Goal: Task Accomplishment & Management: Complete application form

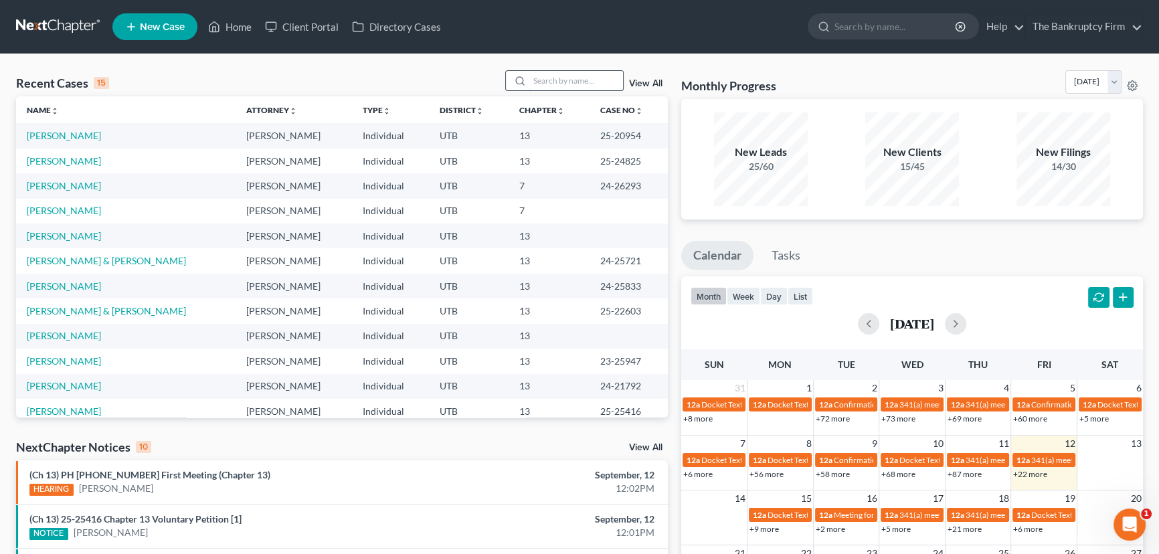
click at [552, 77] on input "search" at bounding box center [576, 80] width 94 height 19
type input "McKee"
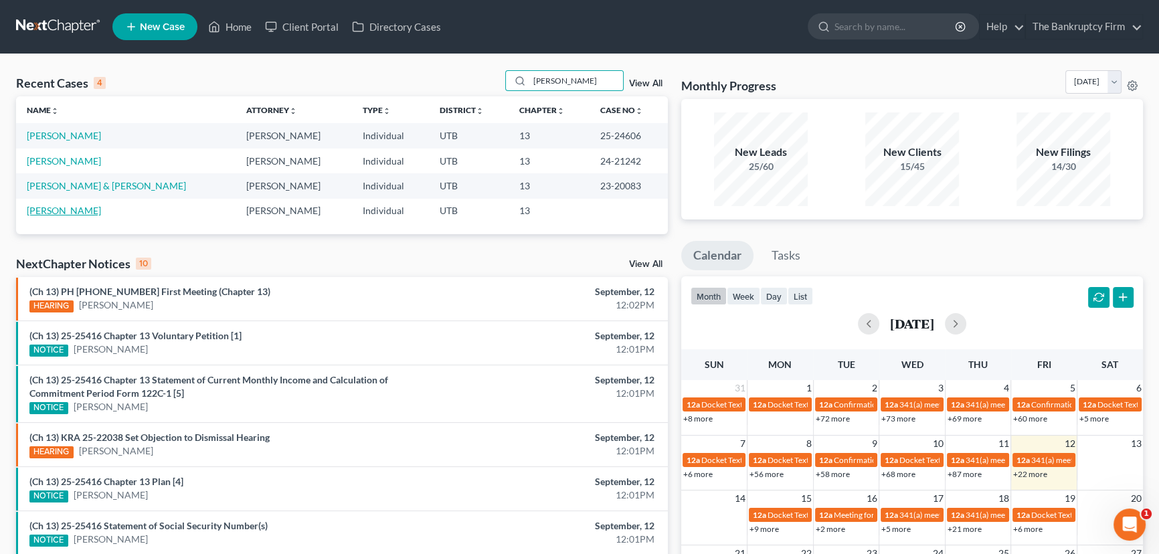
click at [72, 216] on link "McKee, Elijah" at bounding box center [64, 210] width 74 height 11
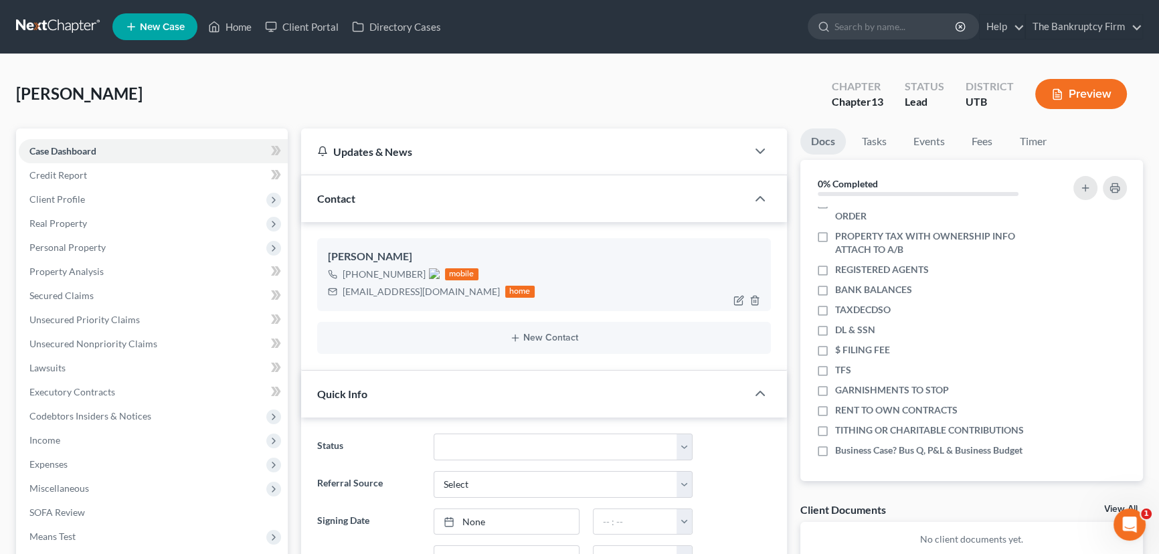
click at [432, 274] on img at bounding box center [434, 273] width 11 height 11
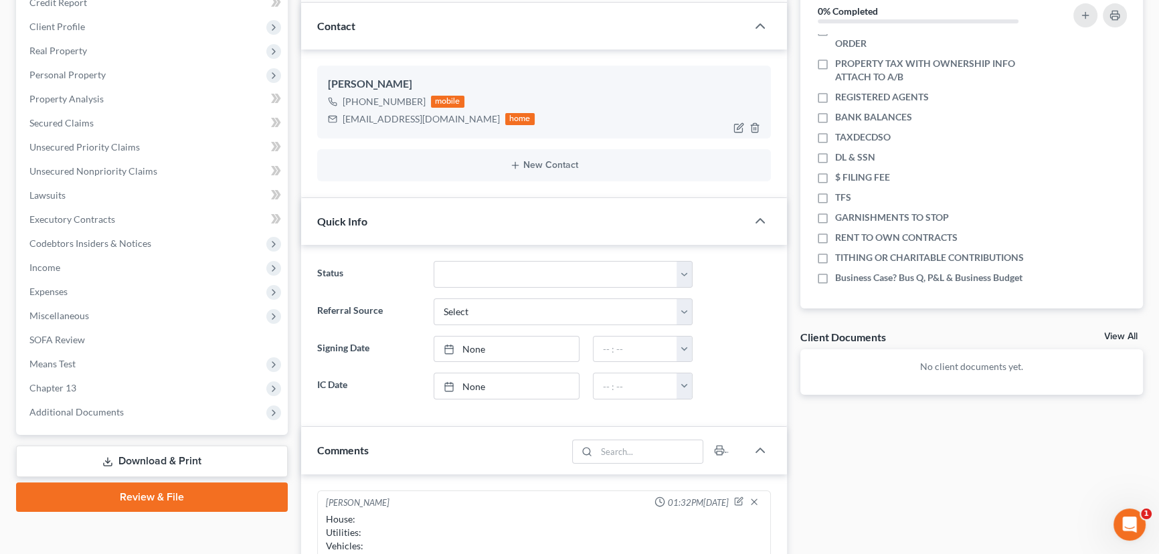
scroll to position [182, 0]
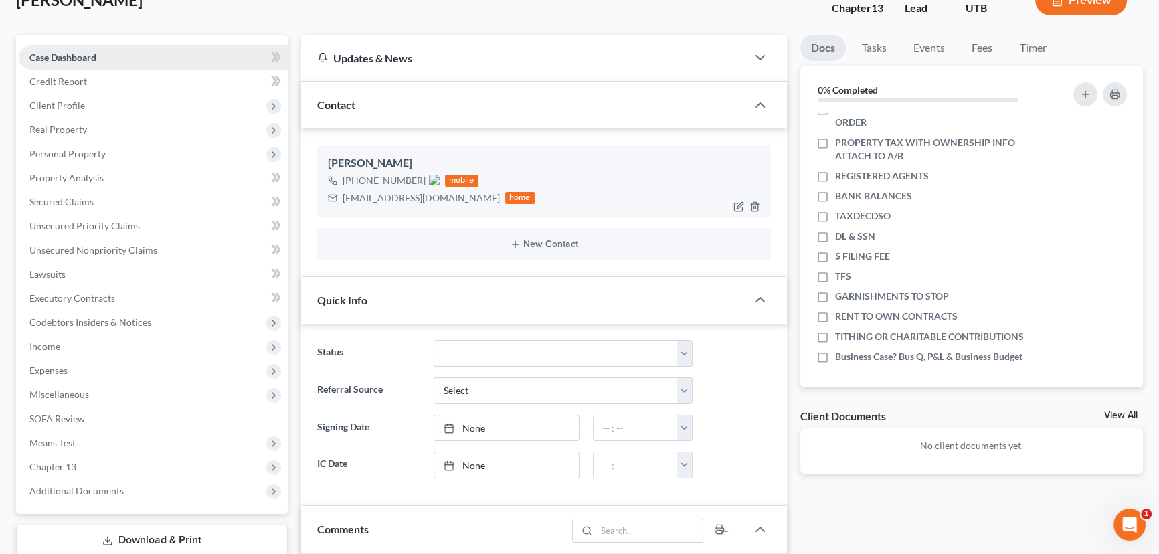
scroll to position [0, 0]
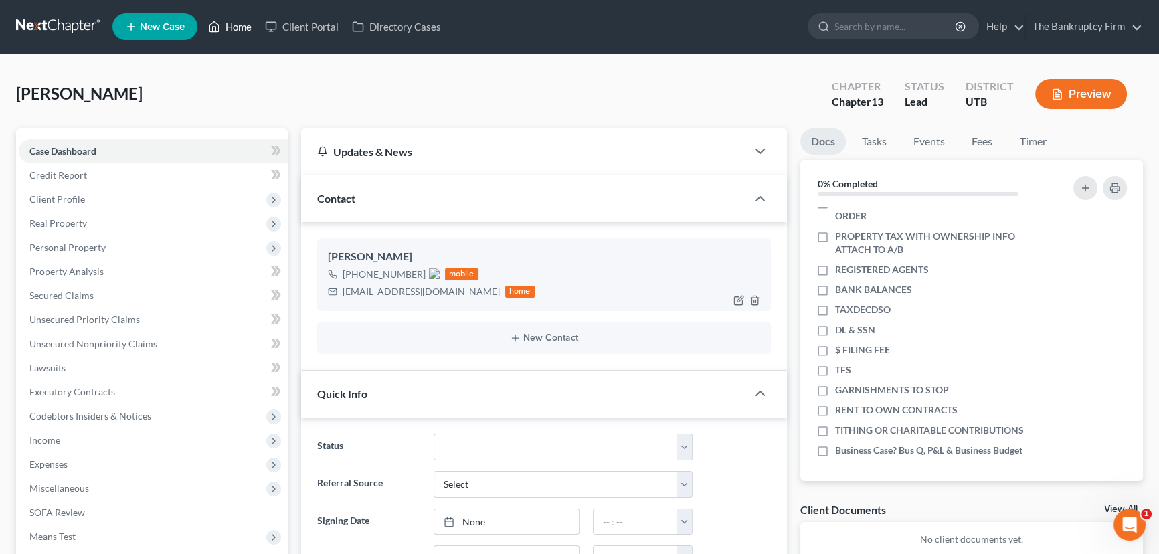
click at [240, 29] on link "Home" at bounding box center [229, 27] width 57 height 24
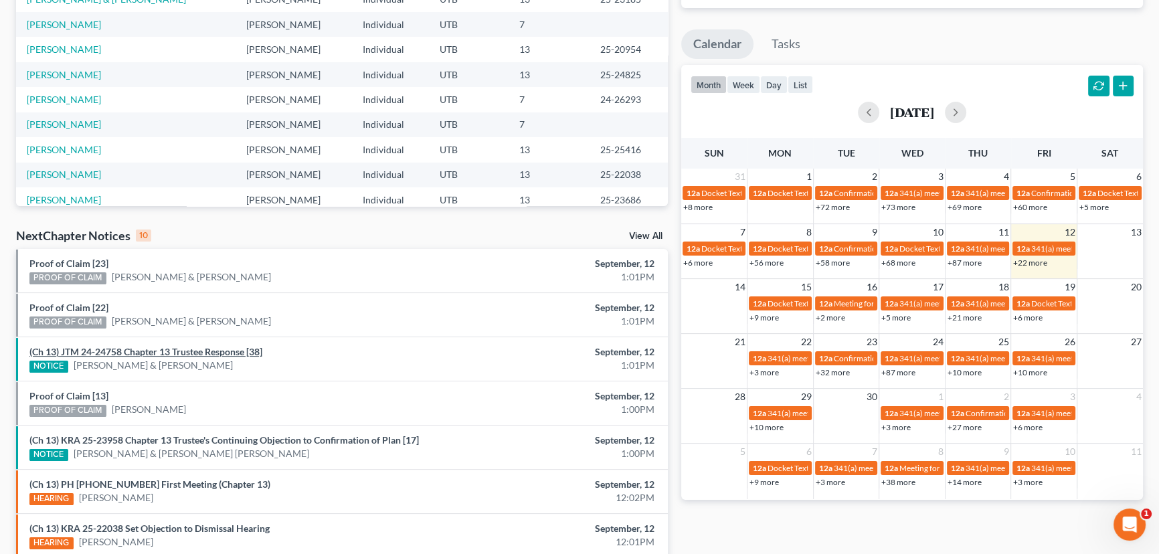
scroll to position [243, 0]
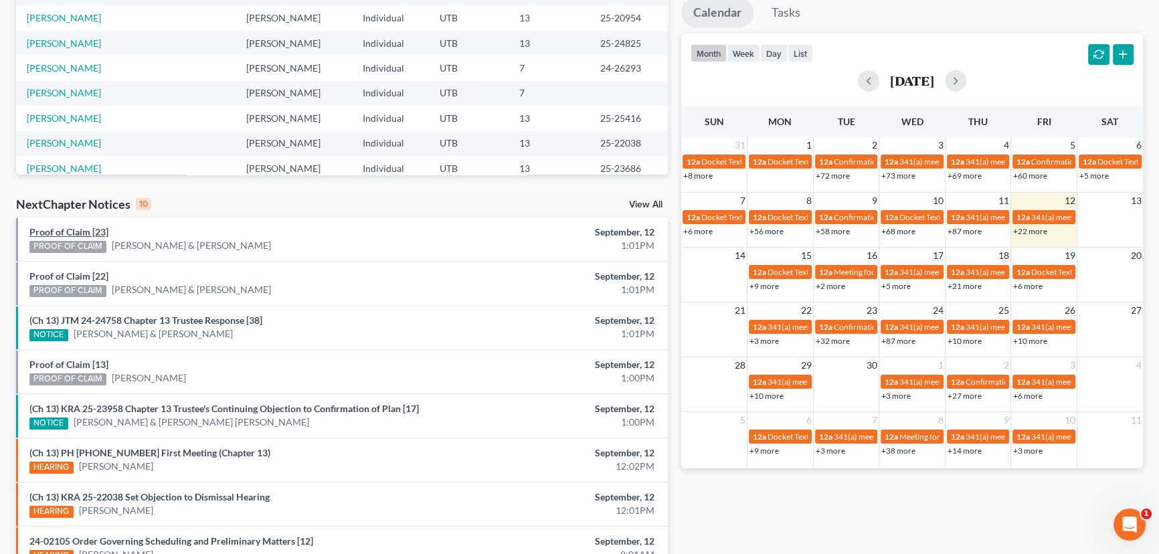
click at [62, 232] on link "Proof of Claim [23]" at bounding box center [68, 231] width 79 height 11
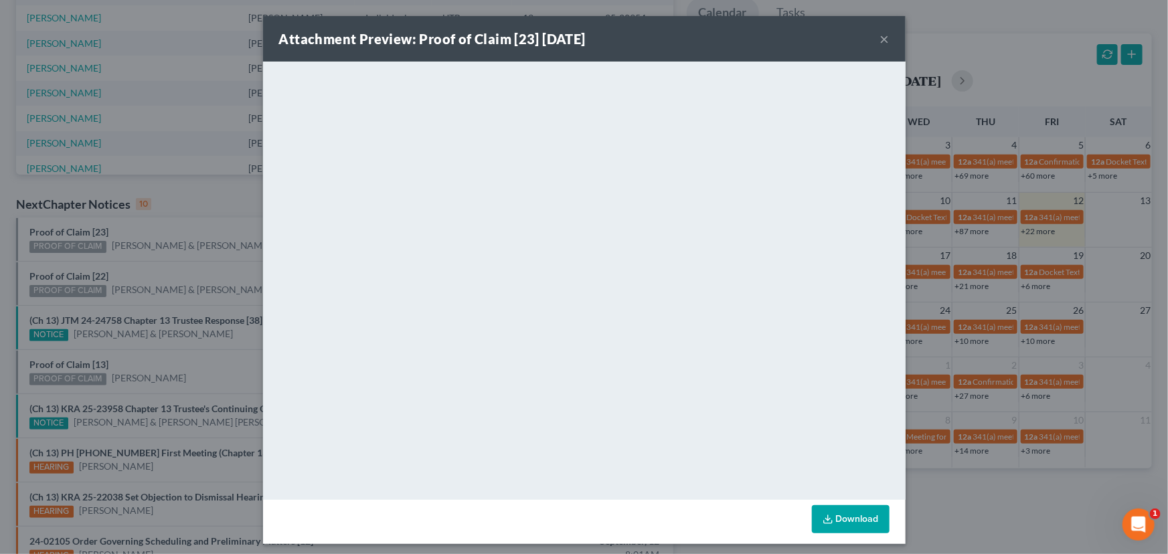
drag, startPoint x: 70, startPoint y: 250, endPoint x: 70, endPoint y: 258, distance: 8.0
click at [70, 250] on div "Attachment Preview: Proof of Claim [23] 09/12/2025 × <object ng-attr-data='http…" at bounding box center [584, 277] width 1168 height 554
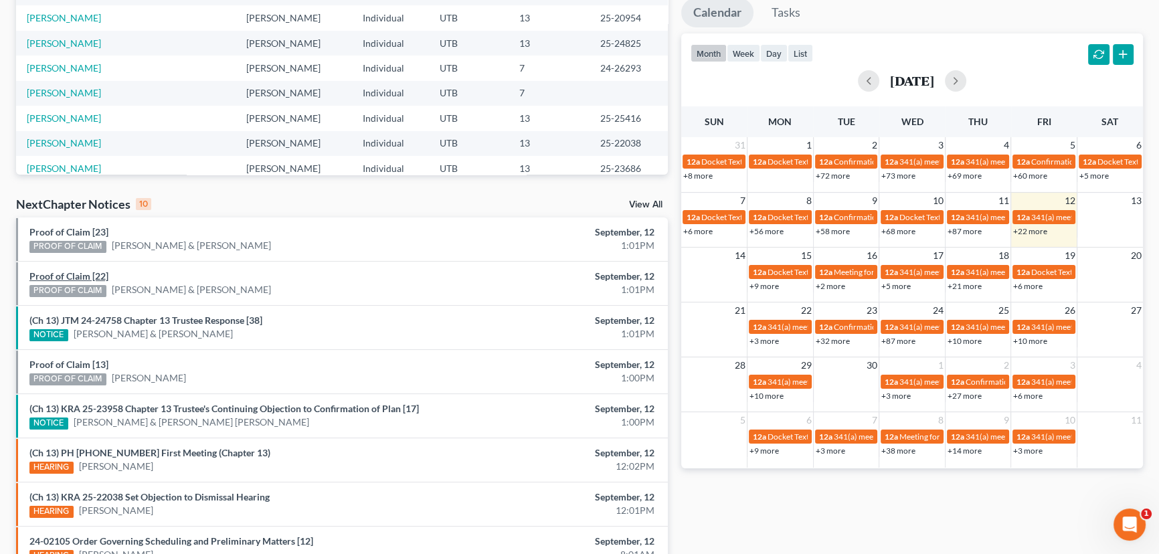
click at [54, 274] on link "Proof of Claim [22]" at bounding box center [68, 275] width 79 height 11
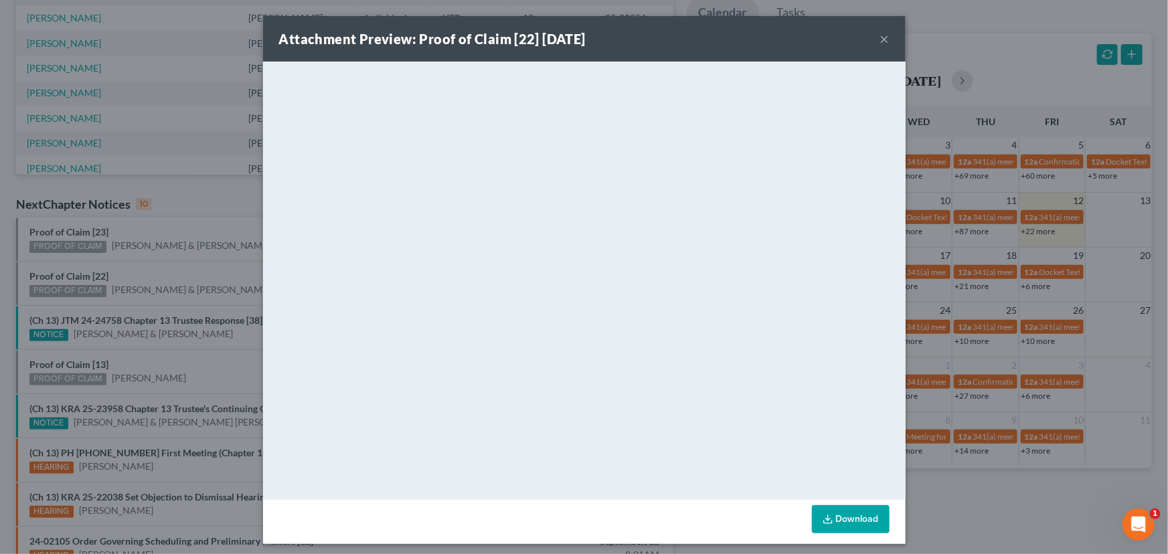
click at [130, 263] on div "Attachment Preview: Proof of Claim [22] 09/12/2025 × <object ng-attr-data='http…" at bounding box center [584, 277] width 1168 height 554
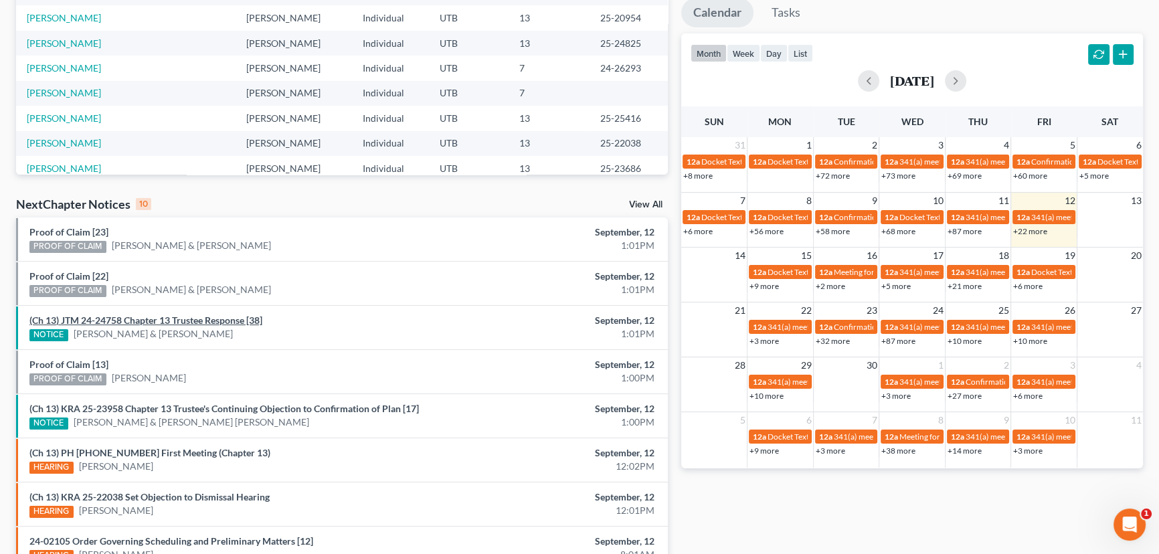
click at [127, 323] on link "(Ch 13) JTM 24-24758 Chapter 13 Trustee Response [38]" at bounding box center [145, 320] width 233 height 11
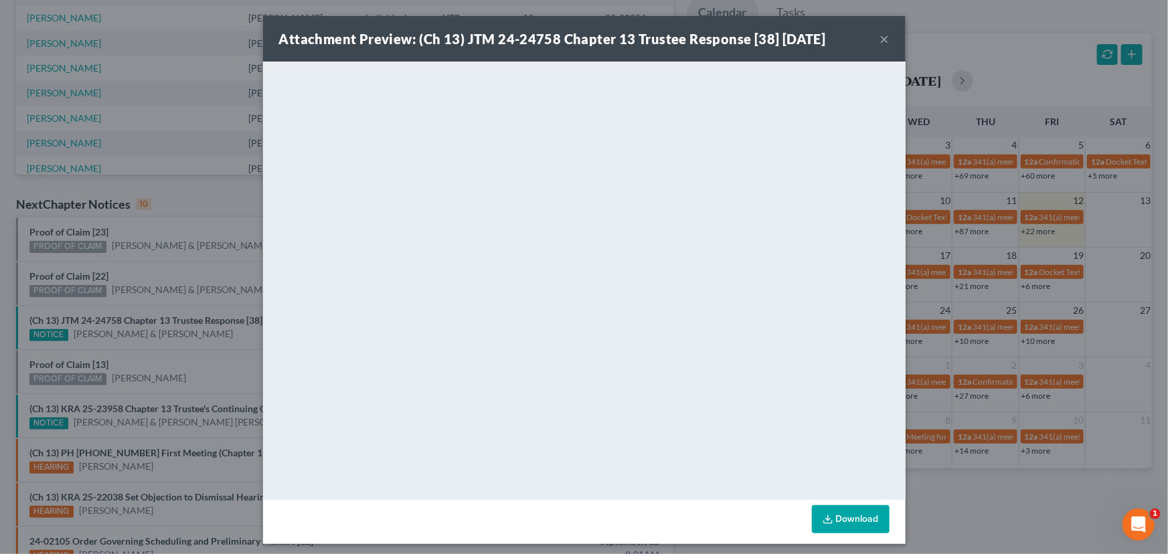
drag, startPoint x: 113, startPoint y: 350, endPoint x: 94, endPoint y: 358, distance: 20.4
click at [113, 350] on div "Attachment Preview: (Ch 13) JTM 24-24758 Chapter 13 Trustee Response [38] 09/12…" at bounding box center [584, 277] width 1168 height 554
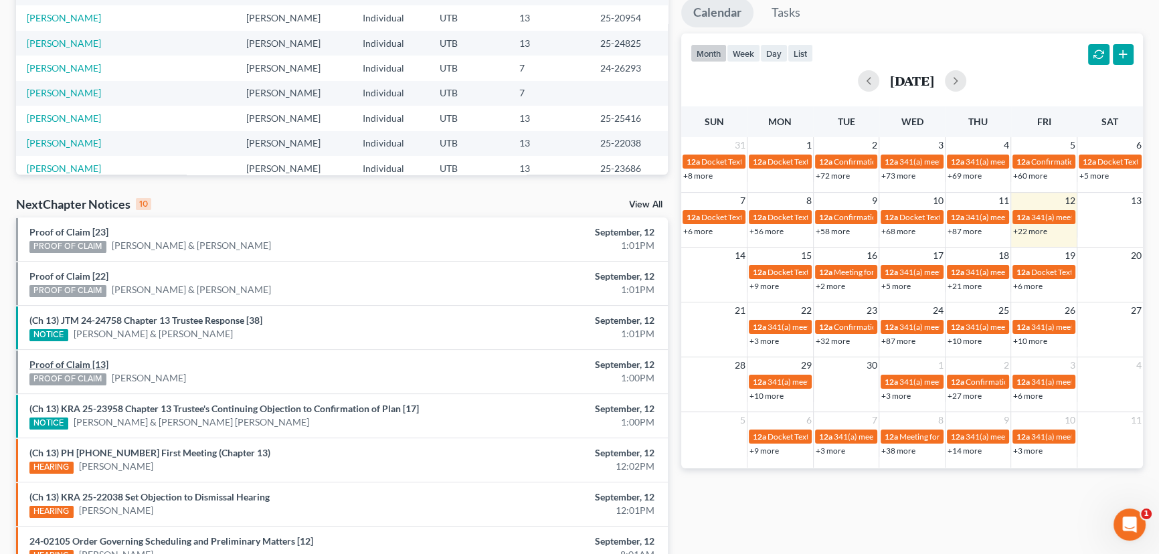
click at [66, 363] on link "Proof of Claim [13]" at bounding box center [68, 364] width 79 height 11
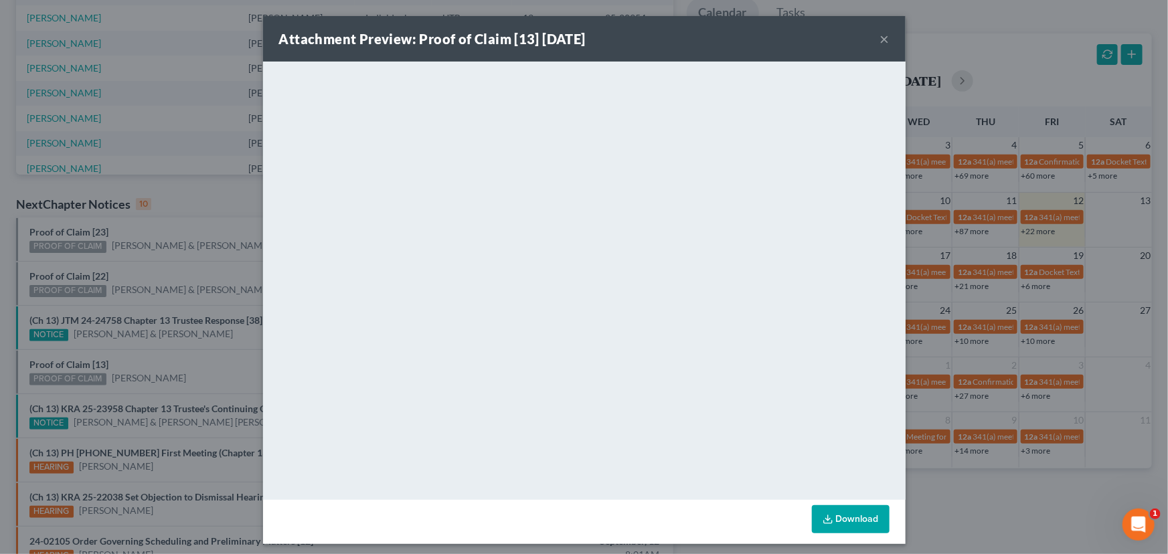
click at [175, 341] on div "Attachment Preview: Proof of Claim [13] 09/12/2025 × <object ng-attr-data='http…" at bounding box center [584, 277] width 1168 height 554
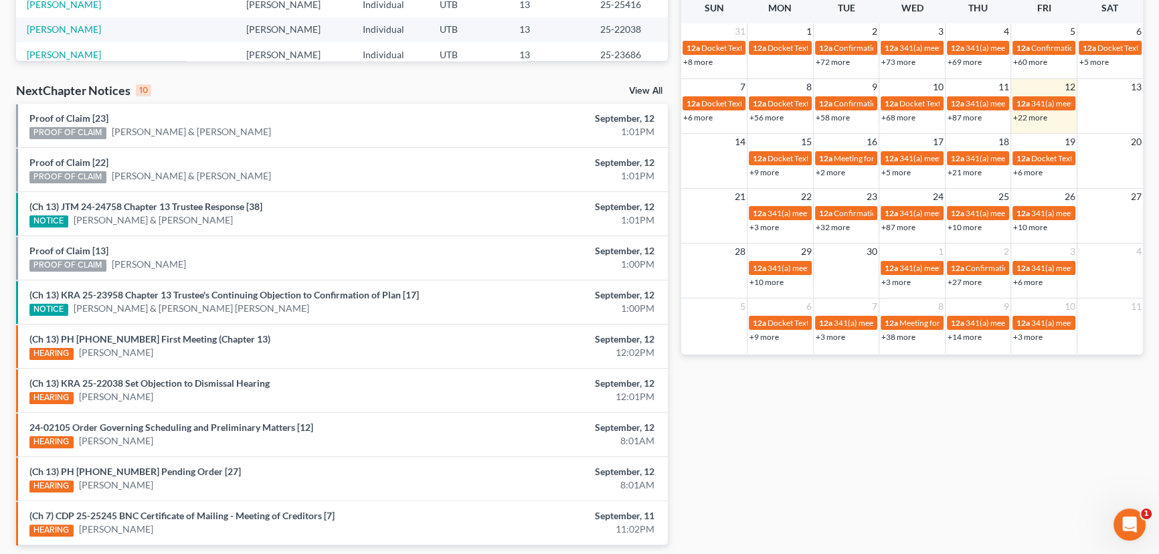
scroll to position [365, 0]
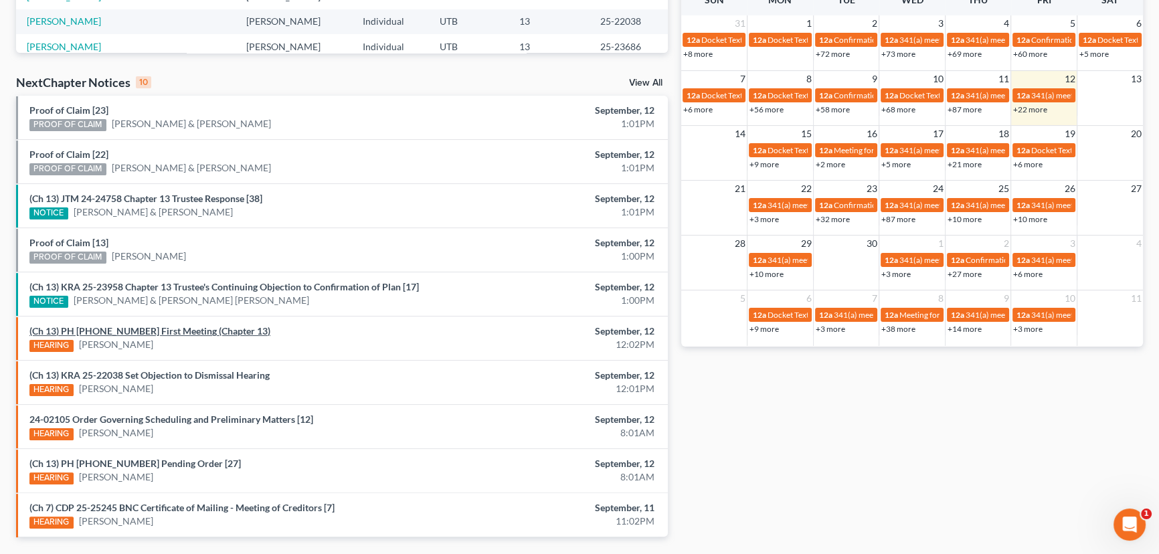
click at [136, 330] on link "(Ch 13) PH 25-25416 First Meeting (Chapter 13)" at bounding box center [149, 330] width 241 height 11
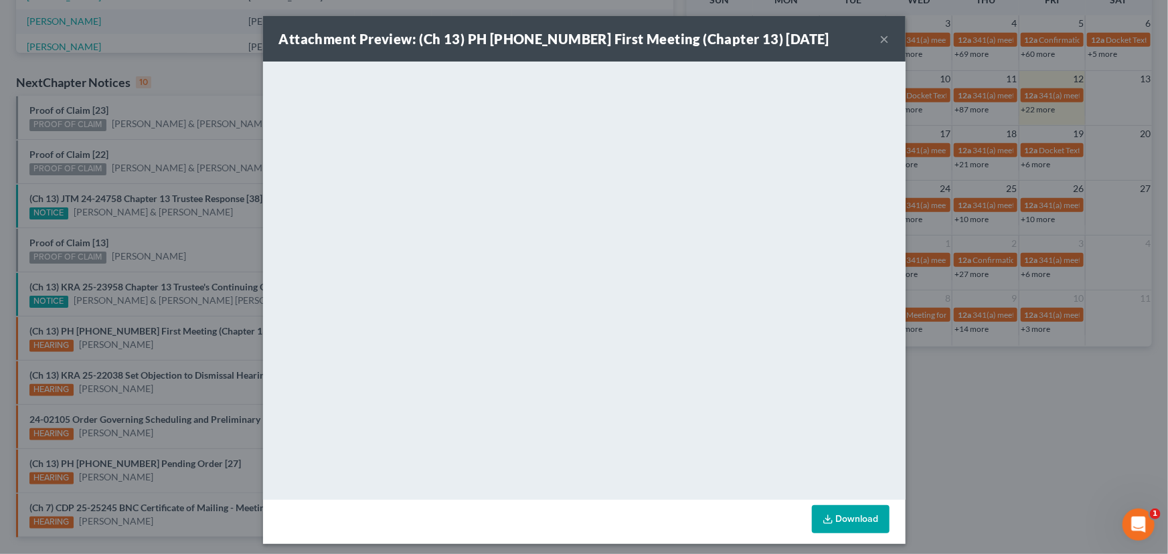
click at [167, 348] on div "Attachment Preview: (Ch 13) PH 25-25416 First Meeting (Chapter 13) 09/12/2025 ×…" at bounding box center [584, 277] width 1168 height 554
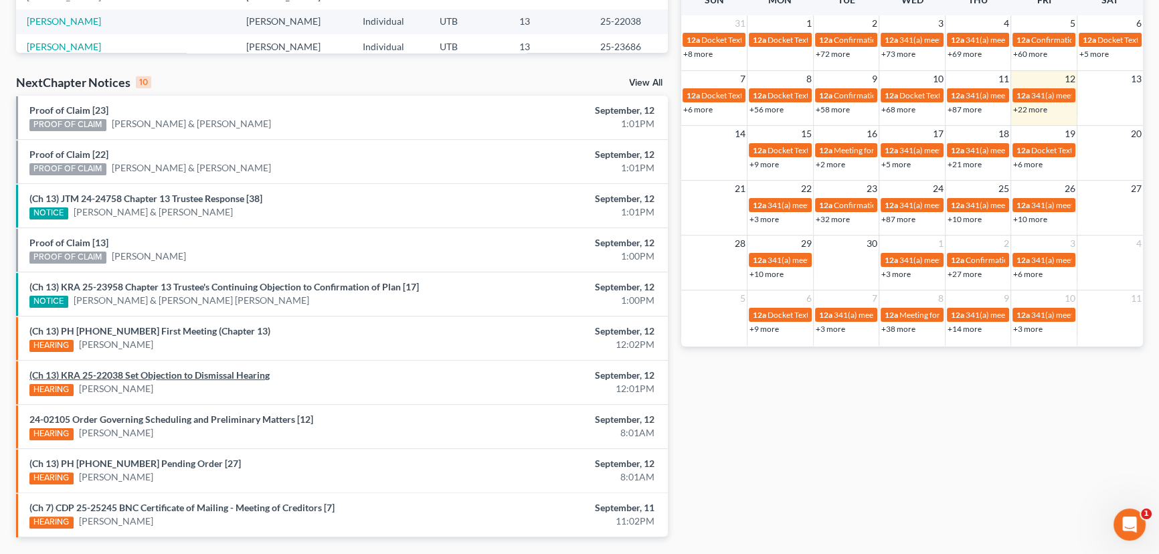
click at [162, 375] on link "(Ch 13) KRA 25-22038 Set Objection to Dismissal Hearing" at bounding box center [149, 374] width 240 height 11
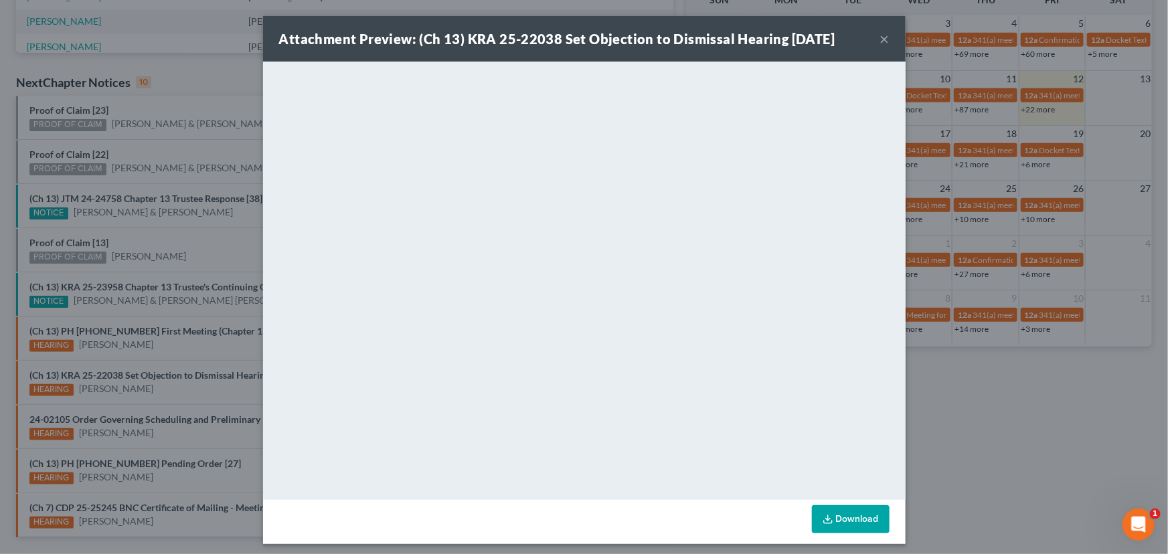
click at [171, 390] on div "Attachment Preview: (Ch 13) KRA 25-22038 Set Objection to Dismissal Hearing 09/…" at bounding box center [584, 277] width 1168 height 554
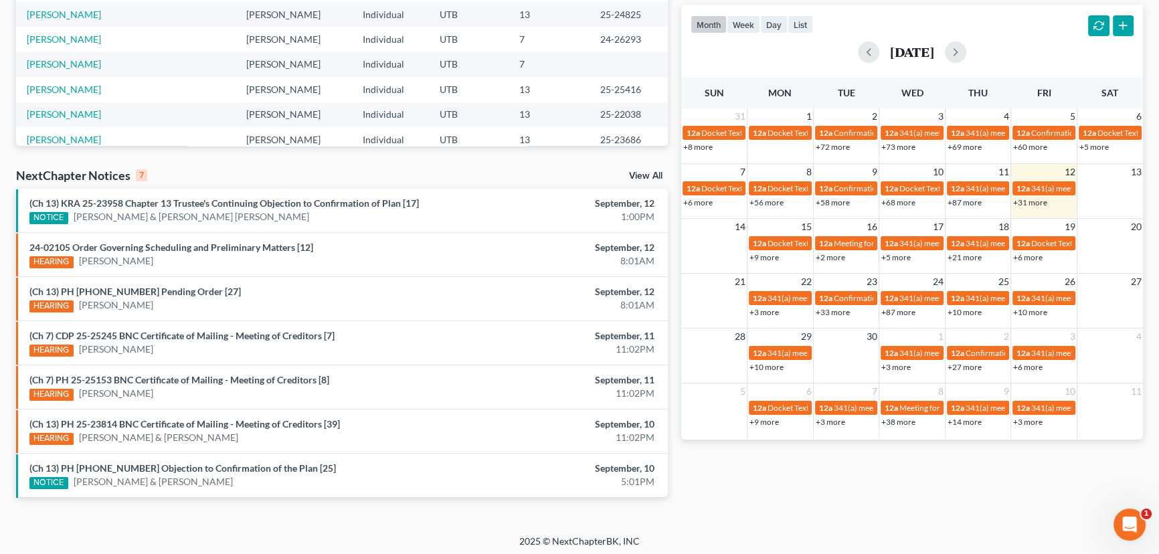
scroll to position [274, 0]
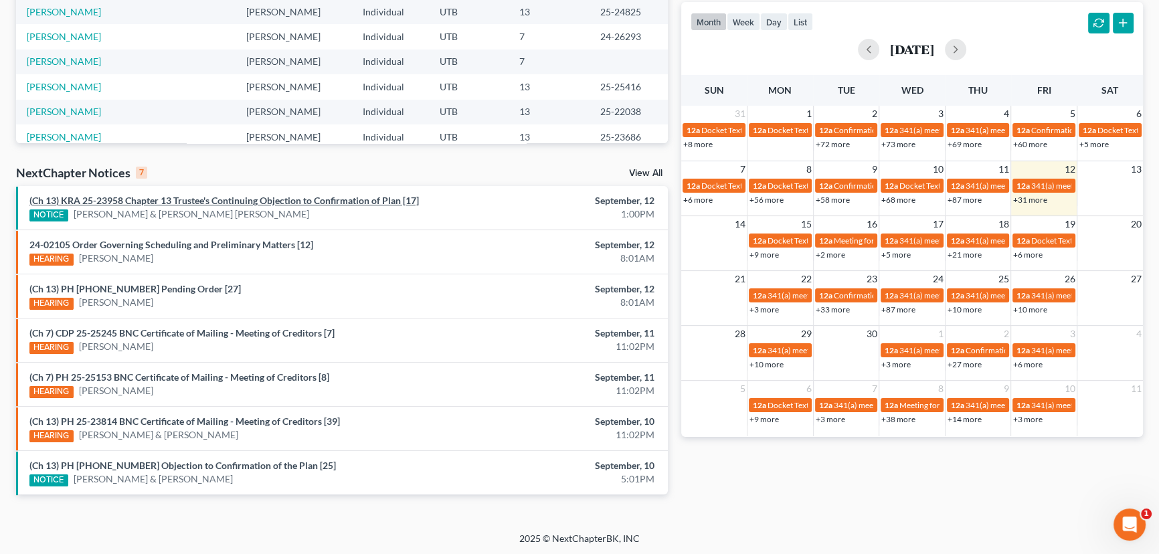
click at [228, 198] on link "(Ch 13) KRA 25-23958 Chapter 13 Trustee's Continuing Objection to Confirmation …" at bounding box center [224, 200] width 390 height 11
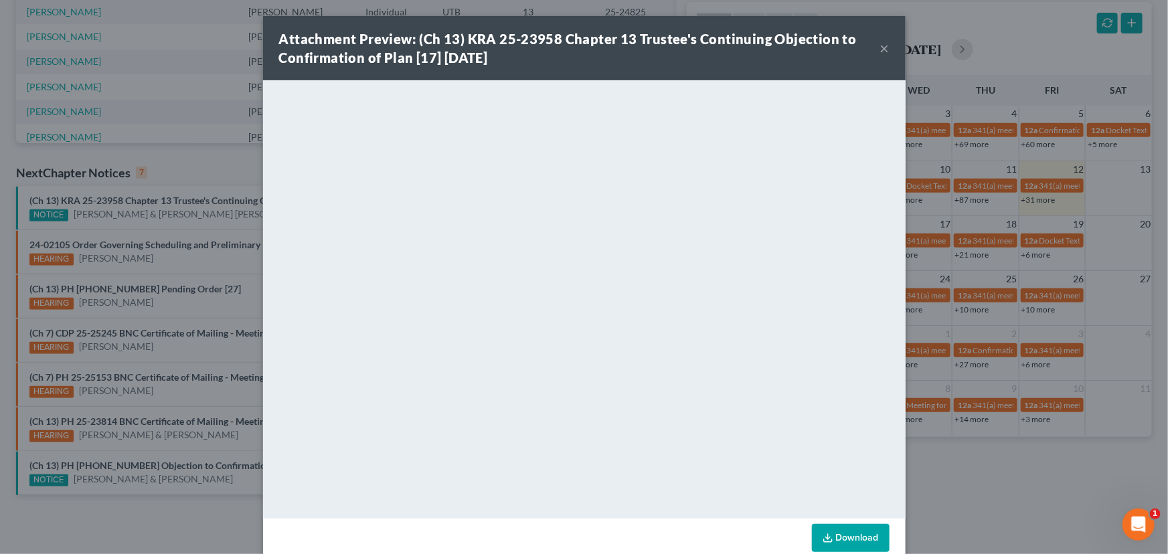
drag, startPoint x: 215, startPoint y: 218, endPoint x: 228, endPoint y: 221, distance: 13.0
click at [215, 218] on div "Attachment Preview: (Ch 13) KRA 25-23958 Chapter 13 Trustee's Continuing Object…" at bounding box center [584, 277] width 1168 height 554
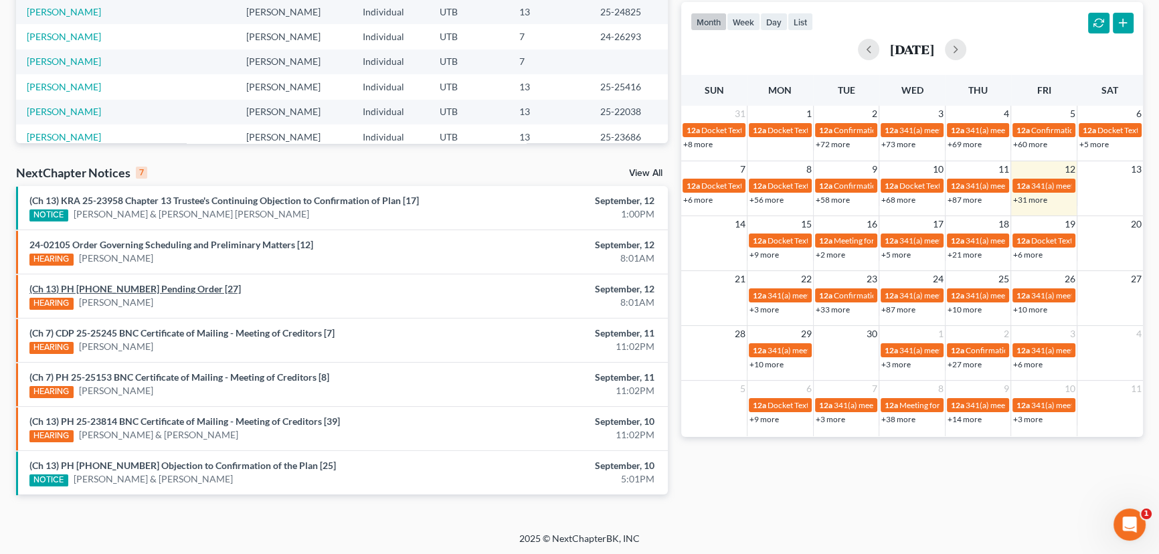
click at [141, 288] on link "(Ch 13) PH 25-23371 Pending Order [27]" at bounding box center [135, 288] width 212 height 11
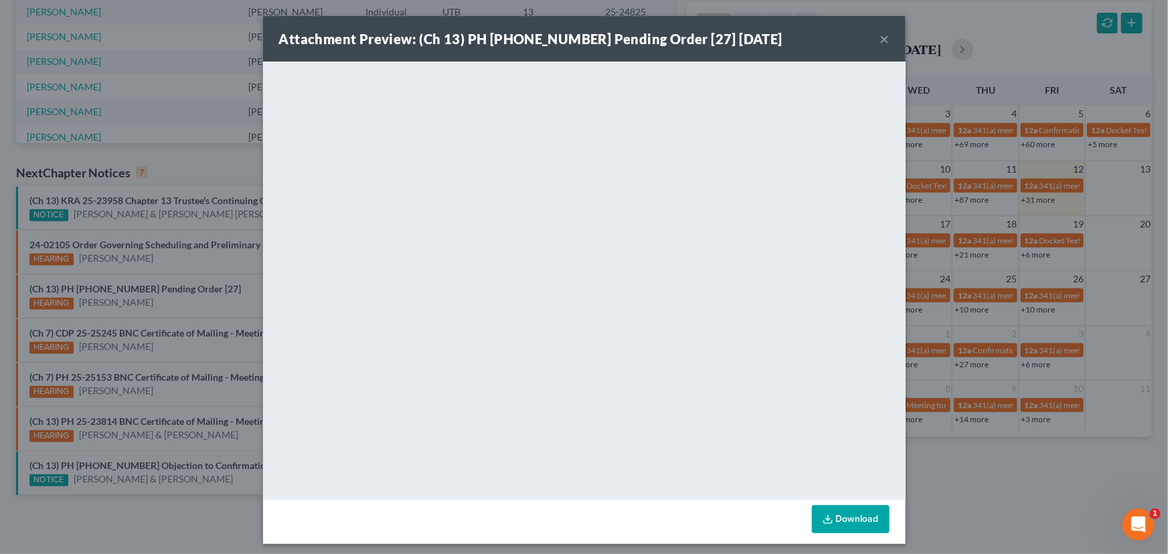
click at [230, 294] on div "Attachment Preview: (Ch 13) PH 25-23371 Pending Order [27] 09/12/2025 × <object…" at bounding box center [584, 277] width 1168 height 554
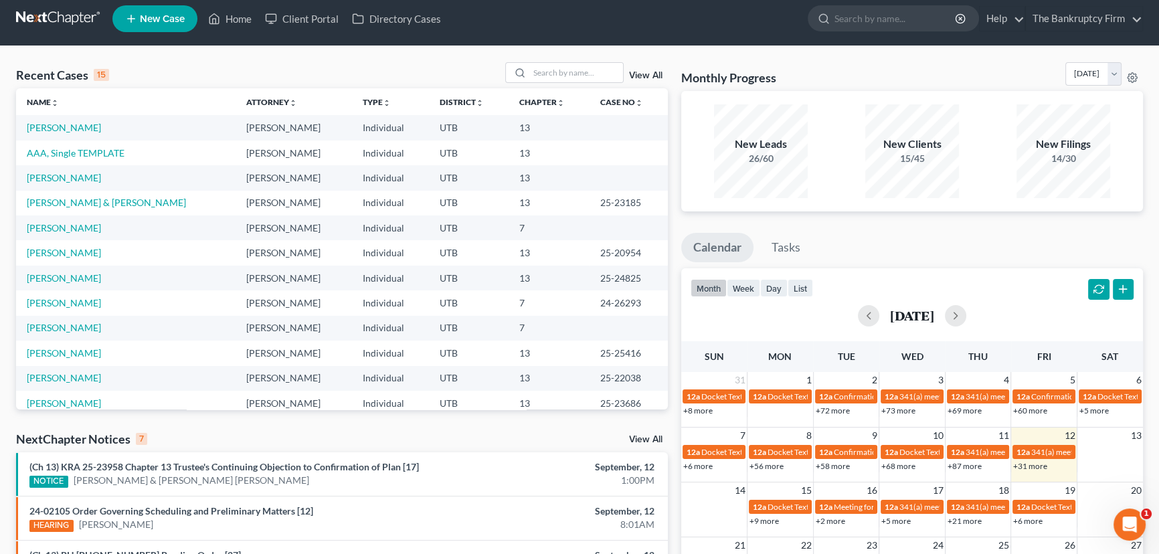
scroll to position [0, 0]
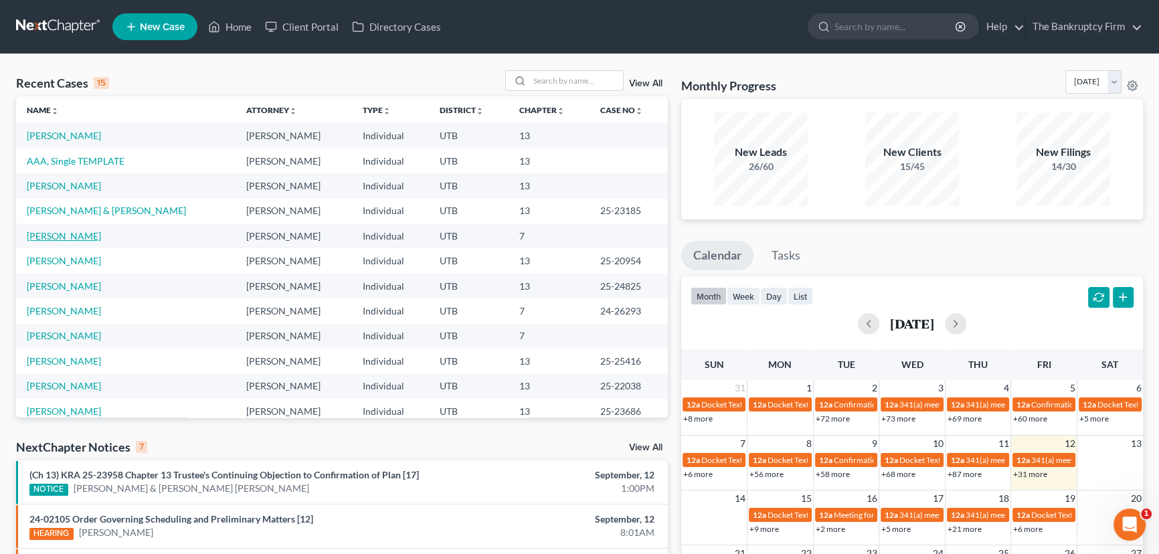
click at [66, 236] on link "Burnside, Treasa" at bounding box center [64, 235] width 74 height 11
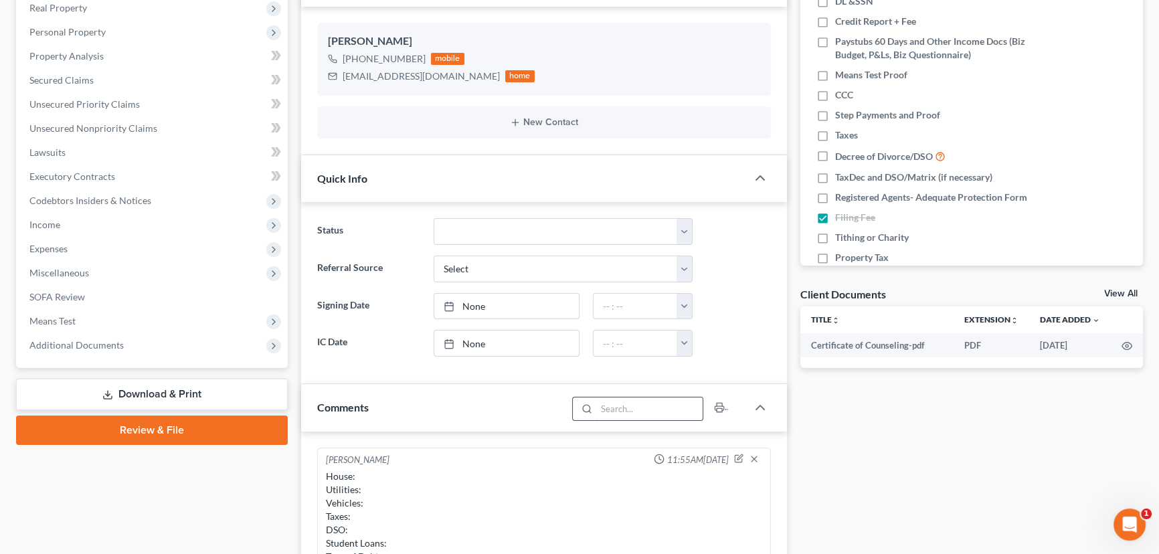
scroll to position [243, 0]
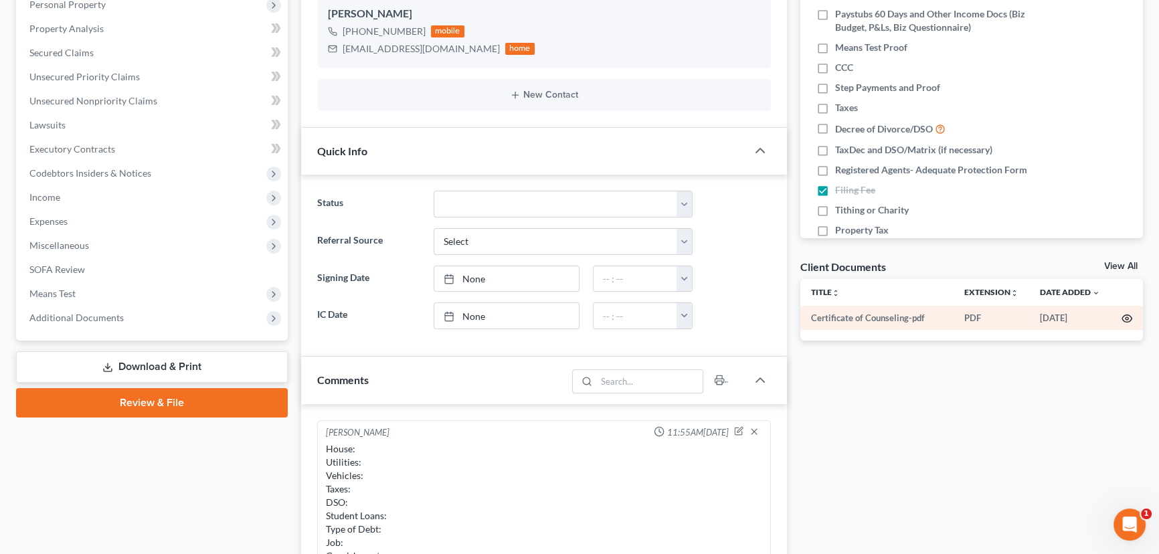
click at [1126, 317] on circle "button" at bounding box center [1127, 318] width 3 height 3
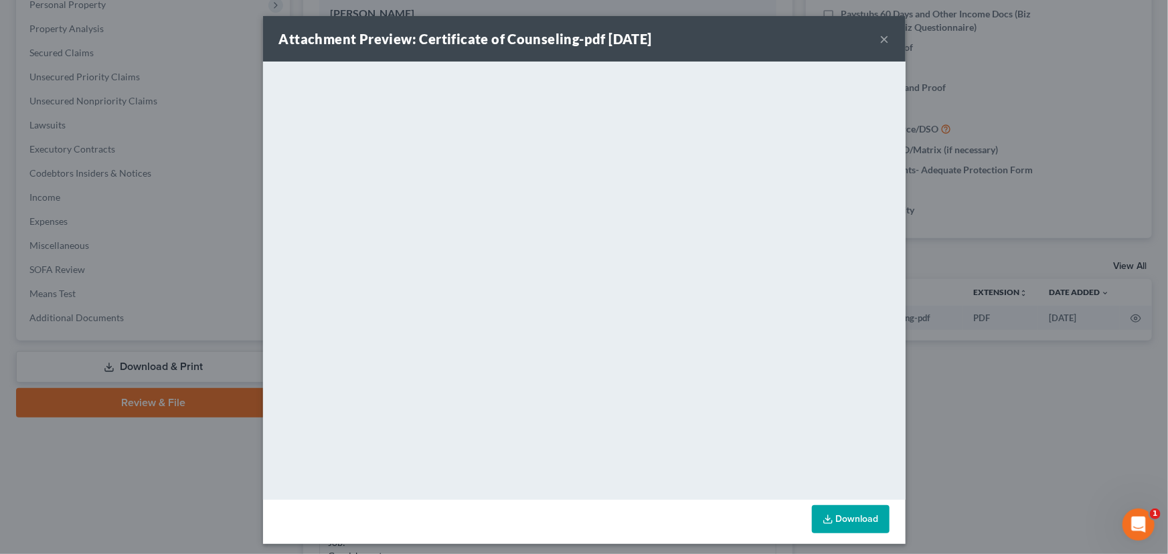
click at [880, 36] on button "×" at bounding box center [884, 39] width 9 height 16
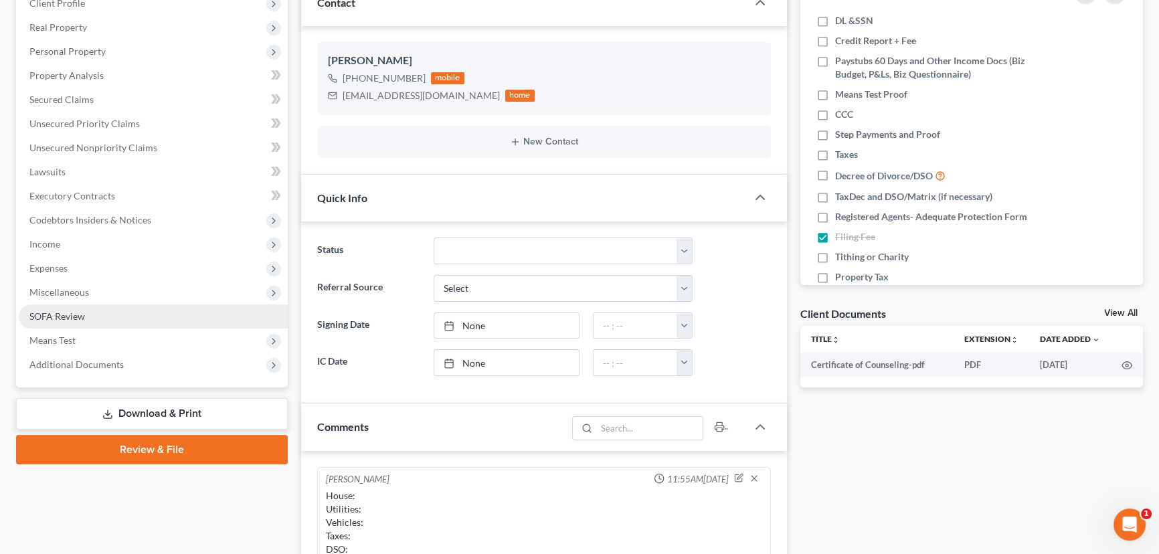
scroll to position [0, 0]
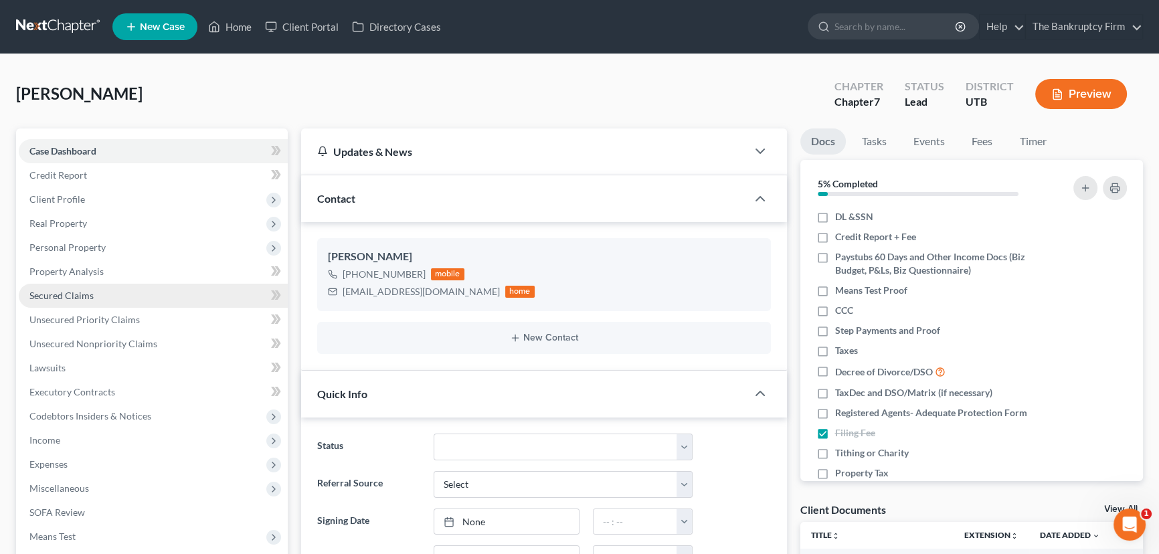
drag, startPoint x: 64, startPoint y: 292, endPoint x: 76, endPoint y: 294, distance: 12.1
click at [64, 292] on span "Secured Claims" at bounding box center [61, 295] width 64 height 11
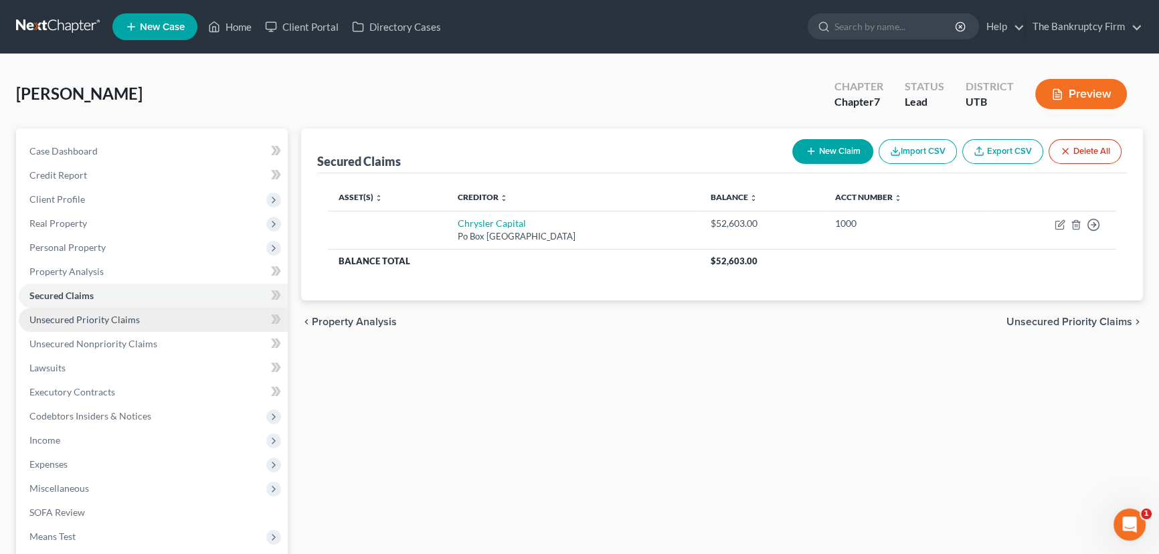
click at [75, 317] on span "Unsecured Priority Claims" at bounding box center [84, 319] width 110 height 11
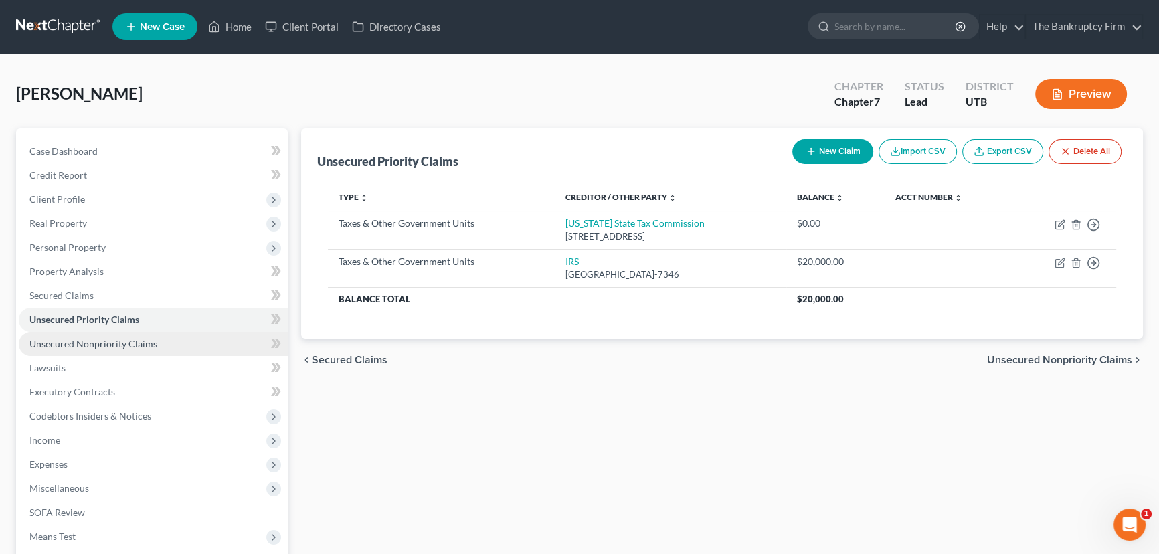
click at [71, 344] on span "Unsecured Nonpriority Claims" at bounding box center [93, 343] width 128 height 11
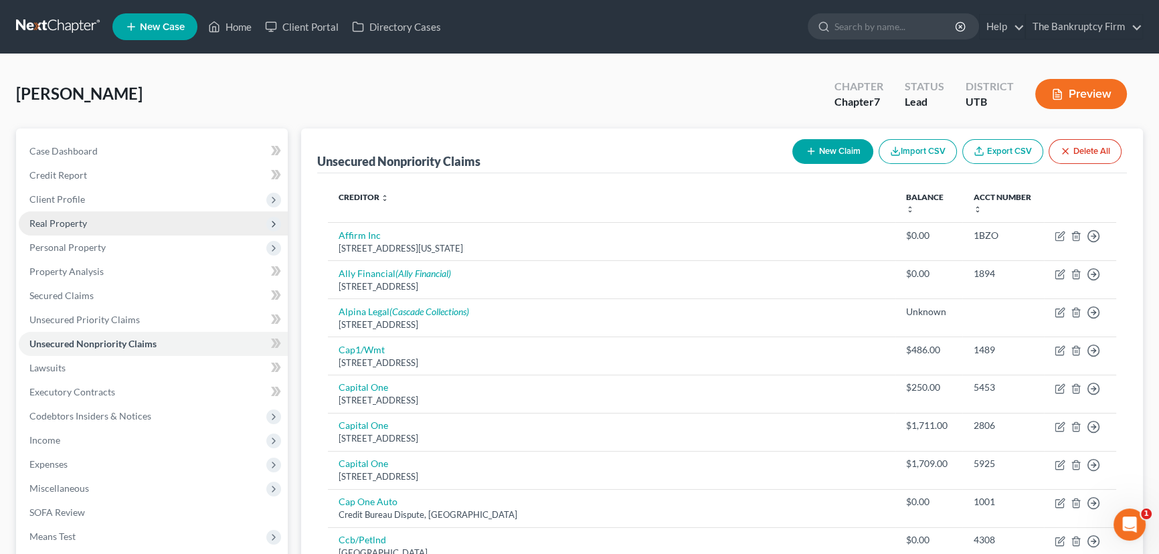
click at [66, 221] on span "Real Property" at bounding box center [58, 223] width 58 height 11
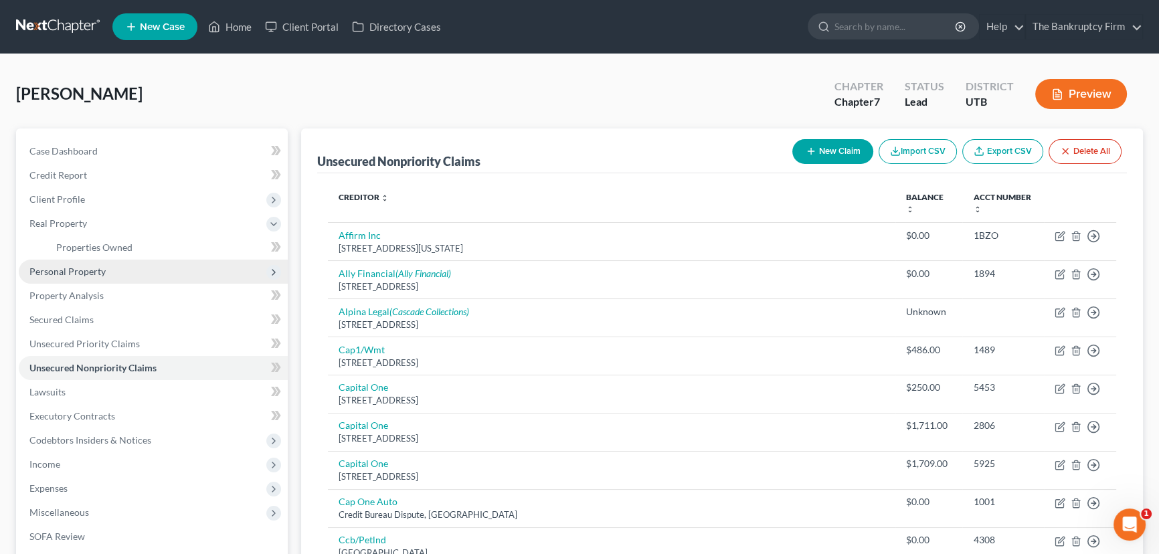
click at [83, 272] on span "Personal Property" at bounding box center [67, 271] width 76 height 11
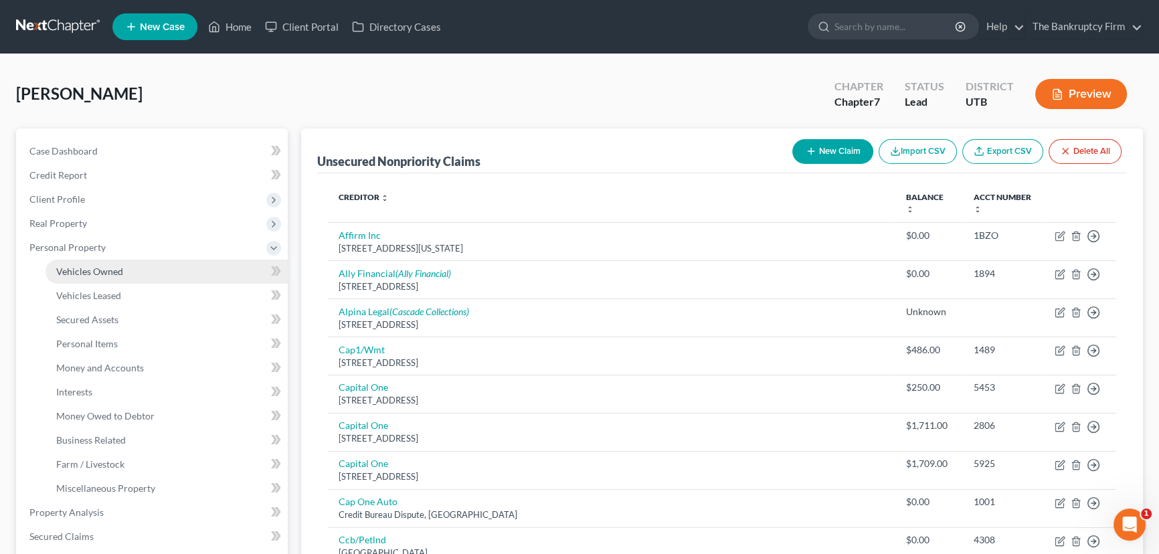
click at [110, 271] on span "Vehicles Owned" at bounding box center [89, 271] width 67 height 11
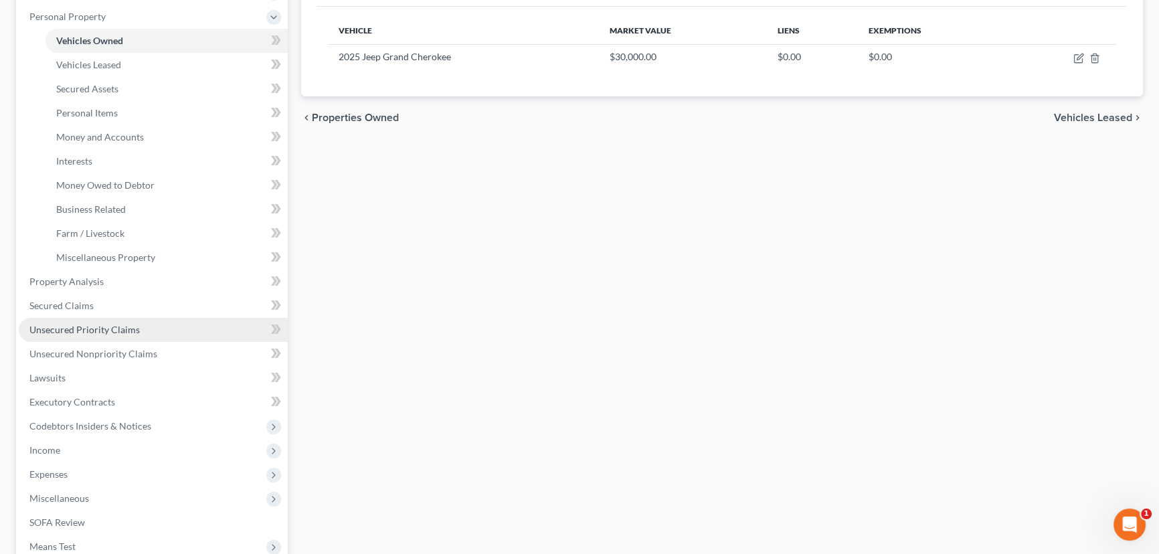
scroll to position [243, 0]
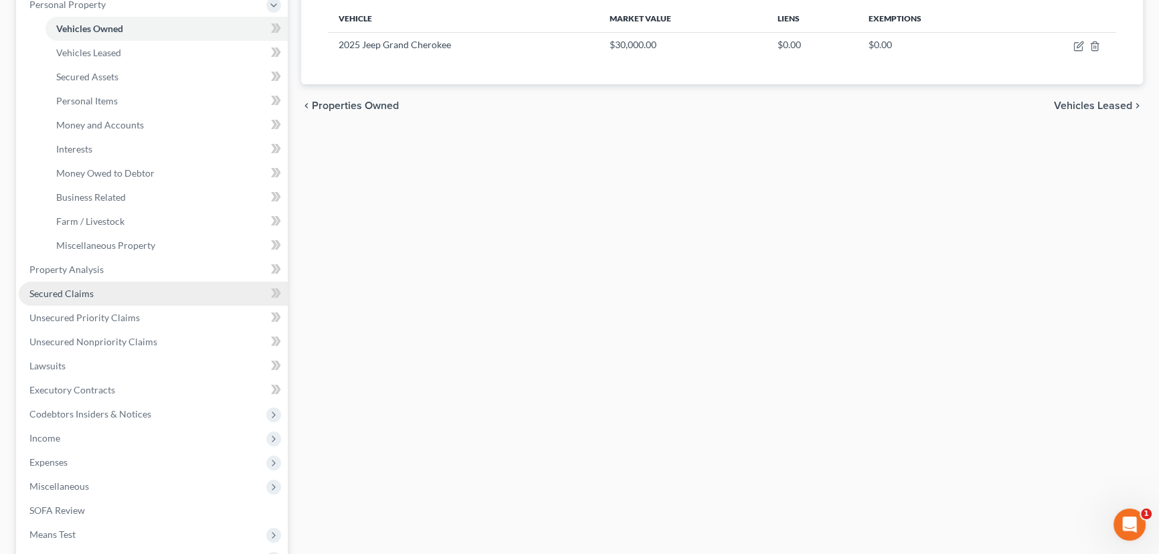
click at [71, 290] on span "Secured Claims" at bounding box center [61, 293] width 64 height 11
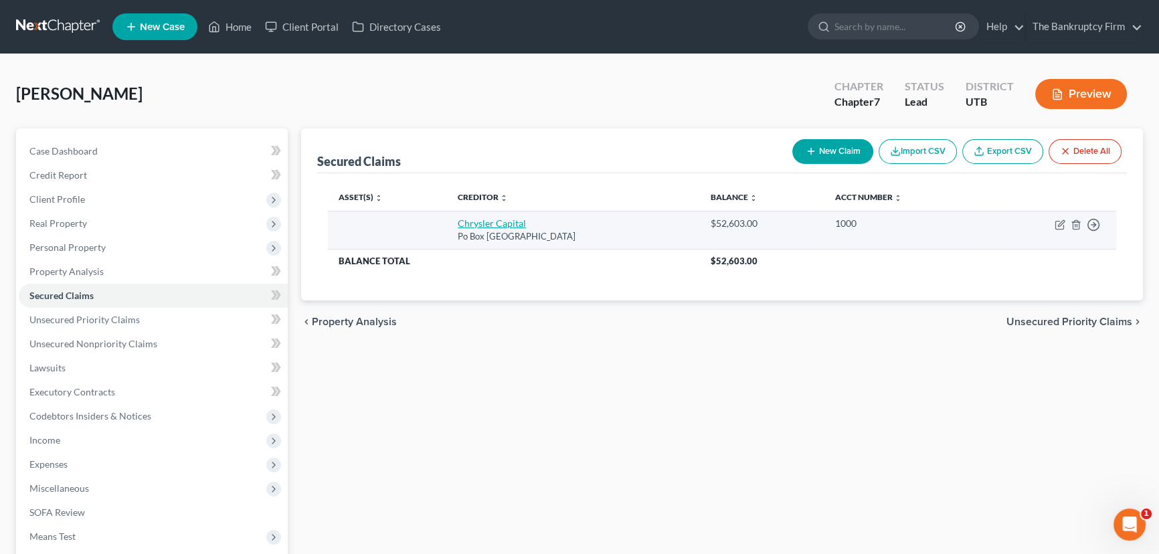
click at [487, 226] on link "Chrysler Capital" at bounding box center [492, 223] width 68 height 11
select select "45"
select select "0"
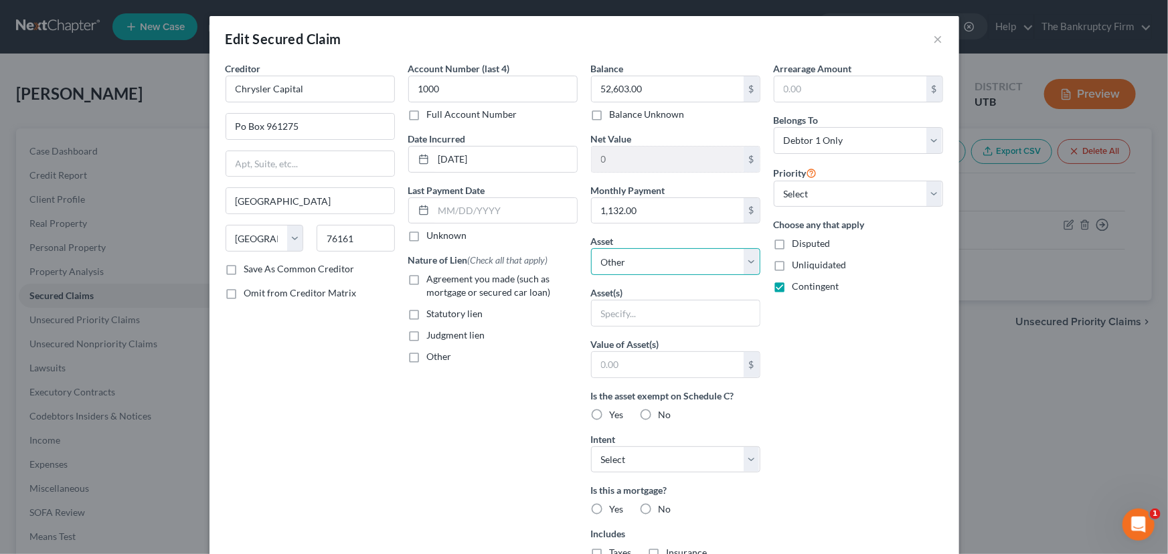
click at [682, 266] on select "Select Other Multiple Assets 2025 Jeep Grand Cherokee - $30000.0 Clothing - Clo…" at bounding box center [675, 261] width 169 height 27
select select "2"
click at [591, 248] on select "Select Other Multiple Assets 2025 Jeep Grand Cherokee - $30000.0 Clothing - Clo…" at bounding box center [675, 261] width 169 height 27
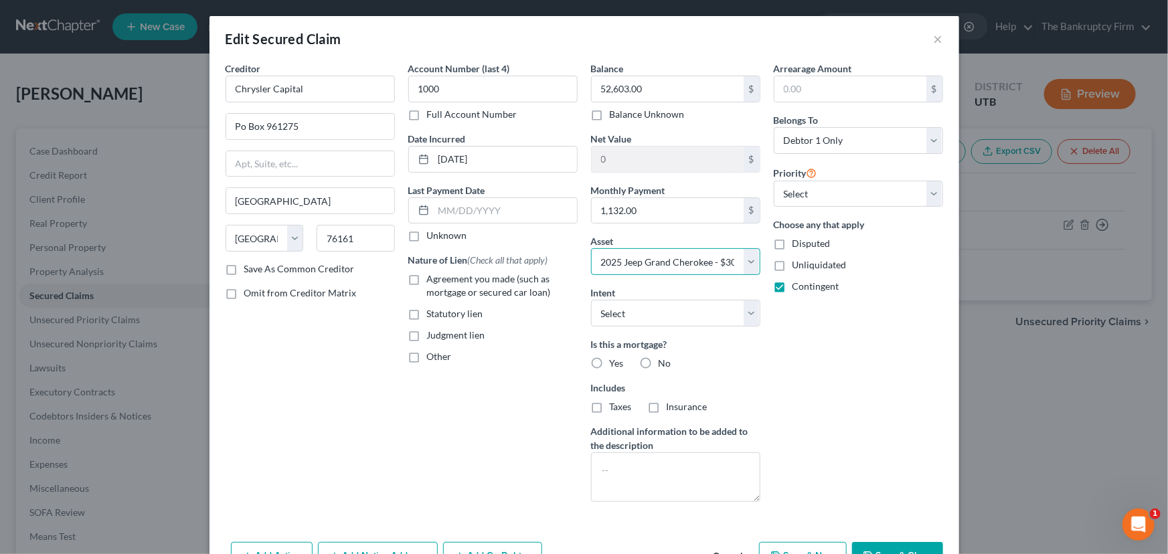
scroll to position [52, 0]
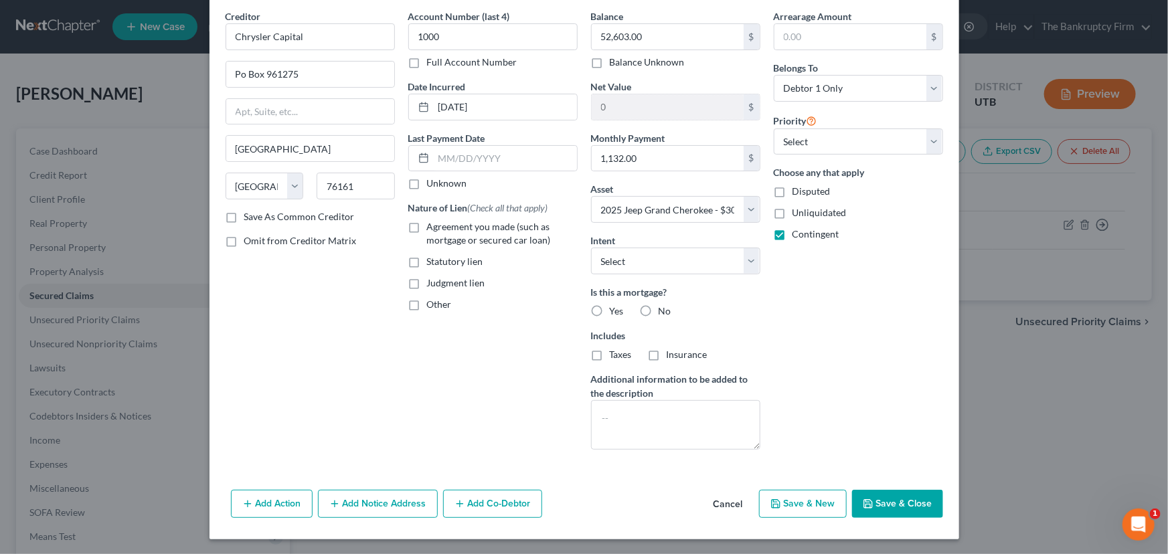
click at [659, 311] on label "No" at bounding box center [665, 311] width 13 height 13
click at [664, 311] on input "No" at bounding box center [668, 309] width 9 height 9
radio input "true"
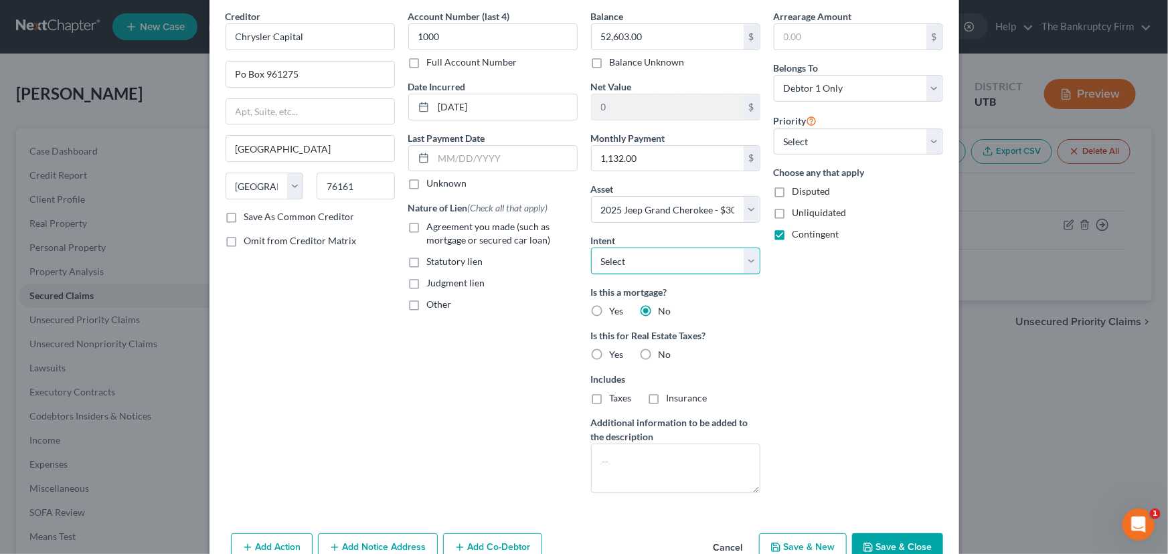
click at [656, 260] on select "Select Surrender Redeem Reaffirm Avoid Other" at bounding box center [675, 261] width 169 height 27
select select "0"
click at [591, 248] on select "Select Surrender Redeem Reaffirm Avoid Other" at bounding box center [675, 261] width 169 height 27
click at [659, 351] on label "No" at bounding box center [665, 354] width 13 height 13
click at [664, 351] on input "No" at bounding box center [668, 352] width 9 height 9
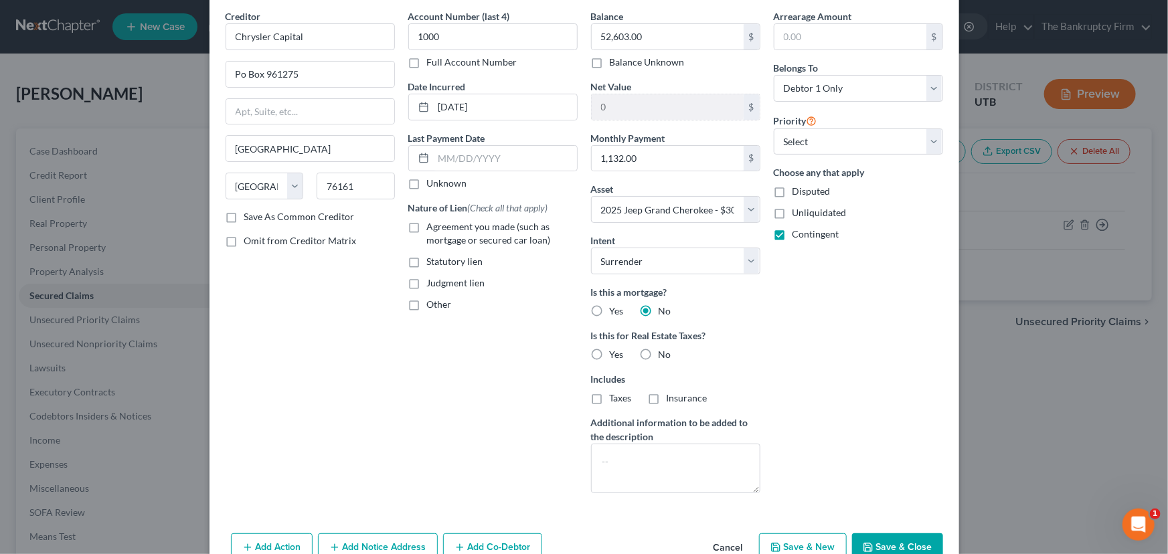
radio input "true"
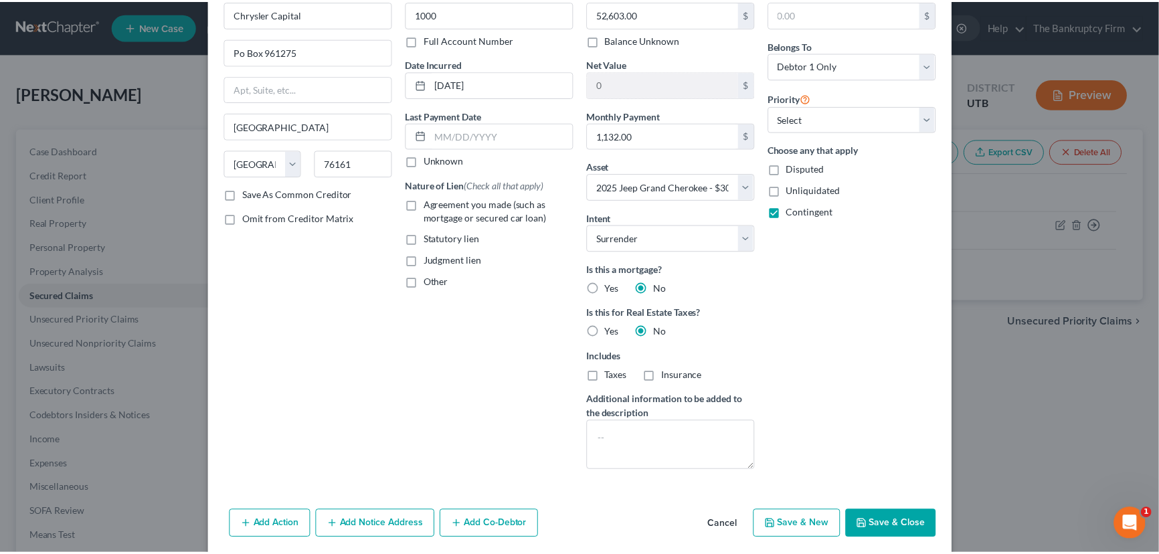
scroll to position [95, 0]
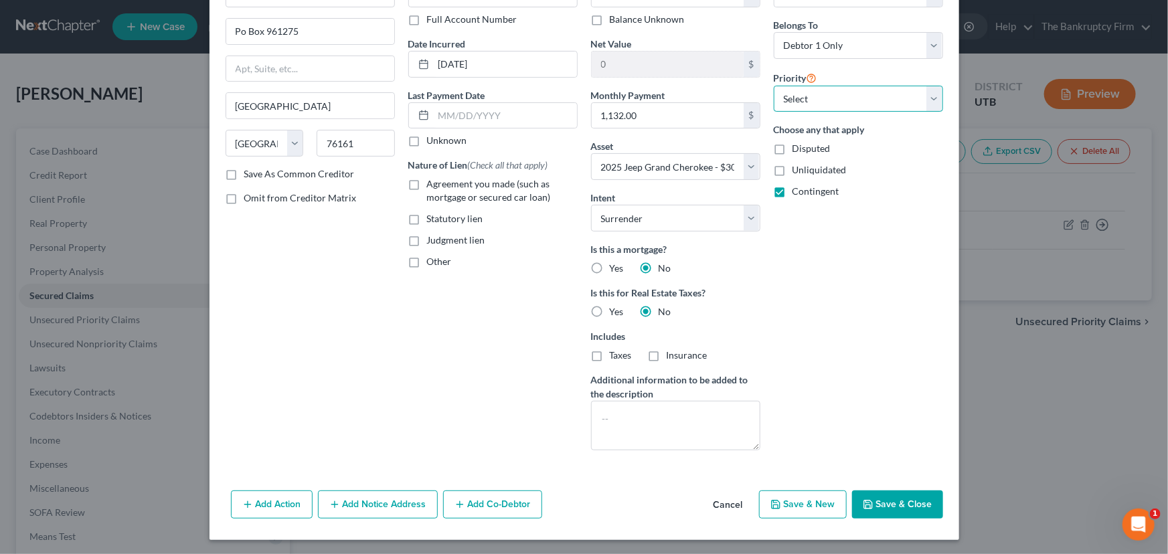
click at [855, 106] on select "Select 1st 2nd 3rd 4th 5th 6th 7th 8th 9th 10th 11th 12th 13th 14th 15th 16th 1…" at bounding box center [858, 99] width 169 height 27
select select "0"
click at [774, 86] on select "Select 1st 2nd 3rd 4th 5th 6th 7th 8th 9th 10th 11th 12th 13th 14th 15th 16th 1…" at bounding box center [858, 99] width 169 height 27
click at [910, 508] on button "Save & Close" at bounding box center [897, 505] width 91 height 28
select select
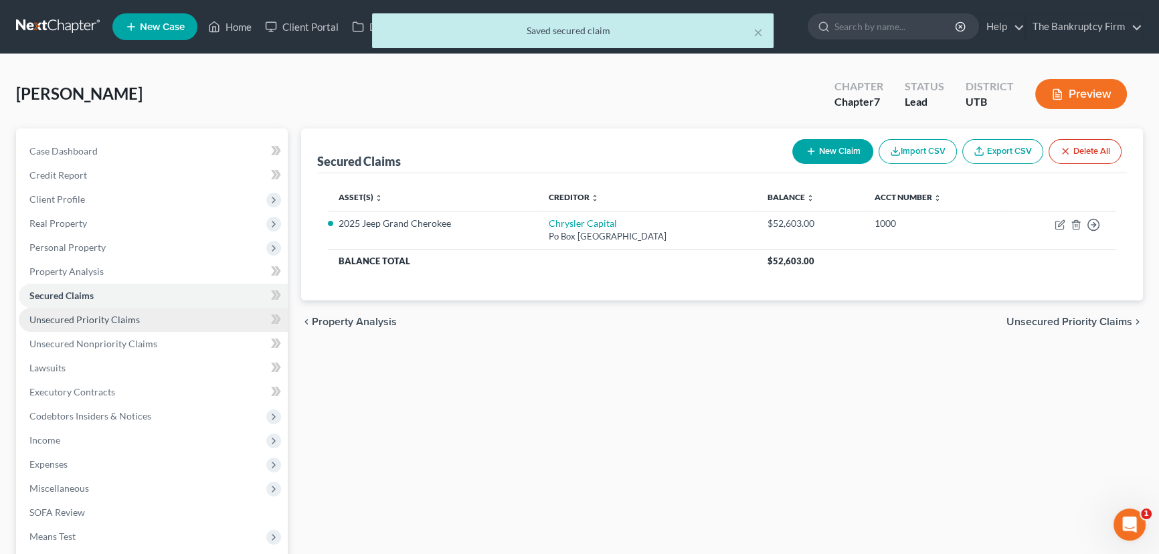
click at [94, 317] on span "Unsecured Priority Claims" at bounding box center [84, 319] width 110 height 11
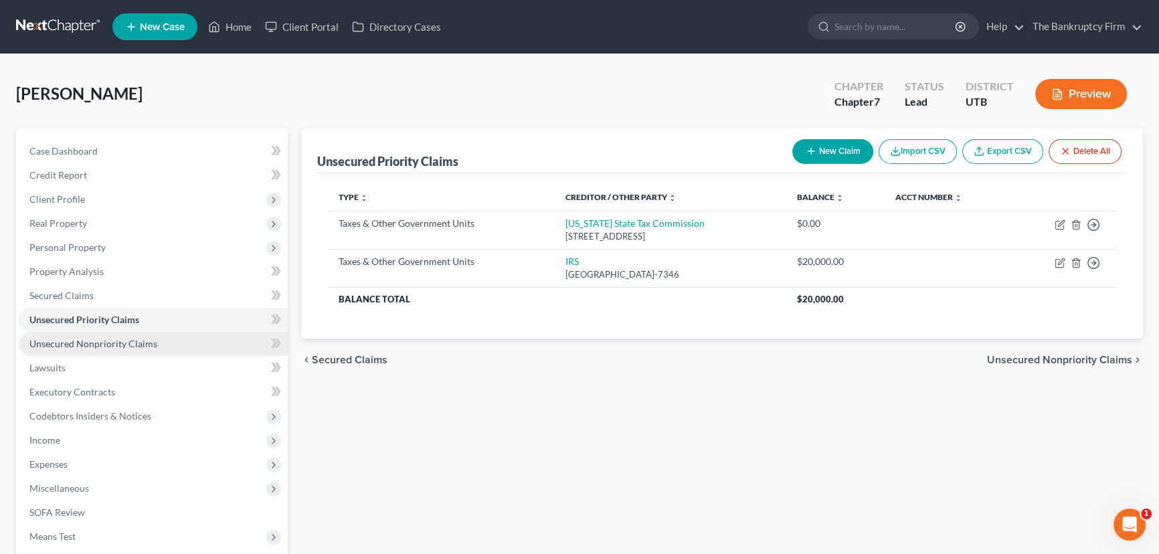
click at [96, 343] on span "Unsecured Nonpriority Claims" at bounding box center [93, 343] width 128 height 11
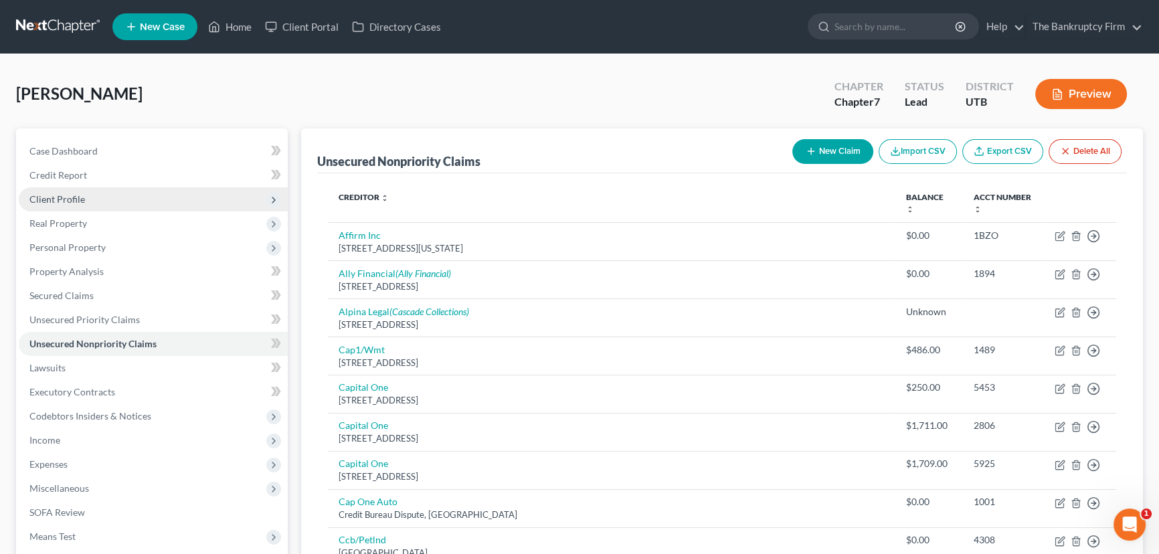
click at [57, 197] on span "Client Profile" at bounding box center [57, 198] width 56 height 11
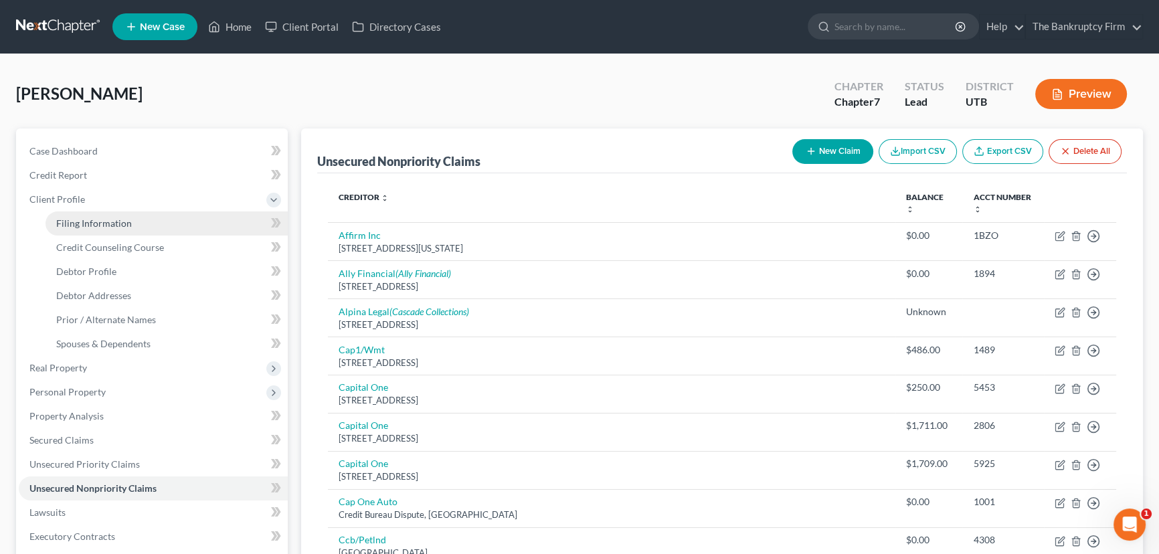
click at [92, 228] on span "Filing Information" at bounding box center [94, 223] width 76 height 11
select select "1"
select select "0"
select select "46"
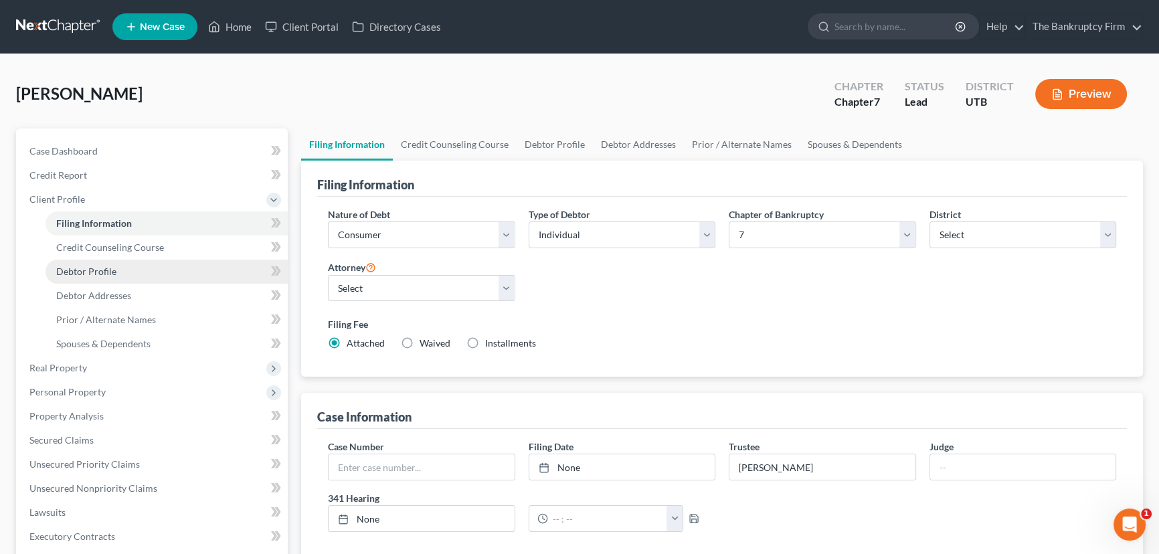
click at [94, 272] on span "Debtor Profile" at bounding box center [86, 271] width 60 height 11
select select "3"
select select "0"
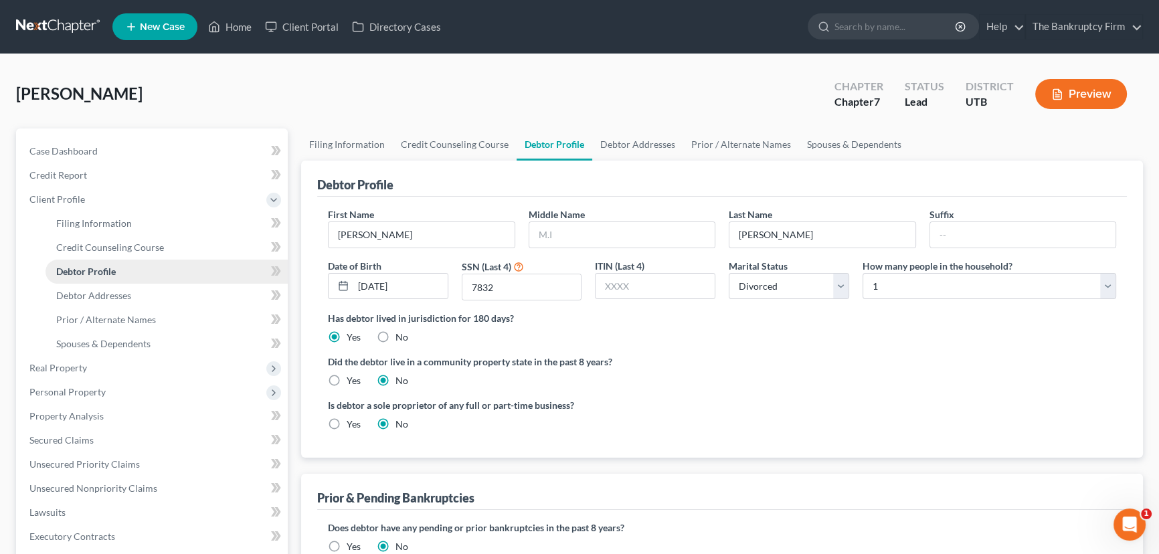
radio input "true"
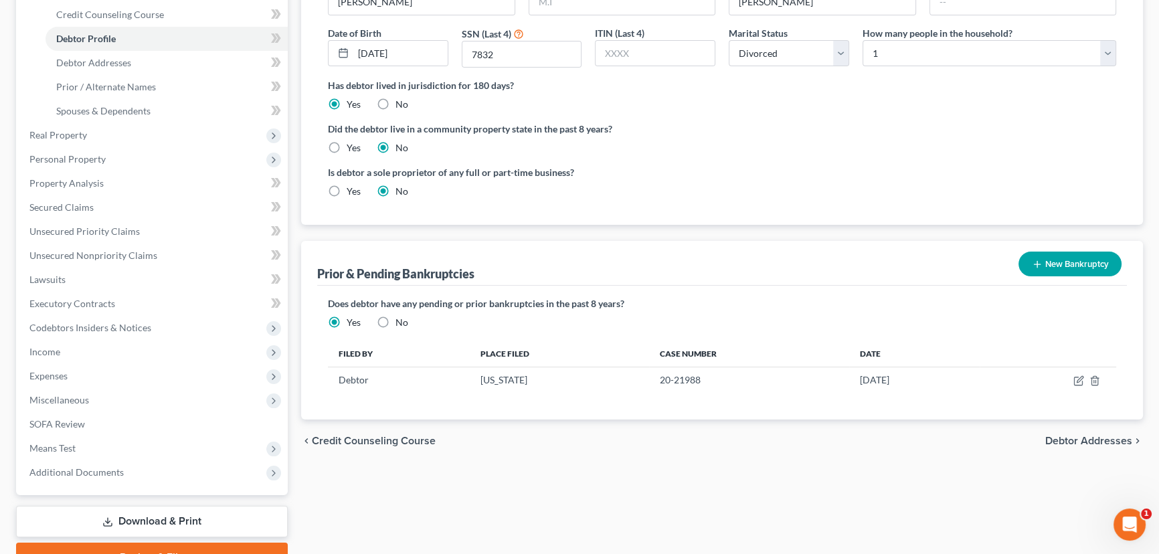
scroll to position [243, 0]
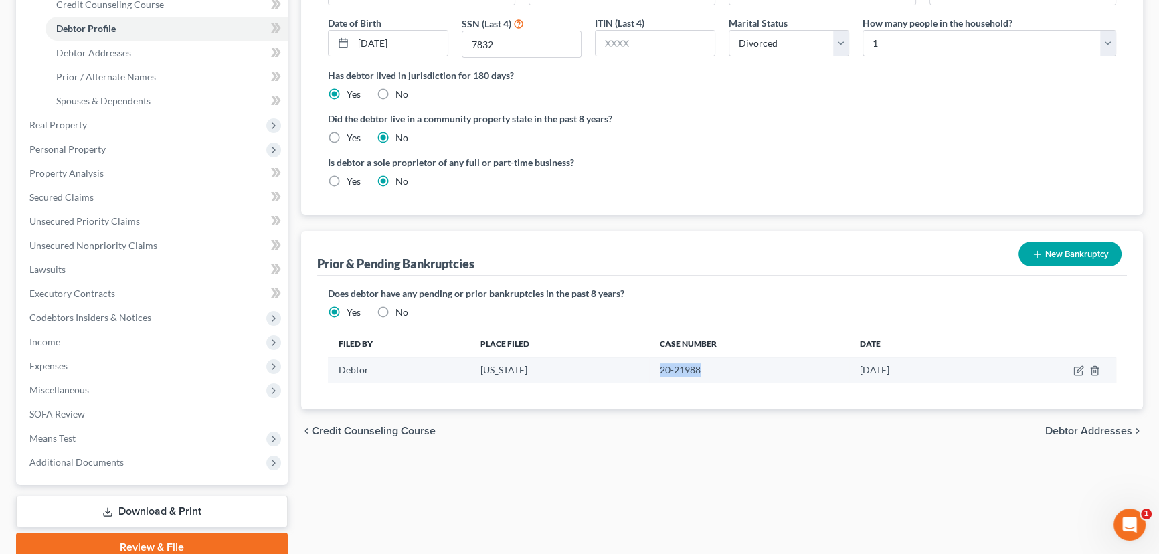
drag, startPoint x: 694, startPoint y: 366, endPoint x: 649, endPoint y: 373, distance: 46.1
click at [649, 373] on td "20-21988" at bounding box center [749, 369] width 200 height 25
copy td "20-21988"
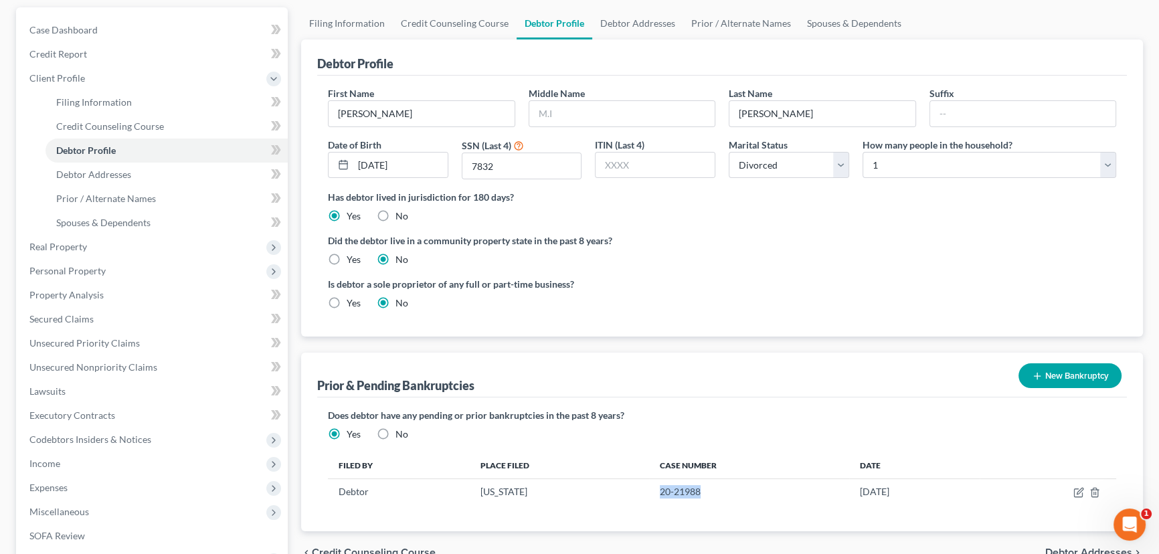
scroll to position [182, 0]
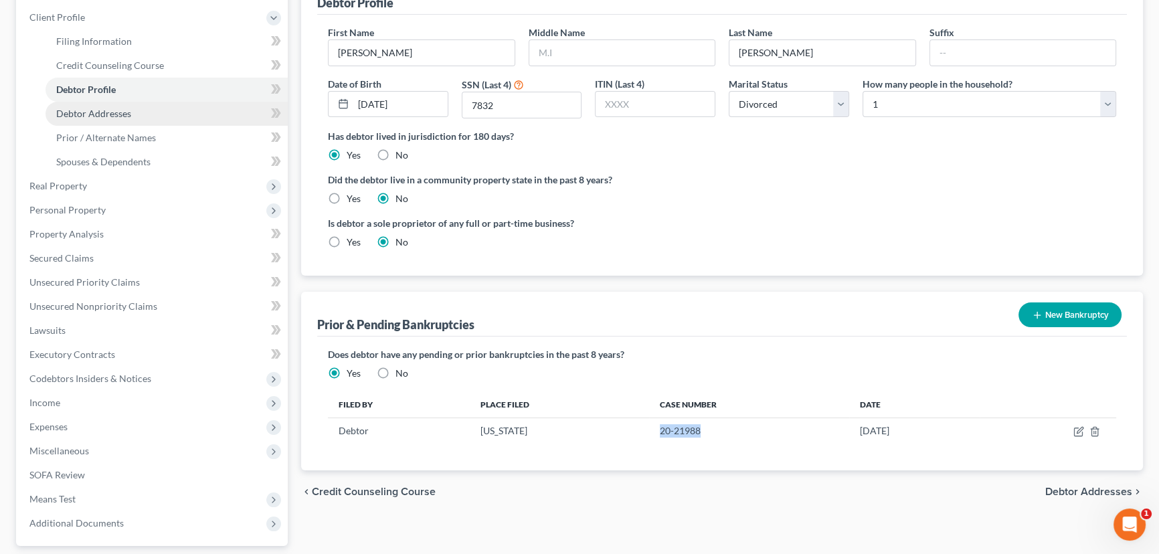
click at [122, 111] on span "Debtor Addresses" at bounding box center [93, 113] width 75 height 11
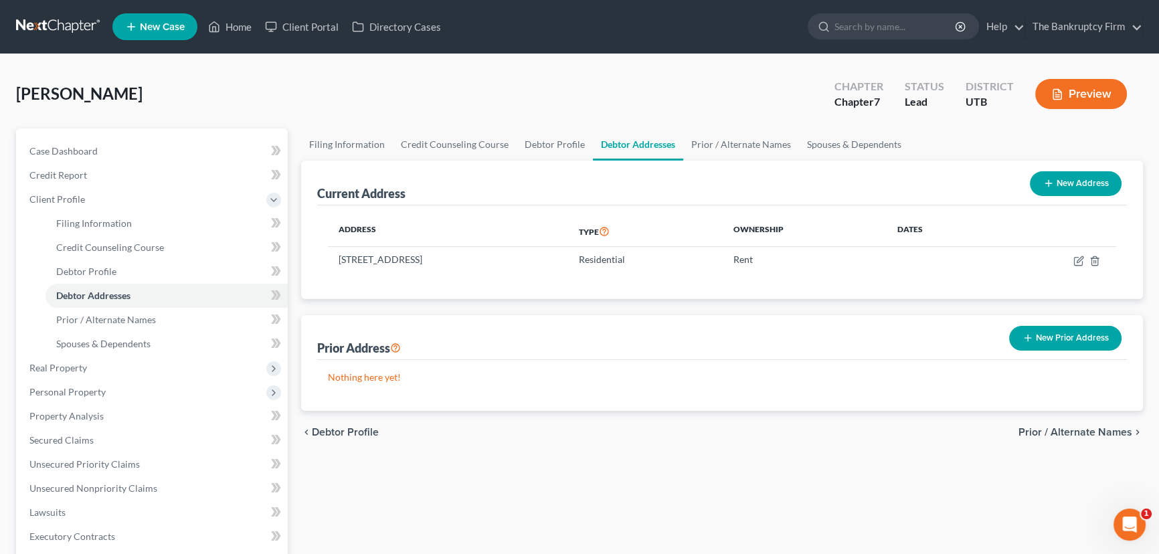
click at [1033, 337] on icon "button" at bounding box center [1028, 338] width 11 height 11
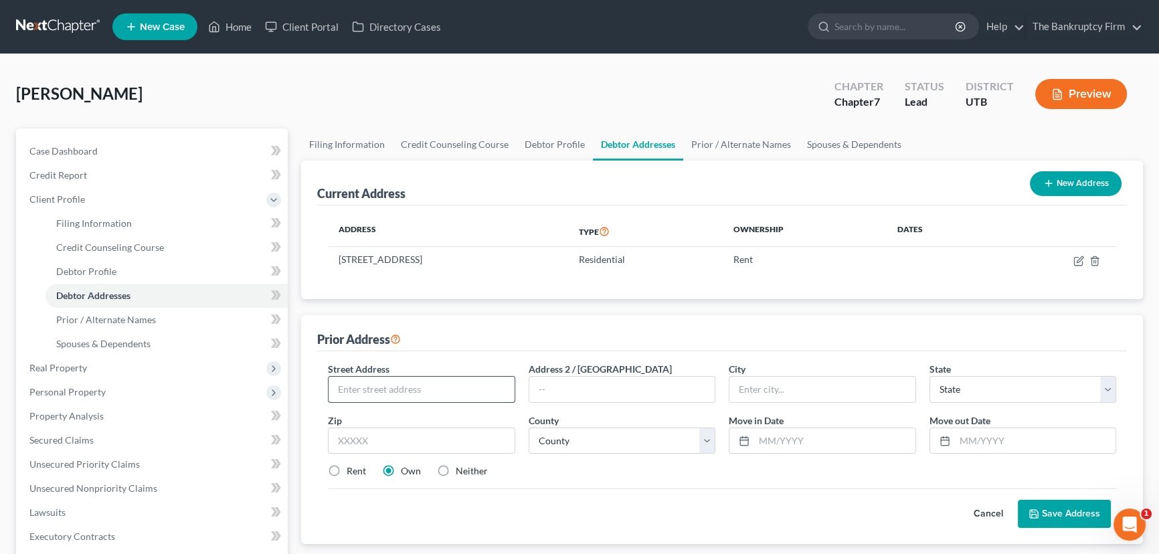
click at [371, 392] on input "text" at bounding box center [422, 389] width 186 height 25
click at [343, 434] on input "text" at bounding box center [421, 441] width 187 height 27
type input "84074"
type input "Tooele"
select select "46"
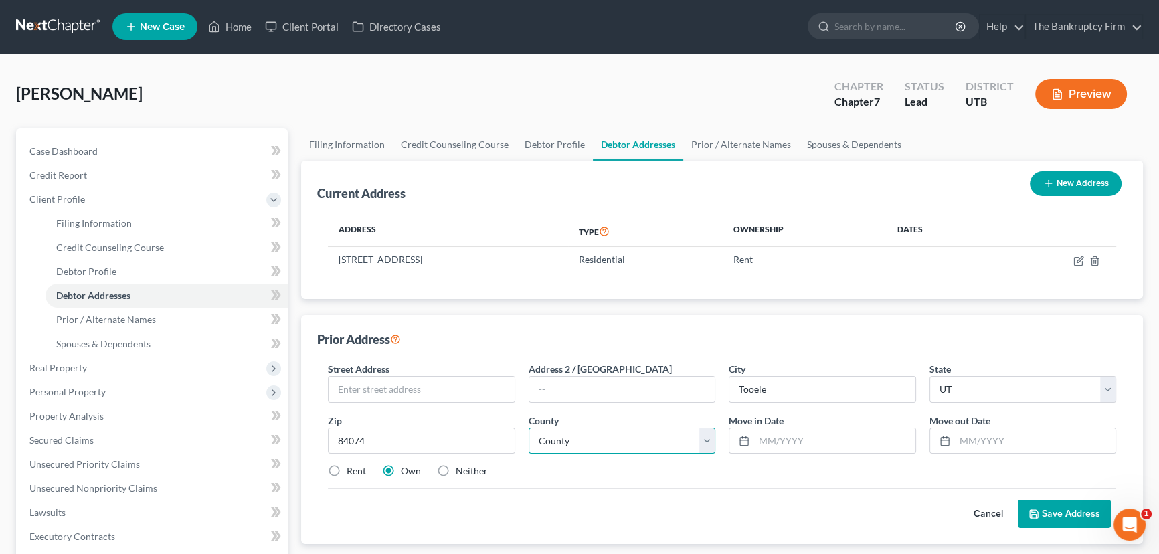
click at [703, 444] on select "County Beaver County Box Elder County Cache County Carbon County Daggett County…" at bounding box center [622, 441] width 187 height 27
select select "22"
click at [529, 428] on select "County Beaver County Box Elder County Cache County Carbon County Daggett County…" at bounding box center [622, 441] width 187 height 27
click at [360, 389] on input "text" at bounding box center [422, 389] width 186 height 25
type input "1050 South 900 South"
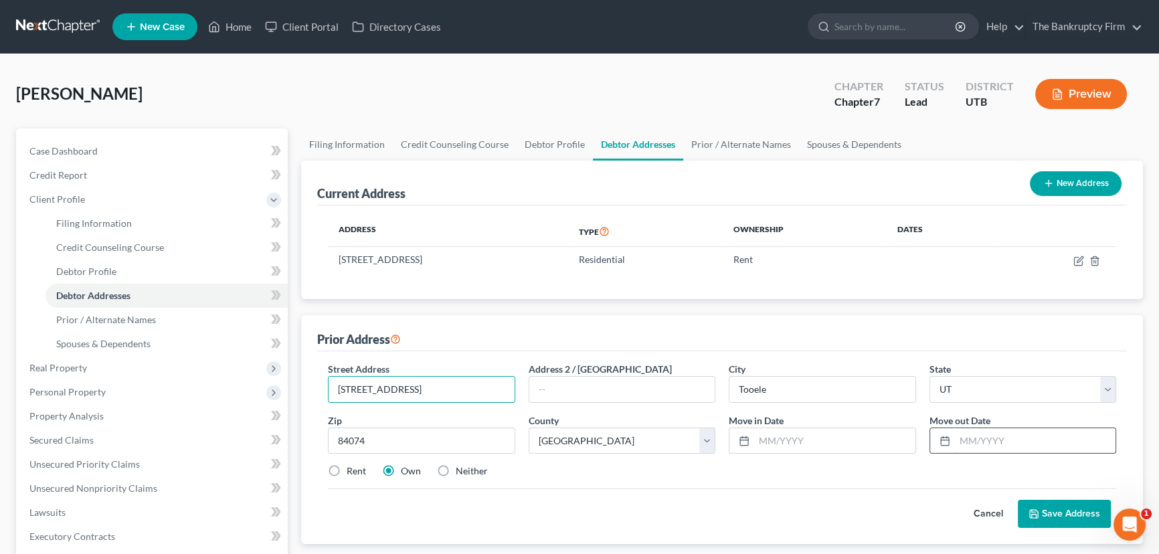
click at [971, 442] on input "text" at bounding box center [1035, 440] width 161 height 25
type input "09/2023"
click at [756, 438] on input "text" at bounding box center [834, 440] width 161 height 25
type input "09/2020"
click at [1057, 514] on button "Save Address" at bounding box center [1064, 514] width 93 height 28
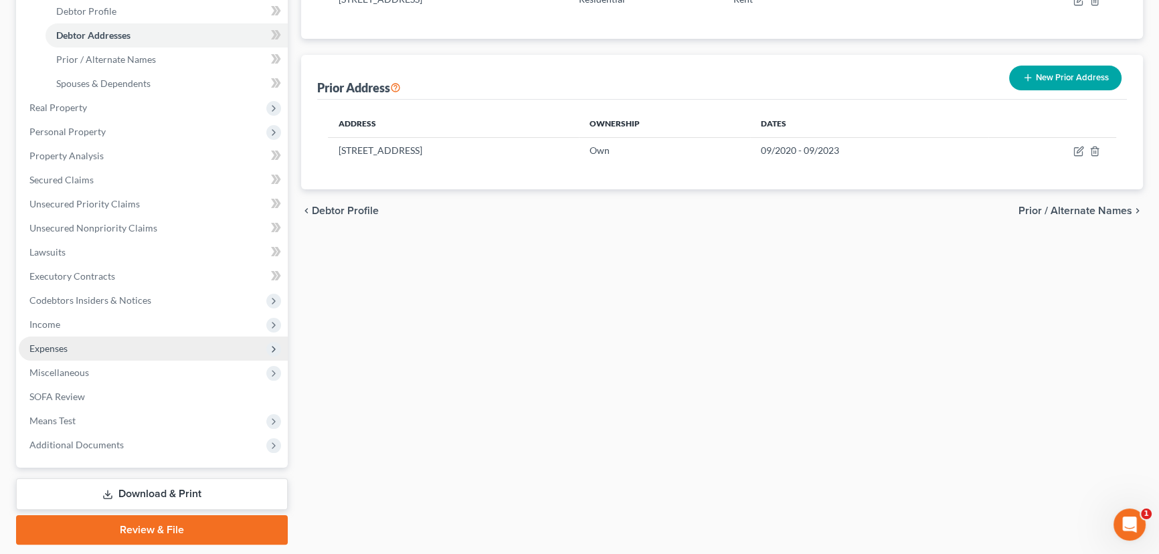
scroll to position [239, 0]
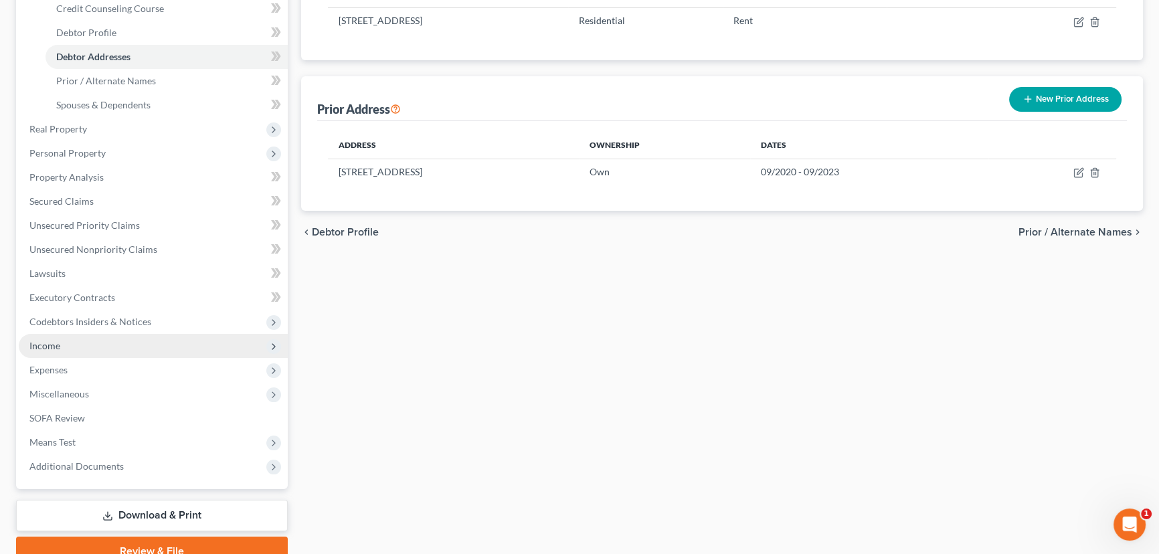
click at [46, 343] on span "Income" at bounding box center [44, 345] width 31 height 11
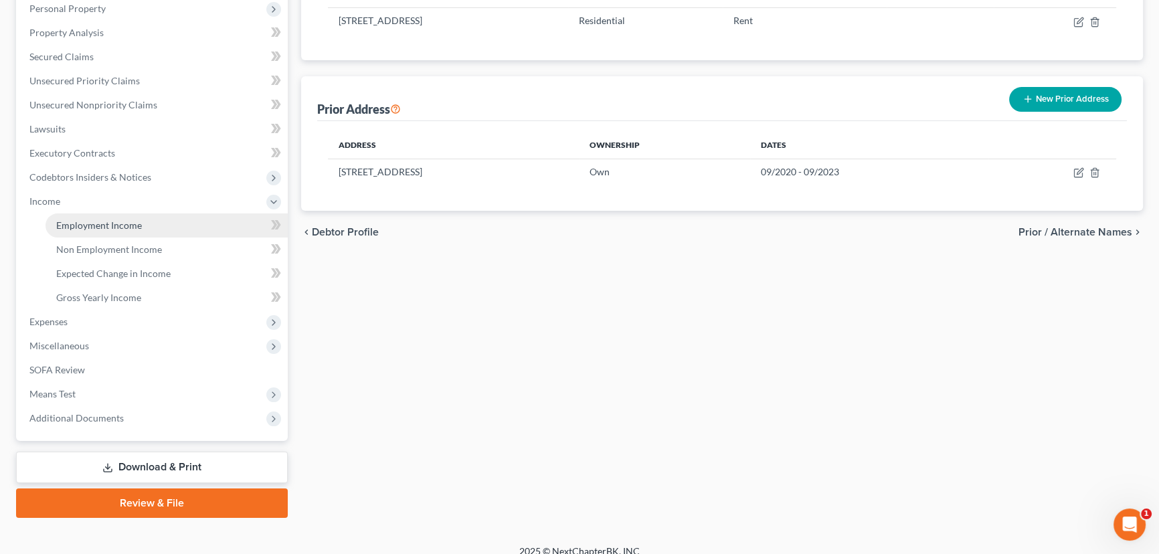
click at [120, 221] on span "Employment Income" at bounding box center [99, 225] width 86 height 11
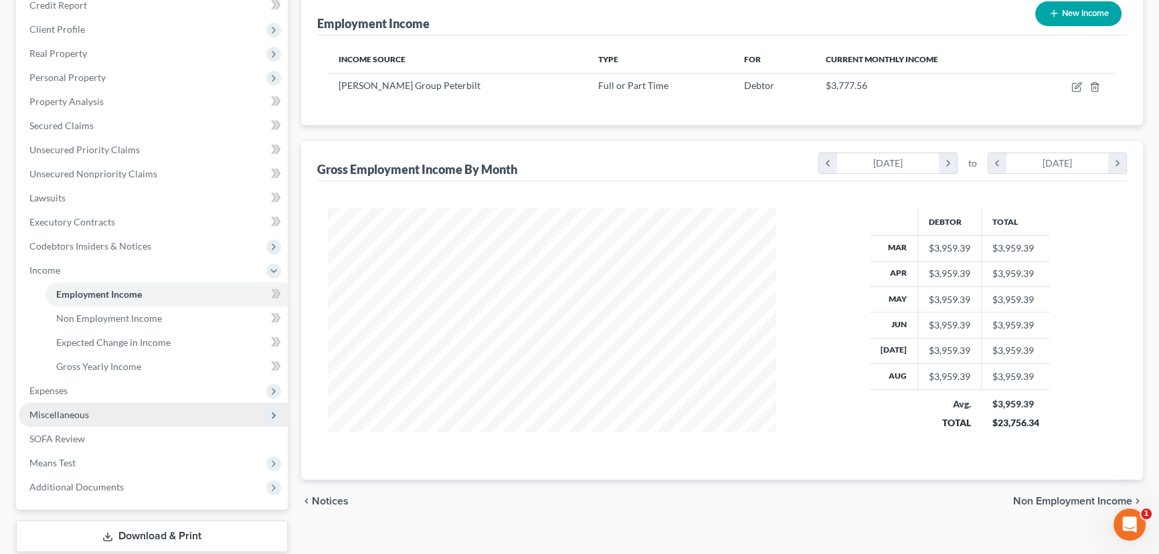
scroll to position [182, 0]
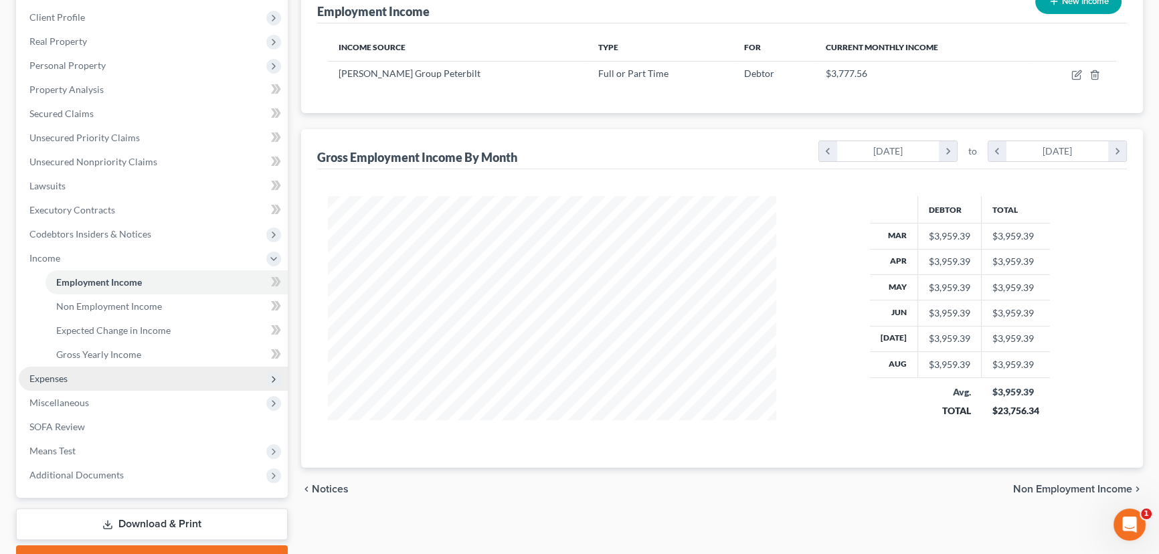
click at [66, 376] on span "Expenses" at bounding box center [48, 378] width 38 height 11
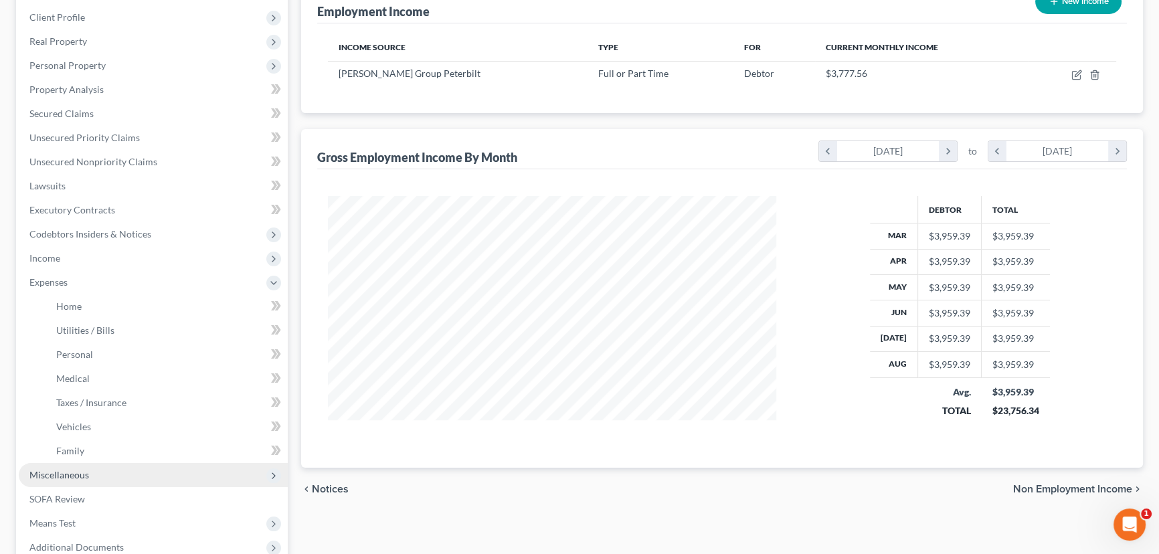
click at [70, 476] on span "Miscellaneous" at bounding box center [59, 474] width 60 height 11
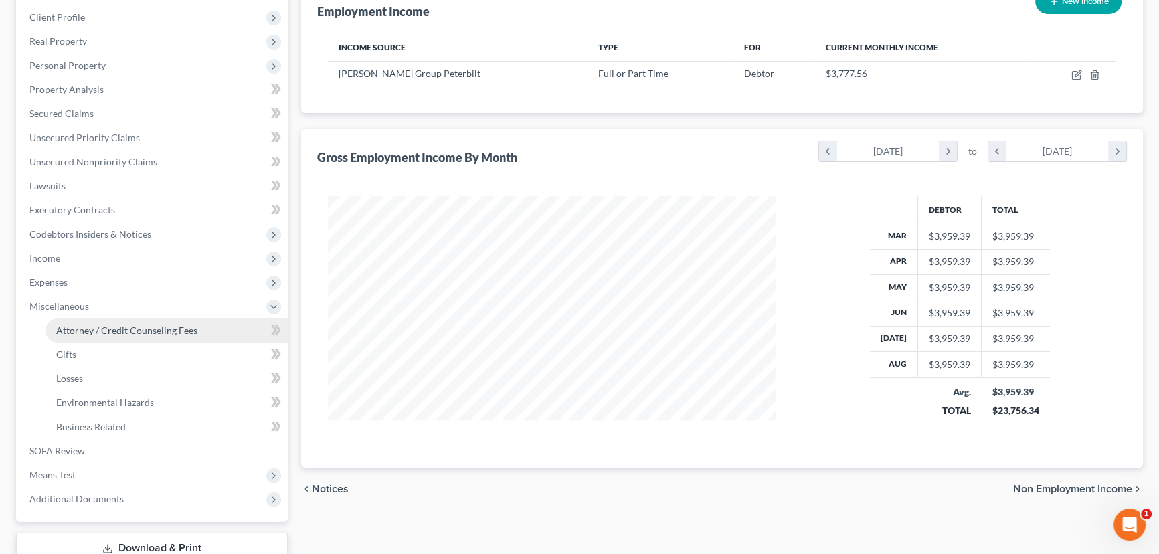
click at [127, 330] on span "Attorney / Credit Counseling Fees" at bounding box center [126, 330] width 141 height 11
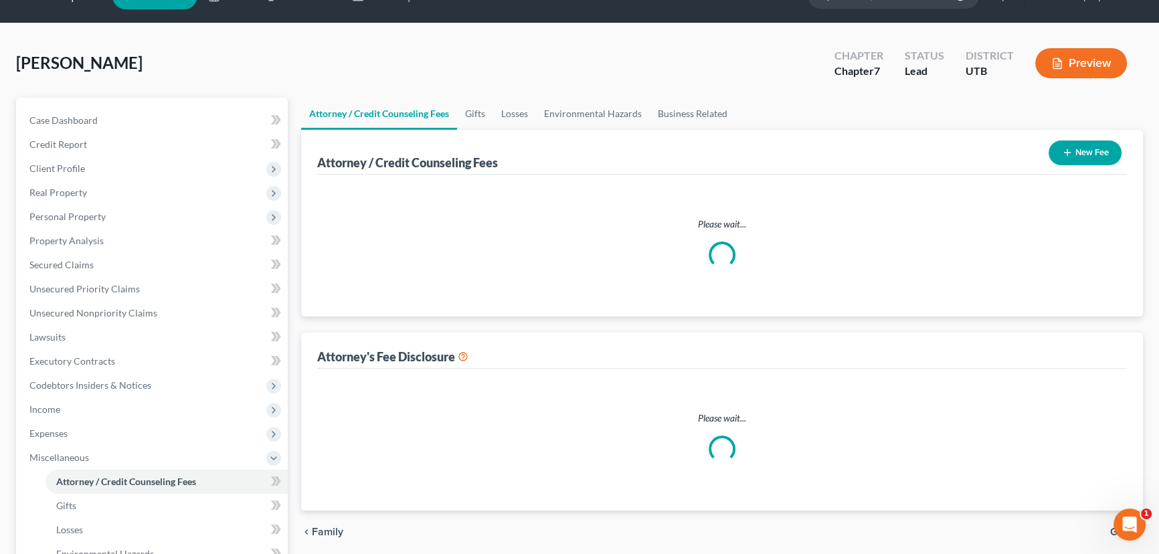
select select "0"
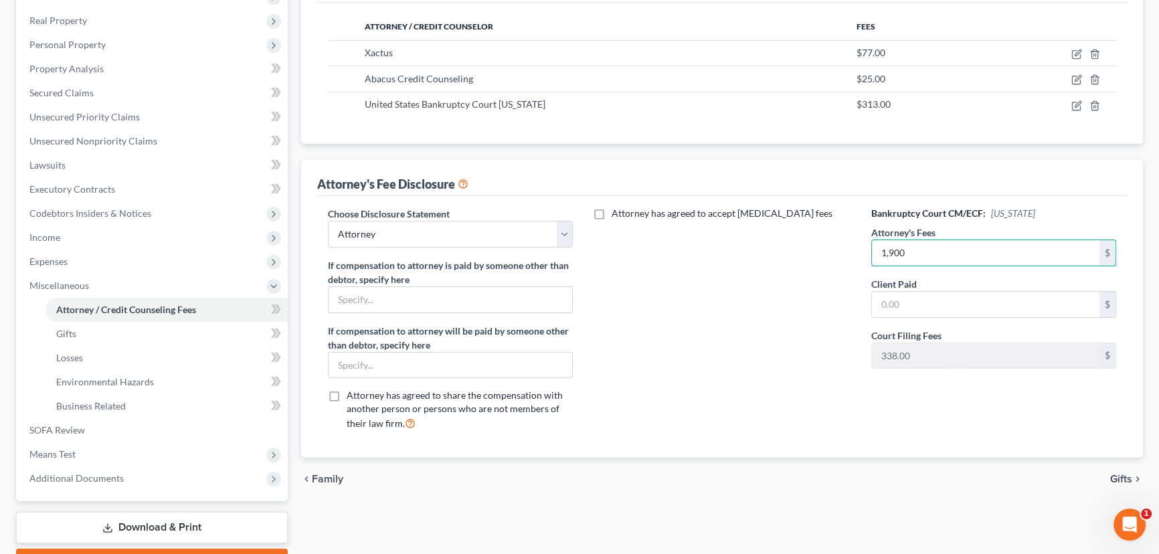
scroll to position [276, 0]
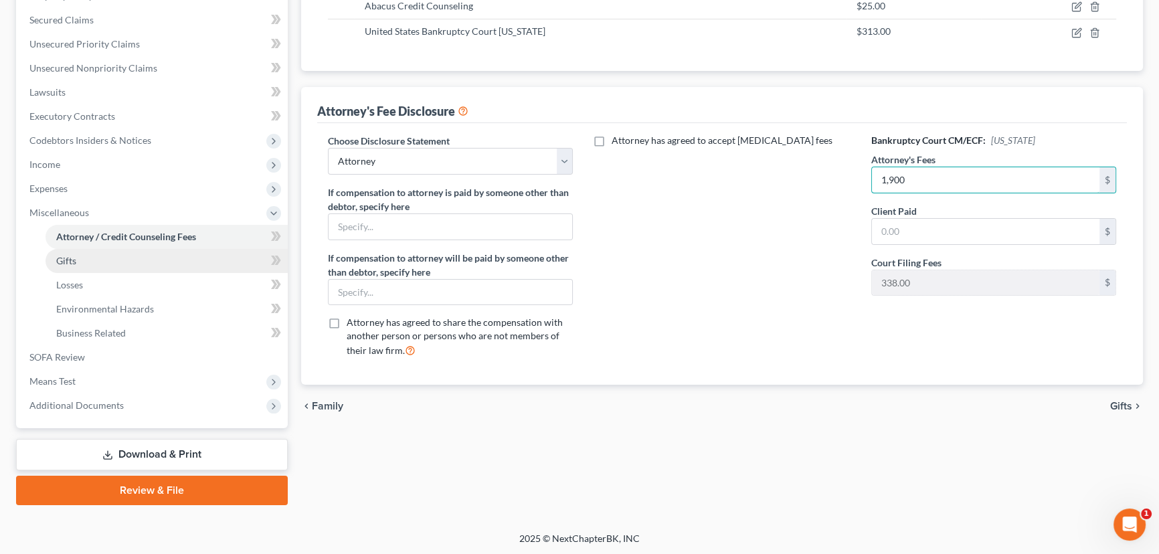
type input "1,900"
click at [75, 262] on span "Gifts" at bounding box center [66, 260] width 20 height 11
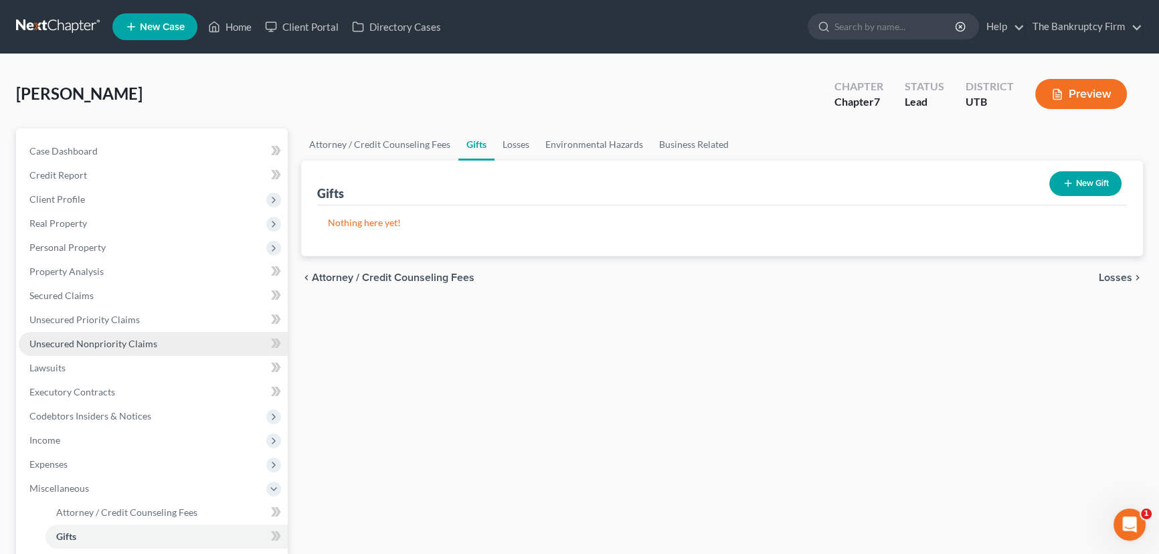
click at [100, 347] on span "Unsecured Nonpriority Claims" at bounding box center [93, 343] width 128 height 11
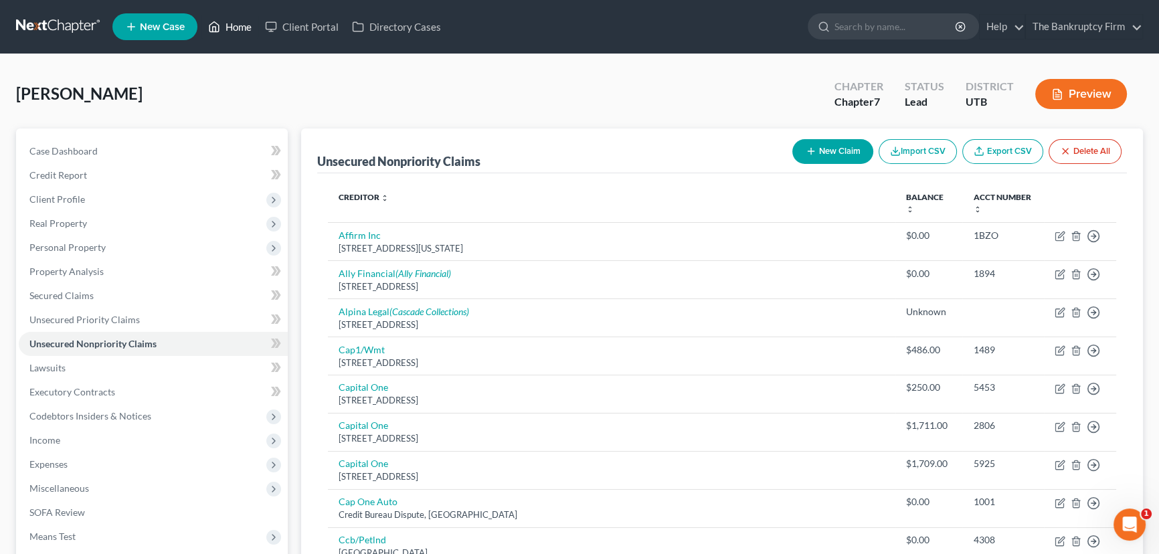
click at [238, 24] on link "Home" at bounding box center [229, 27] width 57 height 24
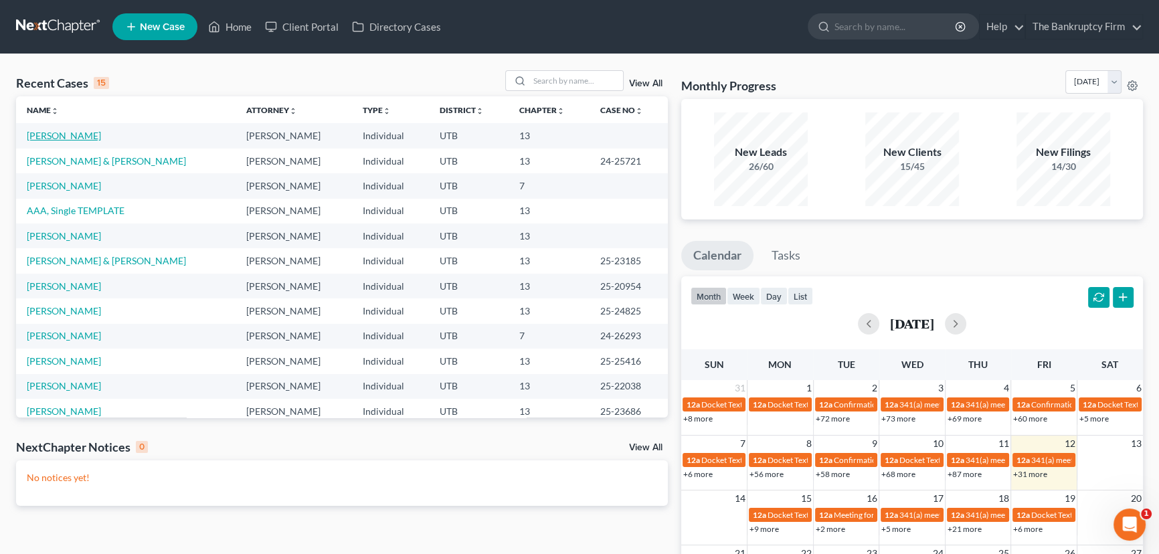
click at [44, 135] on link "Smith, Jacee" at bounding box center [64, 135] width 74 height 11
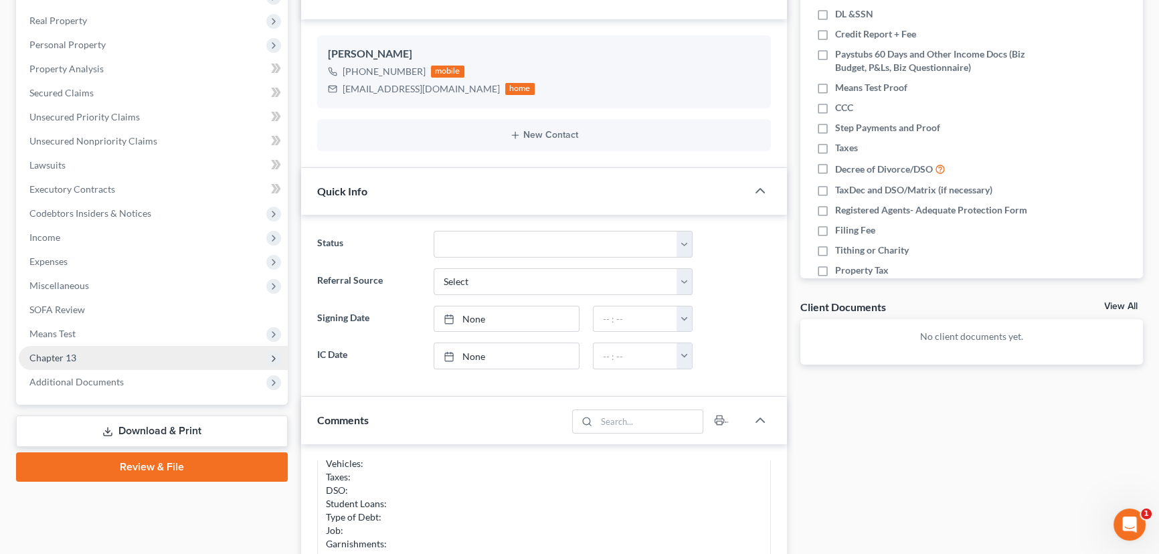
scroll to position [182, 0]
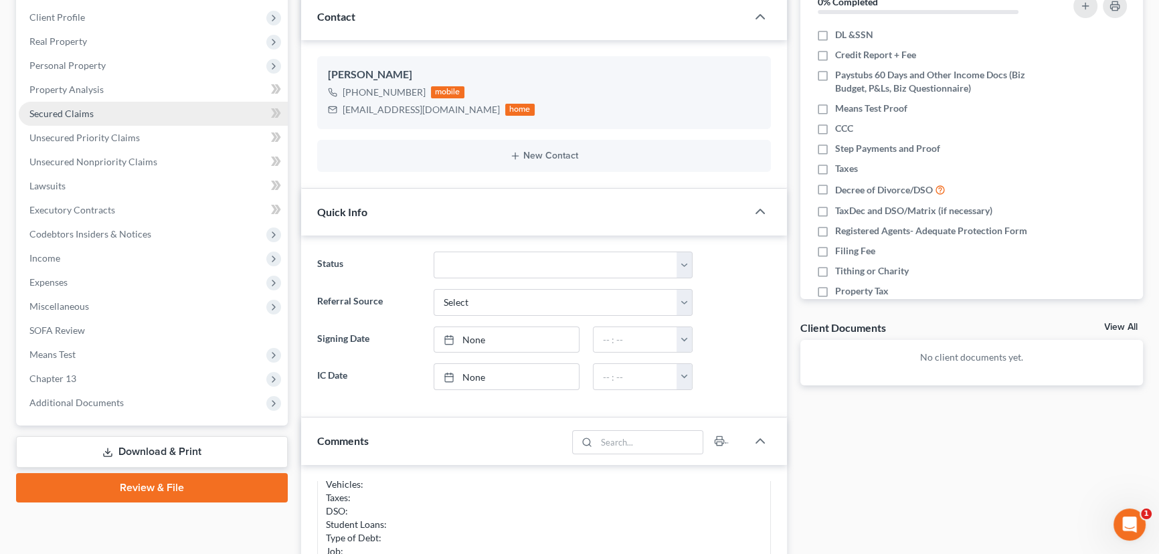
click at [50, 114] on span "Secured Claims" at bounding box center [61, 113] width 64 height 11
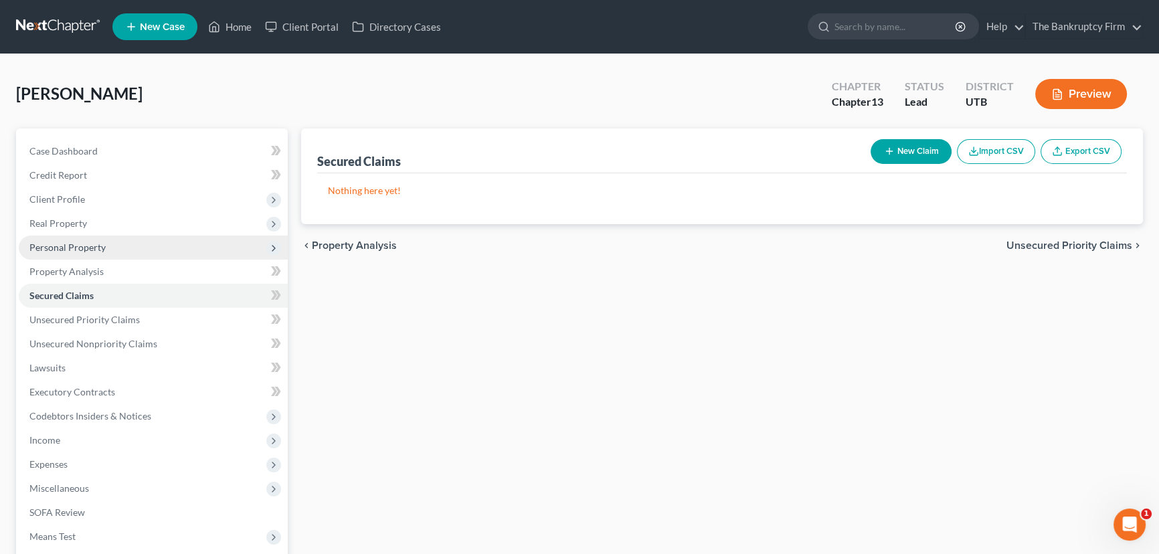
click at [58, 247] on span "Personal Property" at bounding box center [67, 247] width 76 height 11
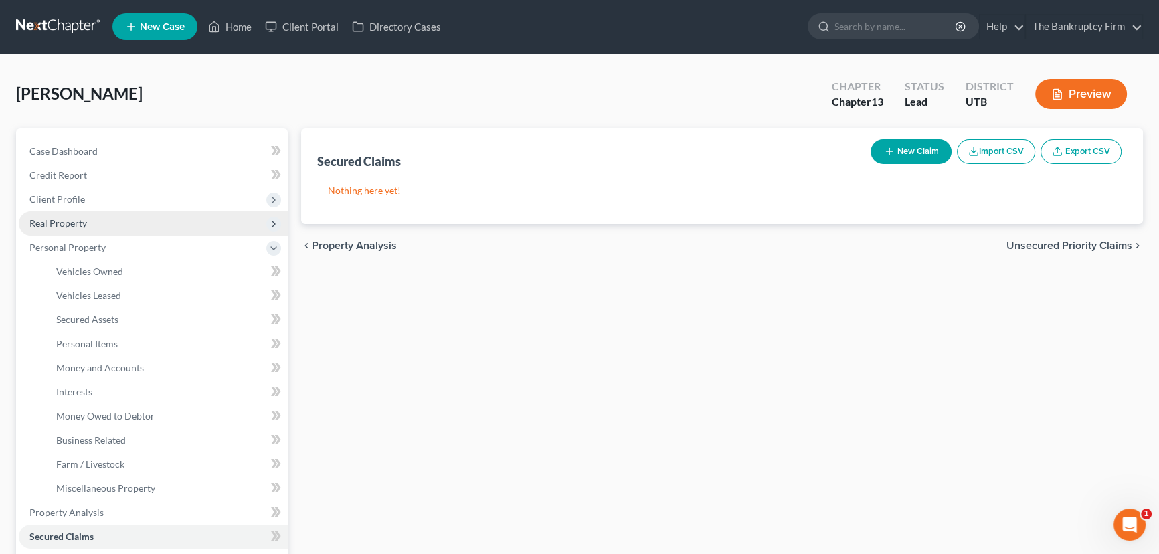
click at [58, 226] on span "Real Property" at bounding box center [58, 223] width 58 height 11
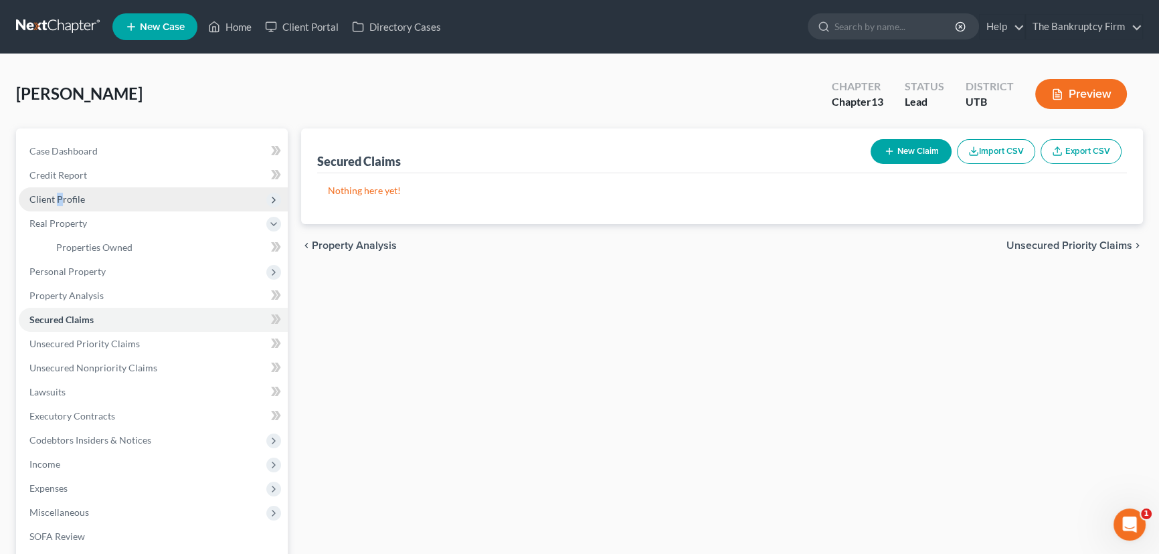
click at [59, 200] on span "Client Profile" at bounding box center [57, 198] width 56 height 11
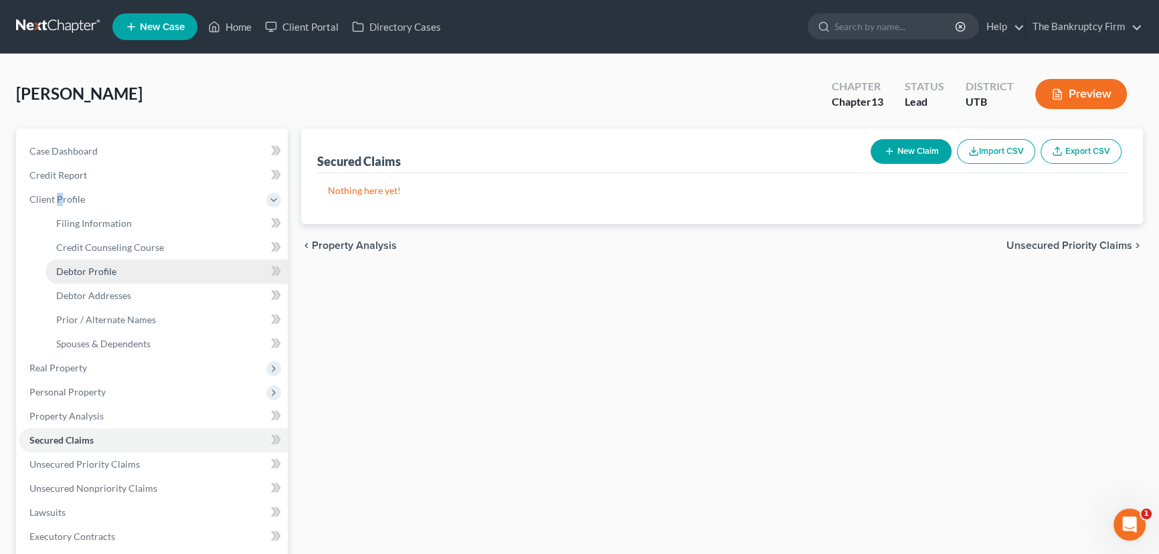
click at [82, 270] on span "Debtor Profile" at bounding box center [86, 271] width 60 height 11
select select "1"
select select "0"
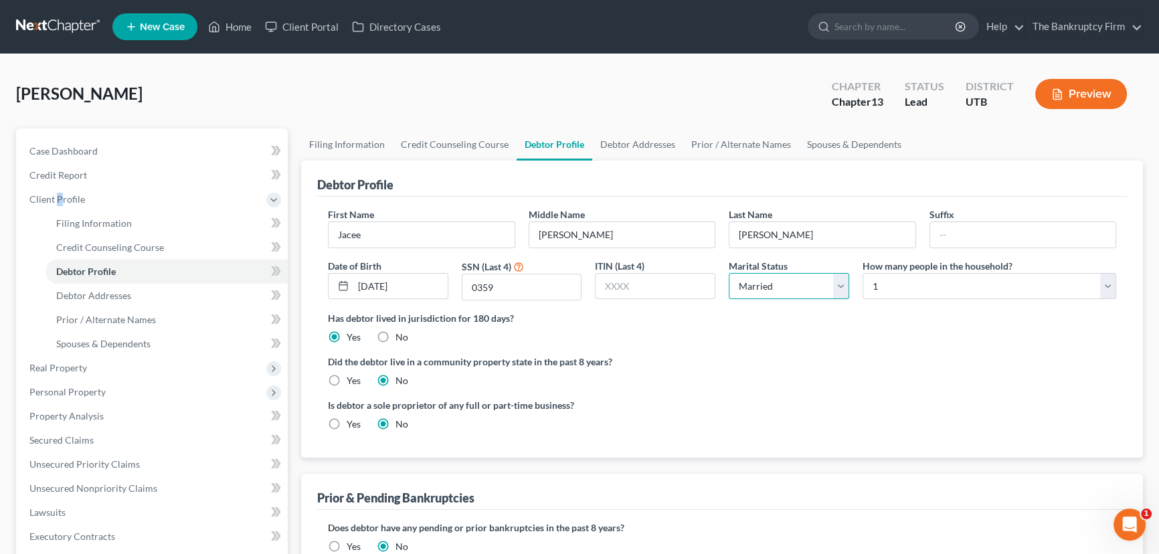
click at [839, 286] on select "Select Single Married Separated Divorced Widowed" at bounding box center [789, 286] width 120 height 27
select select "0"
click at [729, 273] on select "Select Single Married Separated Divorced Widowed" at bounding box center [789, 286] width 120 height 27
click at [828, 141] on link "Spouses & Dependents" at bounding box center [854, 145] width 110 height 32
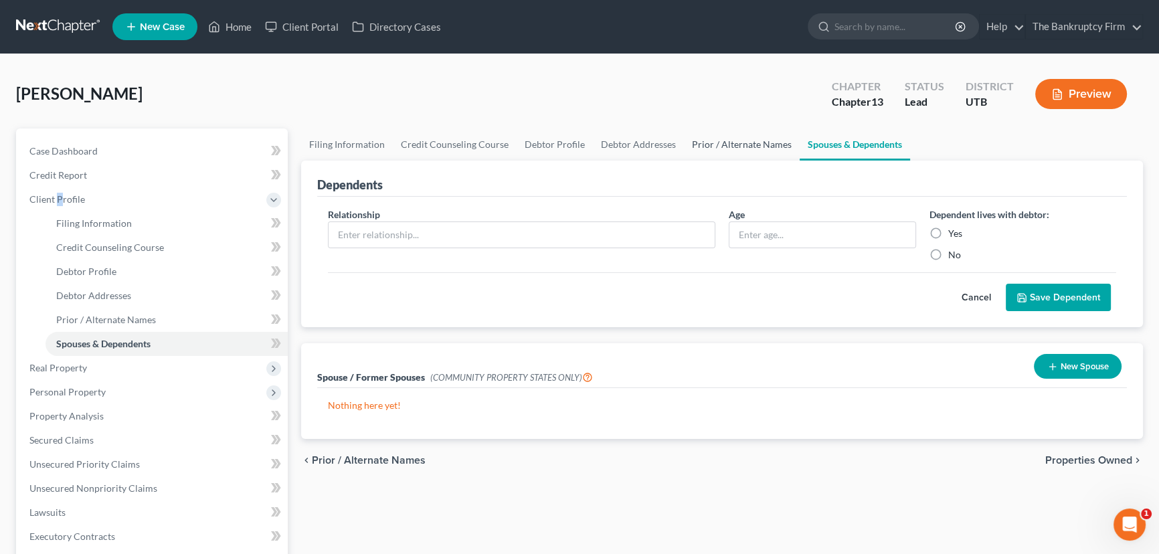
click at [724, 147] on link "Prior / Alternate Names" at bounding box center [742, 145] width 116 height 32
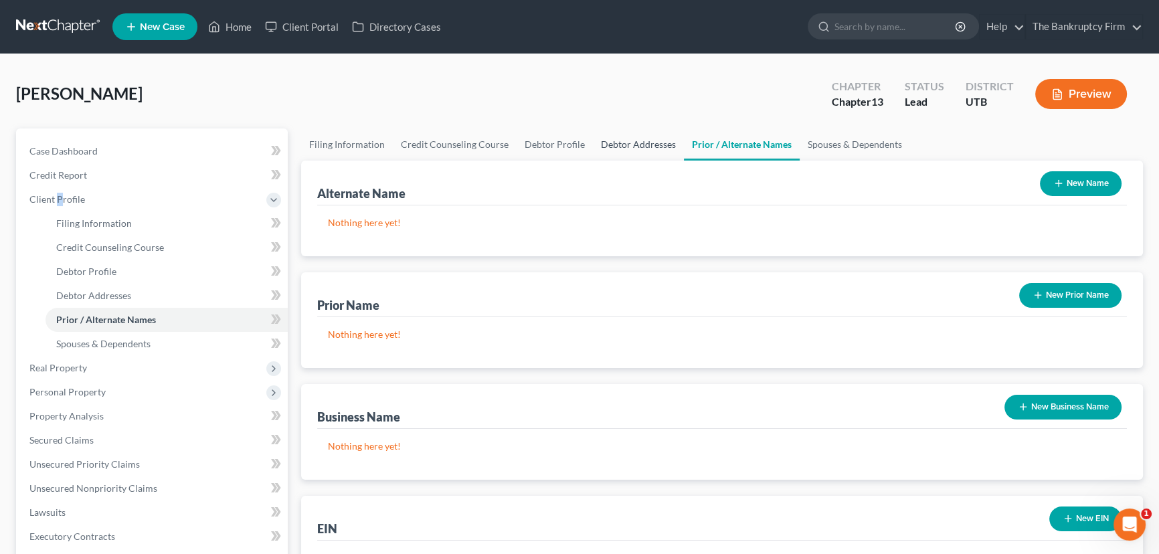
click at [608, 147] on link "Debtor Addresses" at bounding box center [638, 145] width 91 height 32
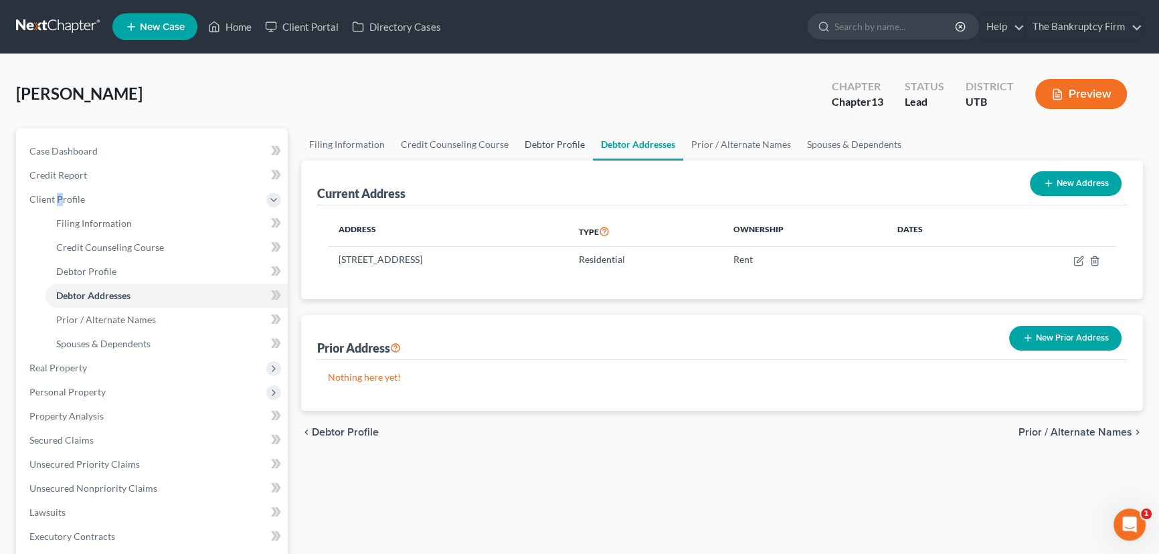
drag, startPoint x: 535, startPoint y: 143, endPoint x: 540, endPoint y: 156, distance: 13.6
click at [535, 144] on link "Debtor Profile" at bounding box center [555, 145] width 76 height 32
select select "0"
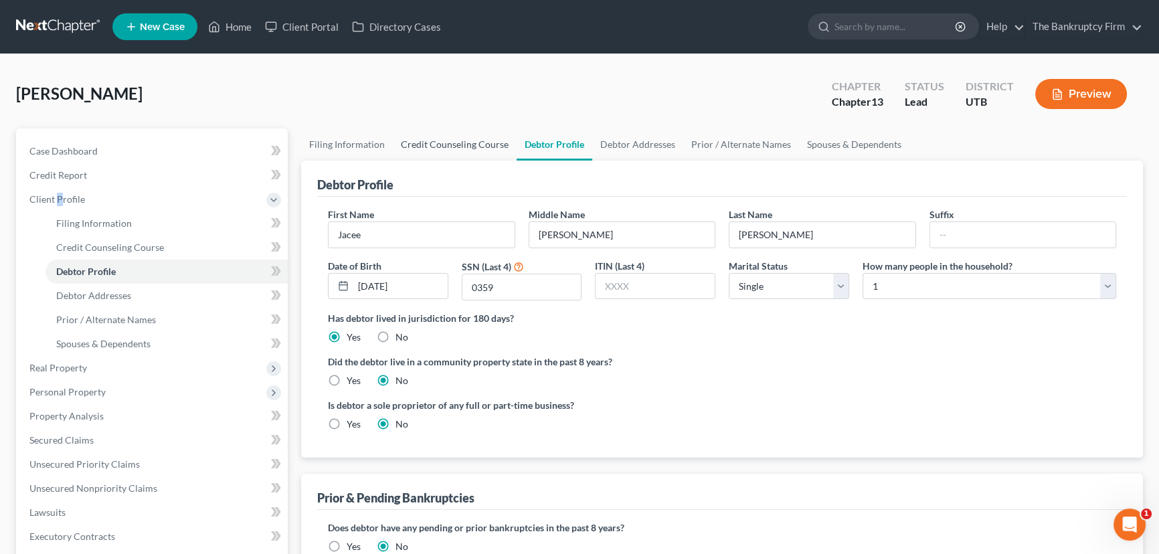
click at [452, 145] on link "Credit Counseling Course" at bounding box center [455, 145] width 124 height 32
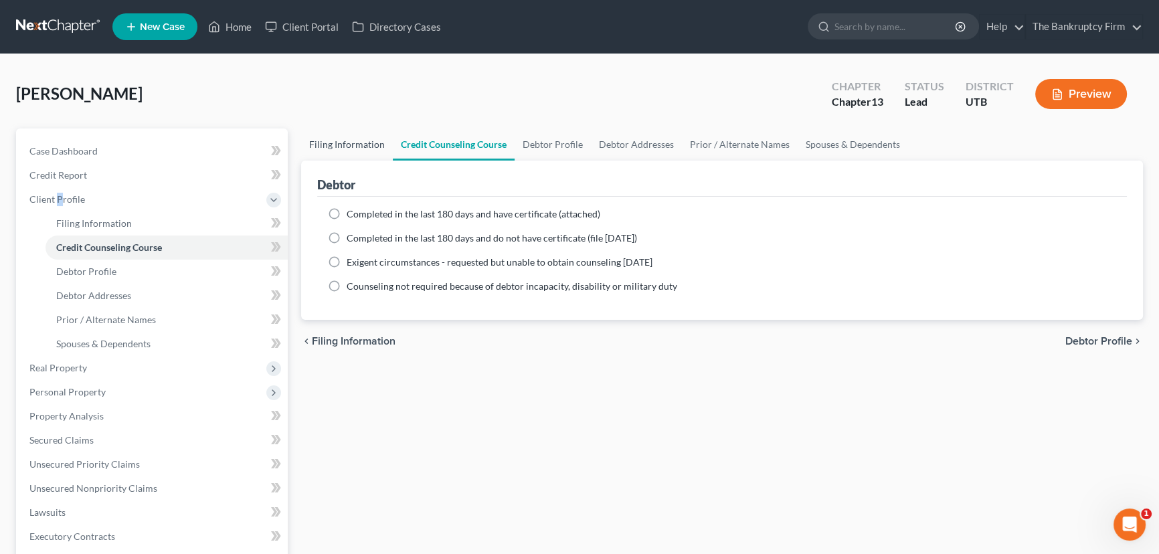
click at [331, 145] on link "Filing Information" at bounding box center [347, 145] width 92 height 32
select select "1"
select select "0"
select select "3"
select select "81"
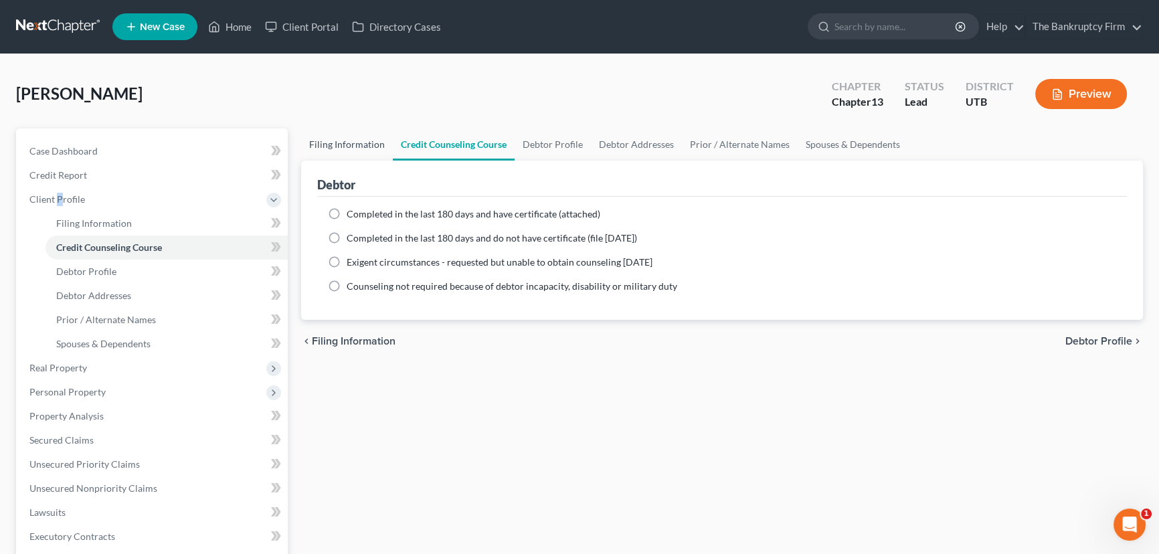
select select "0"
select select "46"
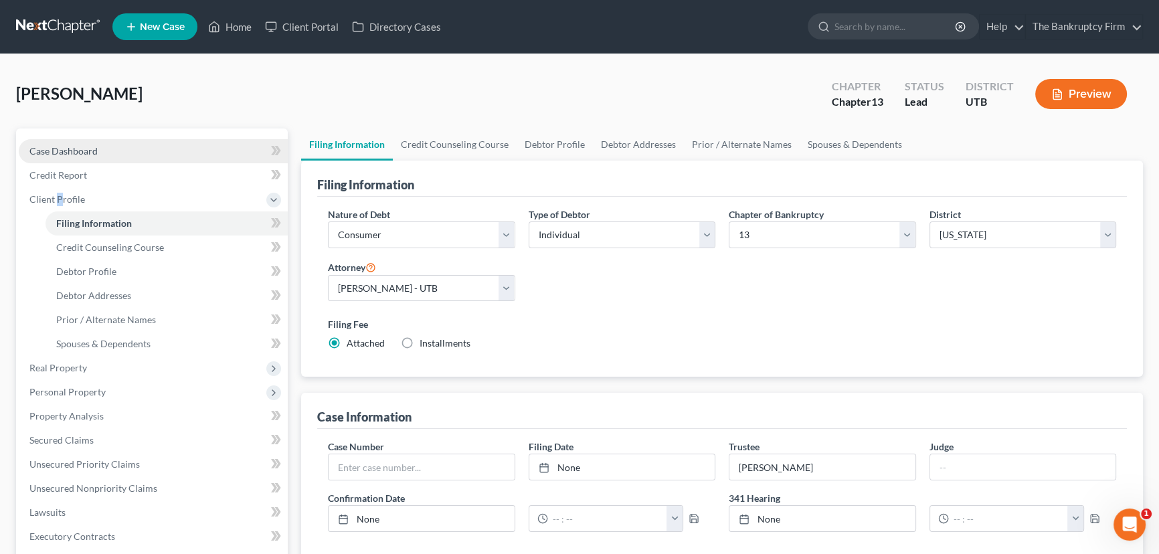
click at [89, 152] on span "Case Dashboard" at bounding box center [63, 150] width 68 height 11
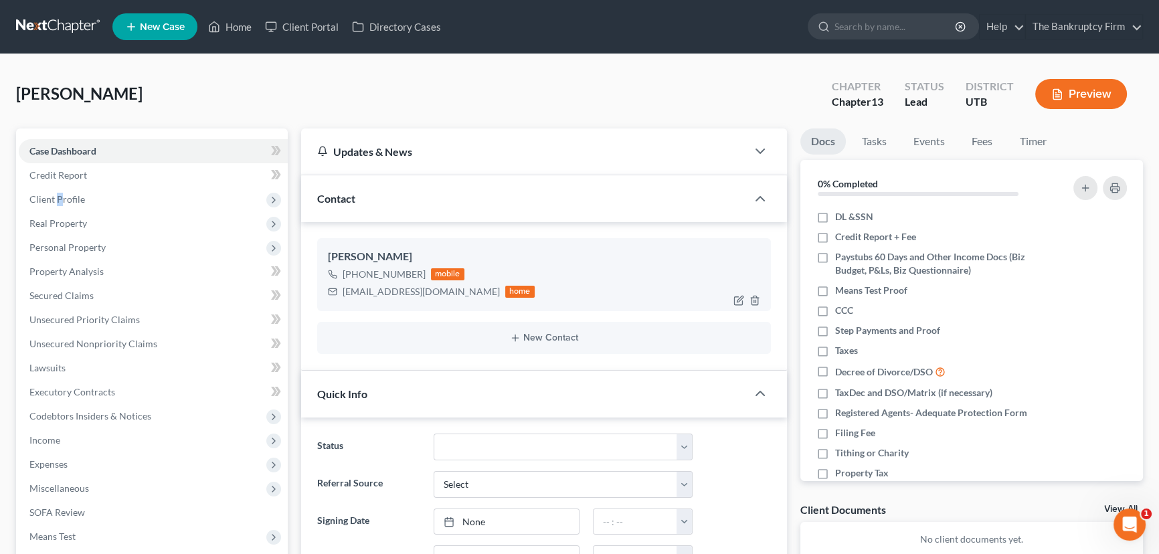
scroll to position [52, 0]
click at [432, 271] on img at bounding box center [434, 273] width 11 height 11
drag, startPoint x: 340, startPoint y: 292, endPoint x: 384, endPoint y: 292, distance: 43.5
drag, startPoint x: 341, startPoint y: 287, endPoint x: 459, endPoint y: 291, distance: 117.9
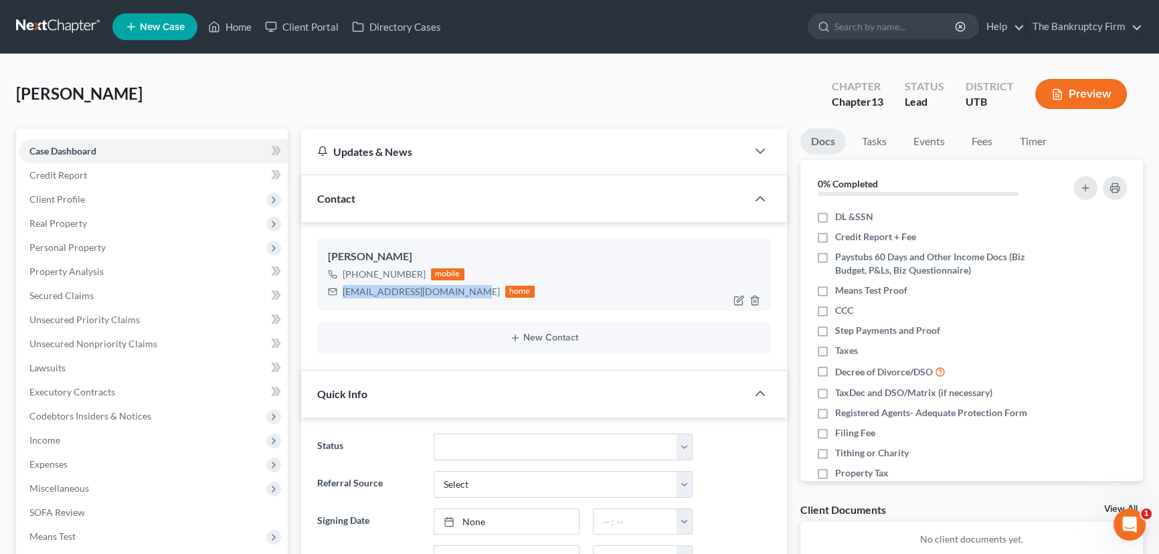
click at [459, 291] on div "jaceetaylorsmith@gmail.com home" at bounding box center [431, 291] width 207 height 17
copy div "jaceetaylorsmith@gmail.com"
drag, startPoint x: 356, startPoint y: 272, endPoint x: 419, endPoint y: 264, distance: 63.4
click at [419, 266] on div "+1 (406) 661-3917 mobile" at bounding box center [431, 274] width 207 height 17
copy span "(406) 661-3917"
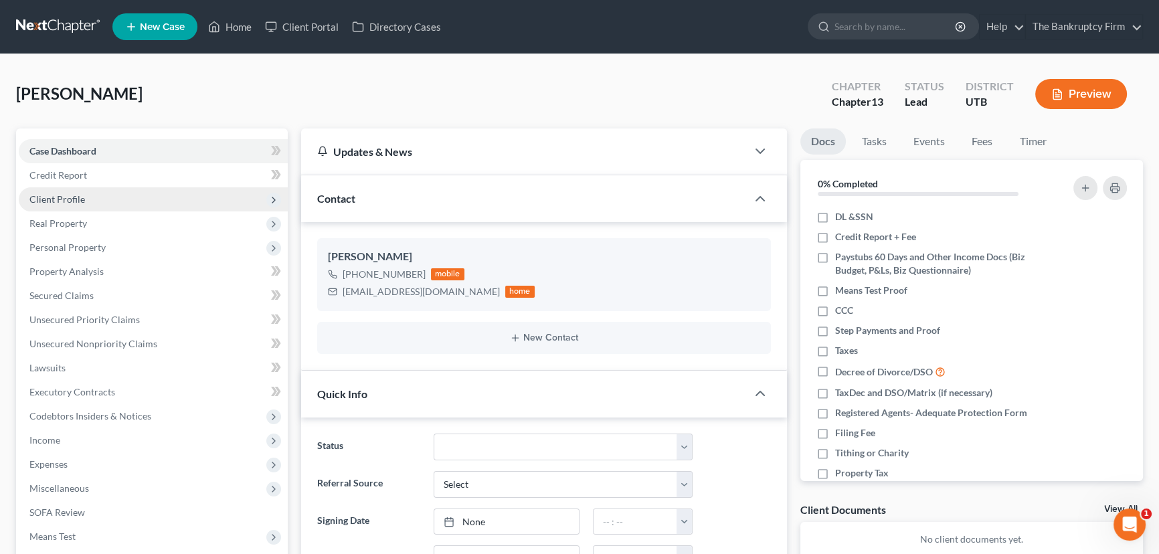
click at [58, 194] on span "Client Profile" at bounding box center [57, 198] width 56 height 11
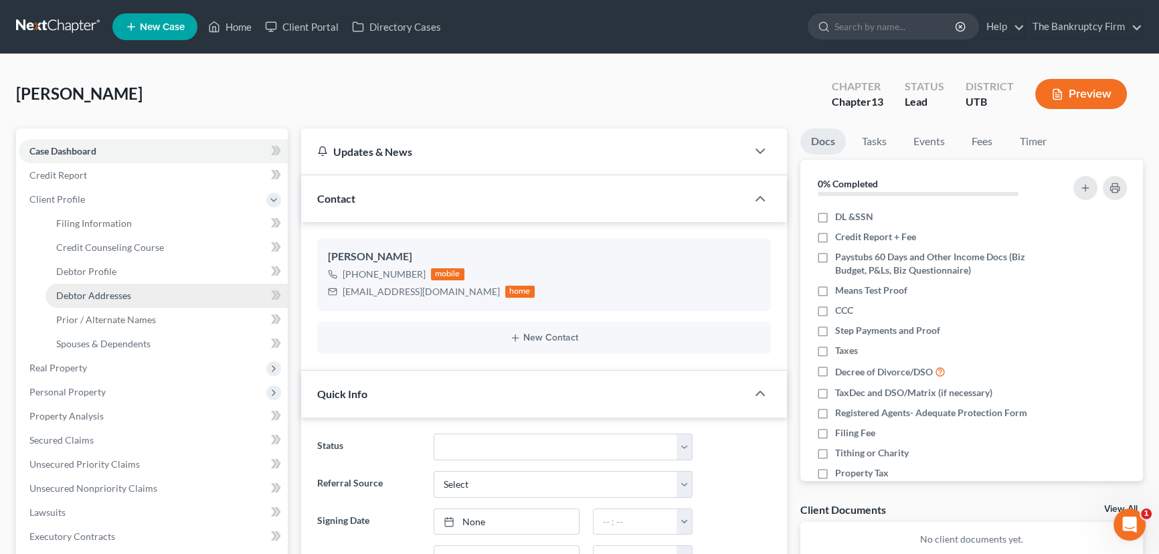
drag, startPoint x: 100, startPoint y: 295, endPoint x: 210, endPoint y: 305, distance: 109.5
click at [100, 295] on span "Debtor Addresses" at bounding box center [93, 295] width 75 height 11
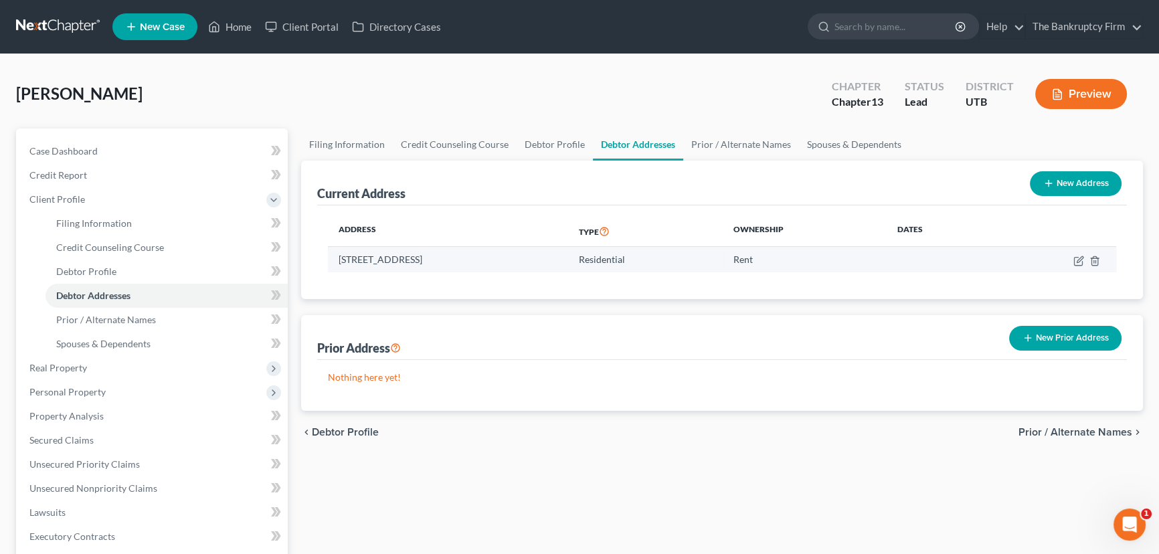
drag, startPoint x: 339, startPoint y: 258, endPoint x: 448, endPoint y: 257, distance: 109.8
click at [448, 257] on td "1350 West 300 North, #39, Clearfield, UT 84015" at bounding box center [448, 259] width 240 height 25
copy td "1350 West 300 North, #39"
click at [234, 27] on link "Home" at bounding box center [229, 27] width 57 height 24
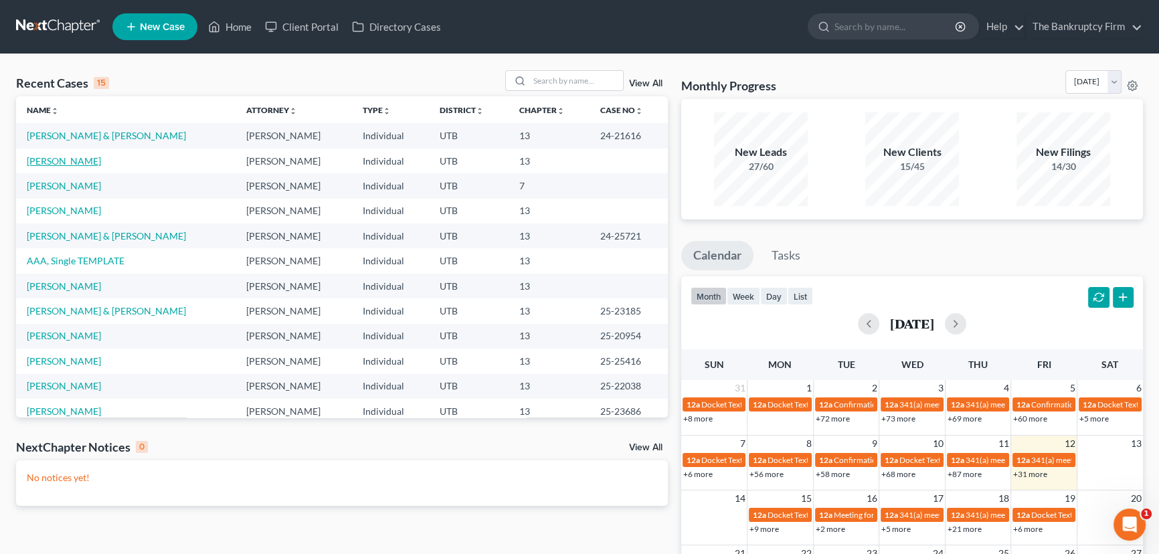
click at [66, 163] on link "Parsons, Paige" at bounding box center [64, 160] width 74 height 11
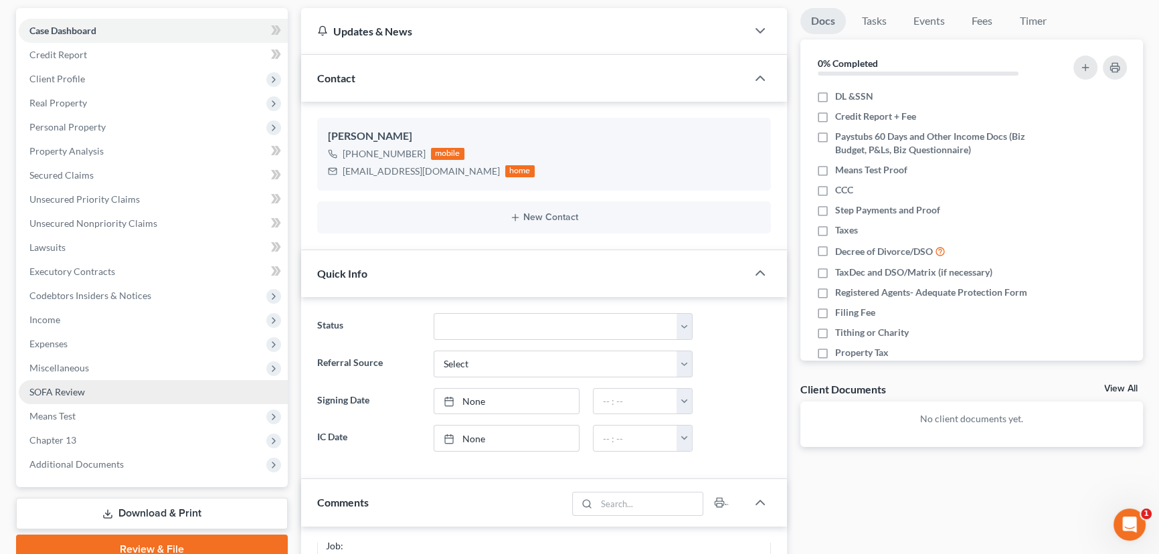
scroll to position [121, 0]
click at [66, 413] on span "Means Test" at bounding box center [52, 415] width 46 height 11
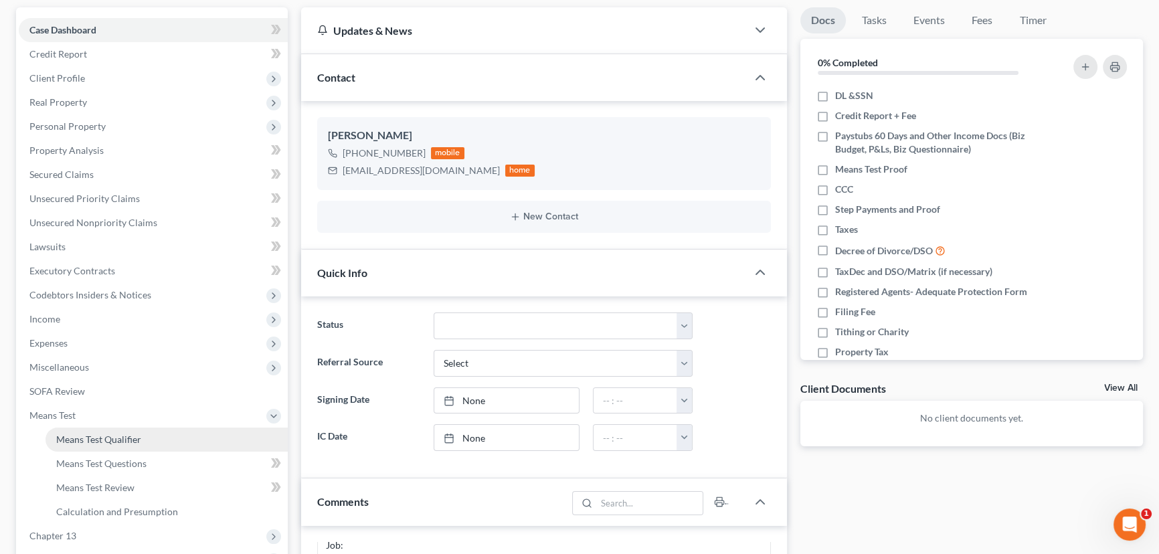
click at [110, 439] on span "Means Test Qualifier" at bounding box center [98, 439] width 85 height 11
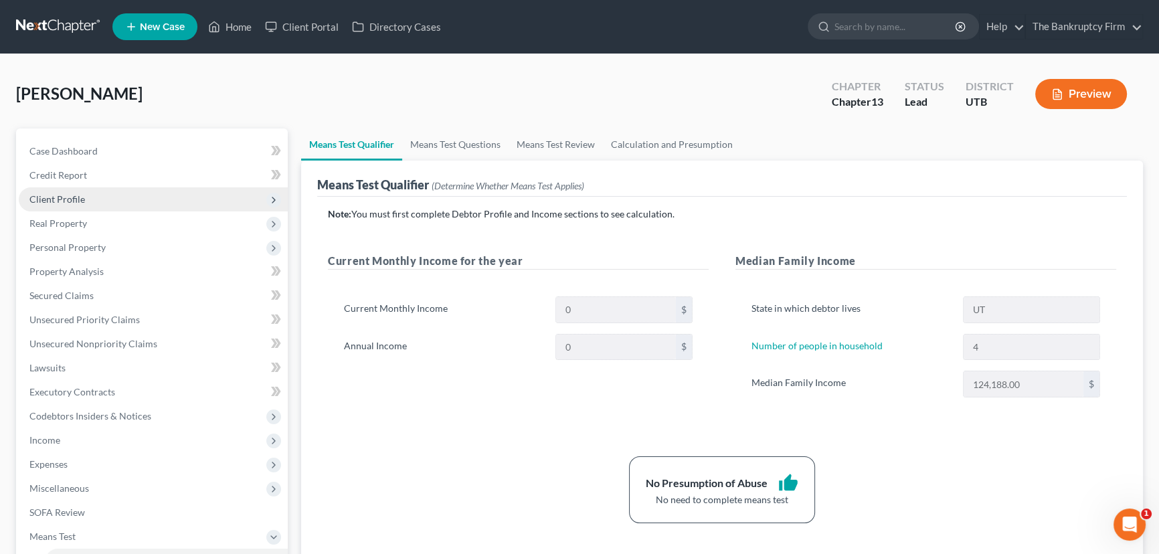
click at [76, 202] on span "Client Profile" at bounding box center [57, 198] width 56 height 11
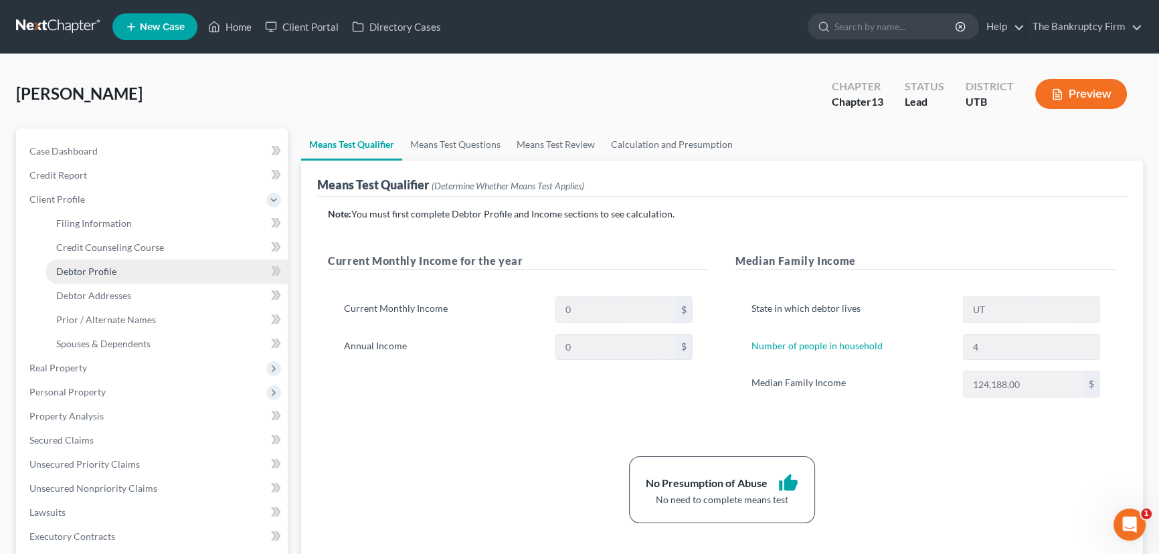
click at [108, 273] on span "Debtor Profile" at bounding box center [86, 271] width 60 height 11
select select "0"
select select "3"
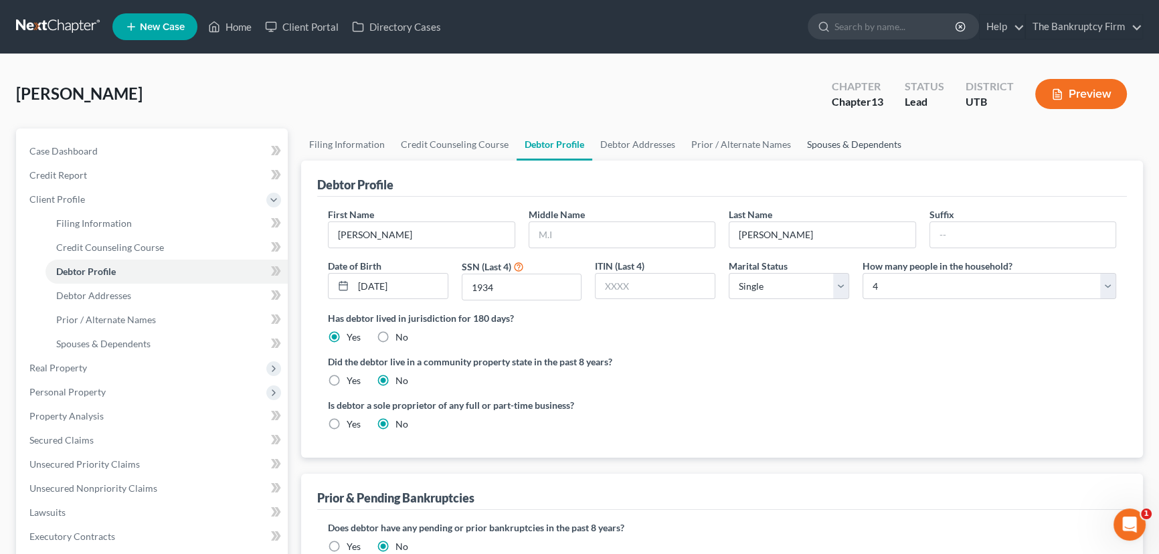
click at [843, 143] on link "Spouses & Dependents" at bounding box center [854, 145] width 110 height 32
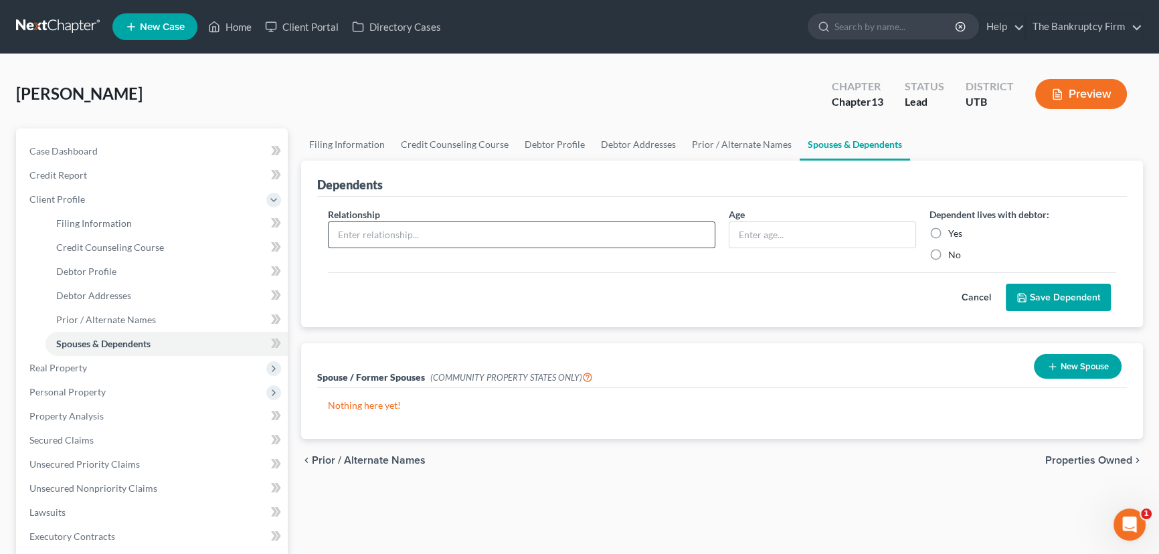
click at [431, 231] on input "text" at bounding box center [522, 234] width 386 height 25
type input "Son"
type input "10"
click at [948, 229] on label "Yes" at bounding box center [955, 233] width 14 height 13
click at [954, 229] on input "Yes" at bounding box center [958, 231] width 9 height 9
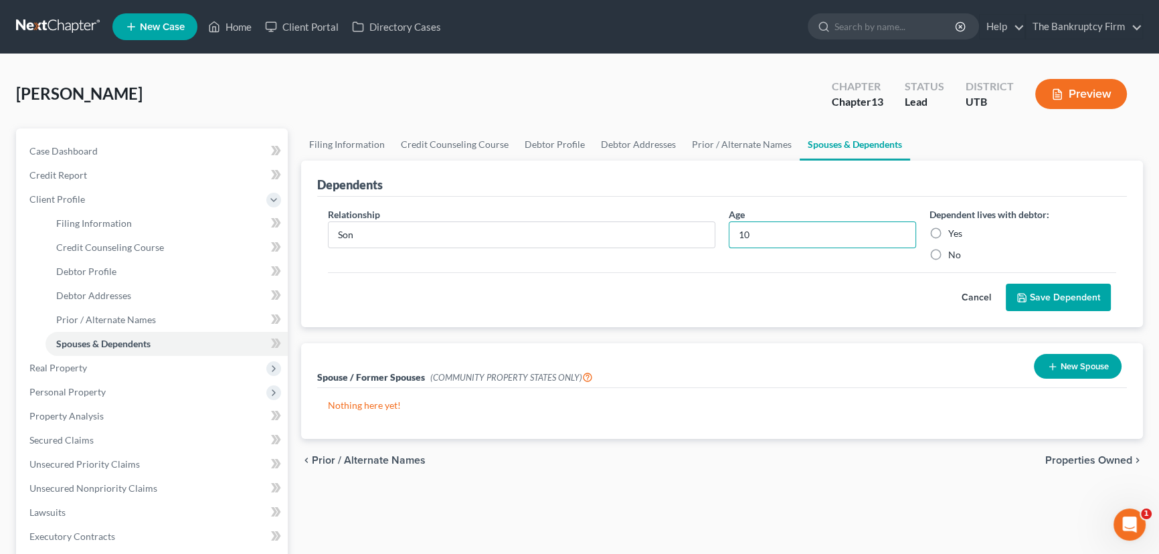
radio input "true"
click at [1048, 301] on button "Save Dependent" at bounding box center [1058, 298] width 105 height 28
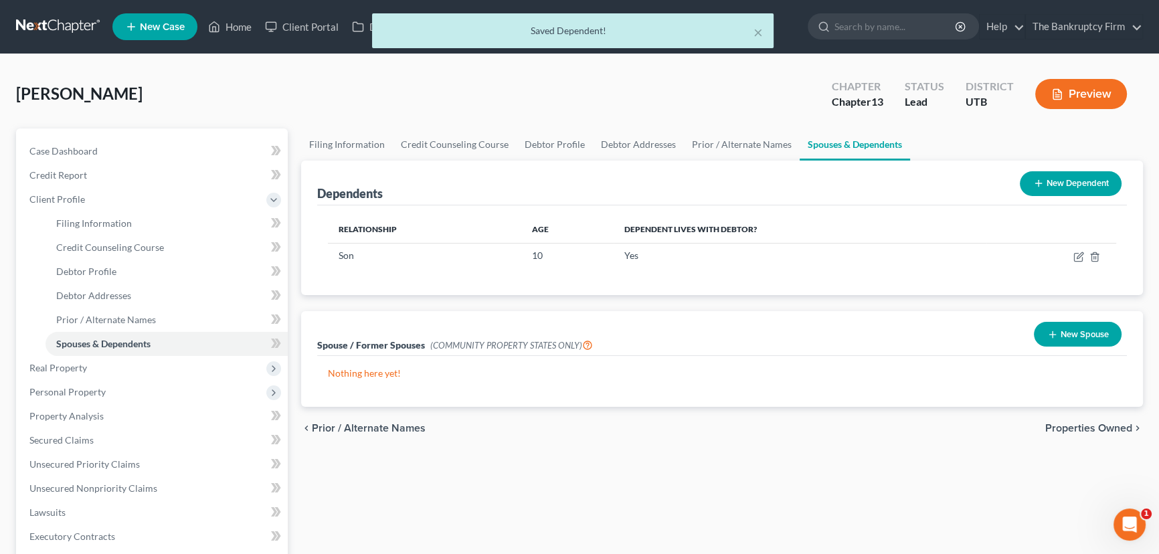
click at [1065, 191] on button "New Dependent" at bounding box center [1071, 183] width 102 height 25
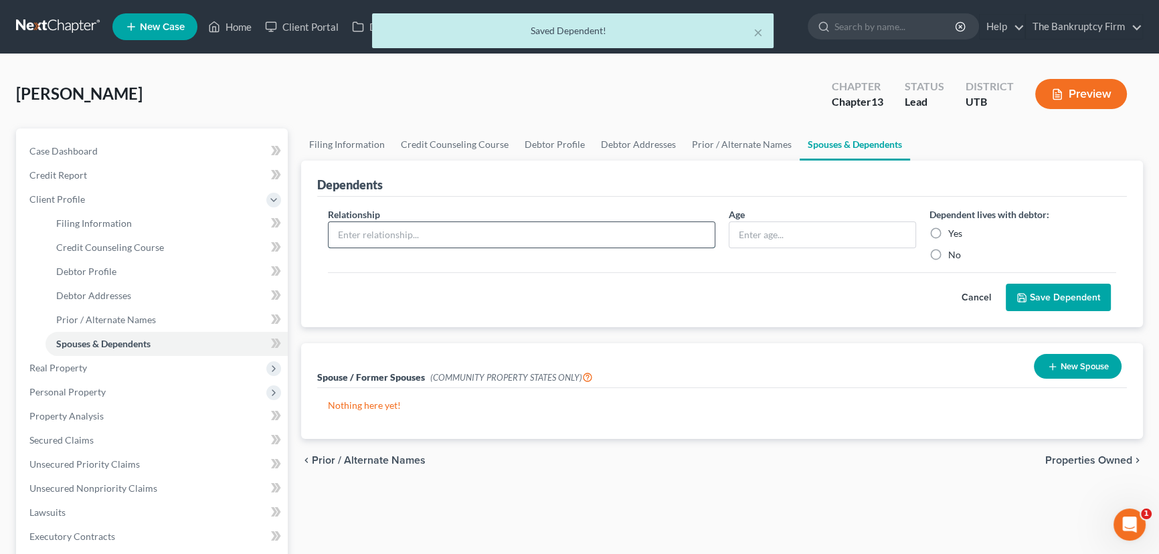
click at [370, 234] on input "text" at bounding box center [522, 234] width 386 height 25
type input "Daughter"
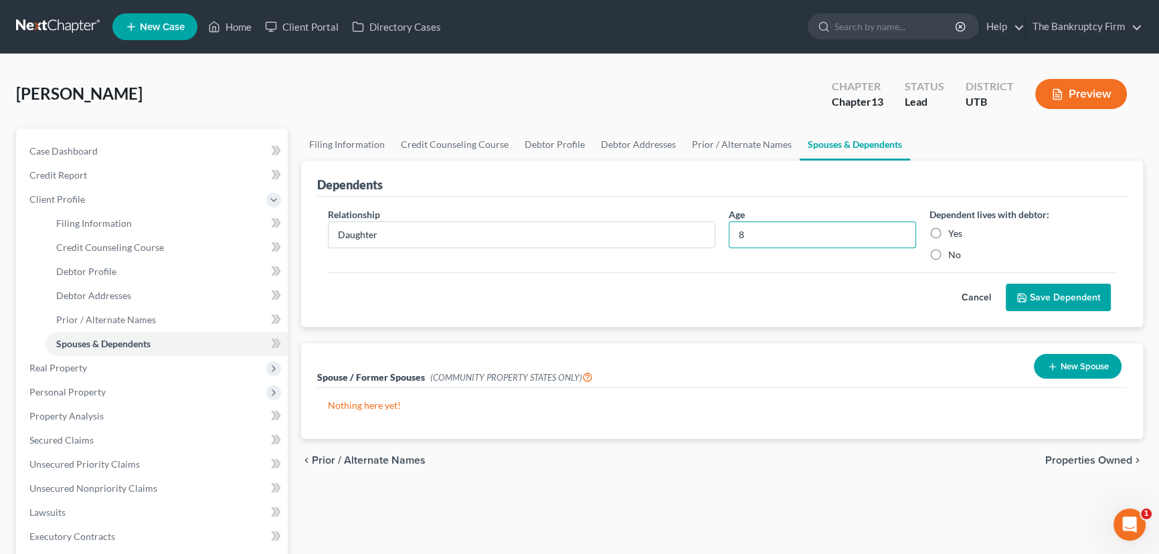
type input "8"
click at [948, 230] on label "Yes" at bounding box center [955, 233] width 14 height 13
click at [954, 230] on input "Yes" at bounding box center [958, 231] width 9 height 9
radio input "true"
click at [1058, 298] on button "Save Dependent" at bounding box center [1058, 298] width 105 height 28
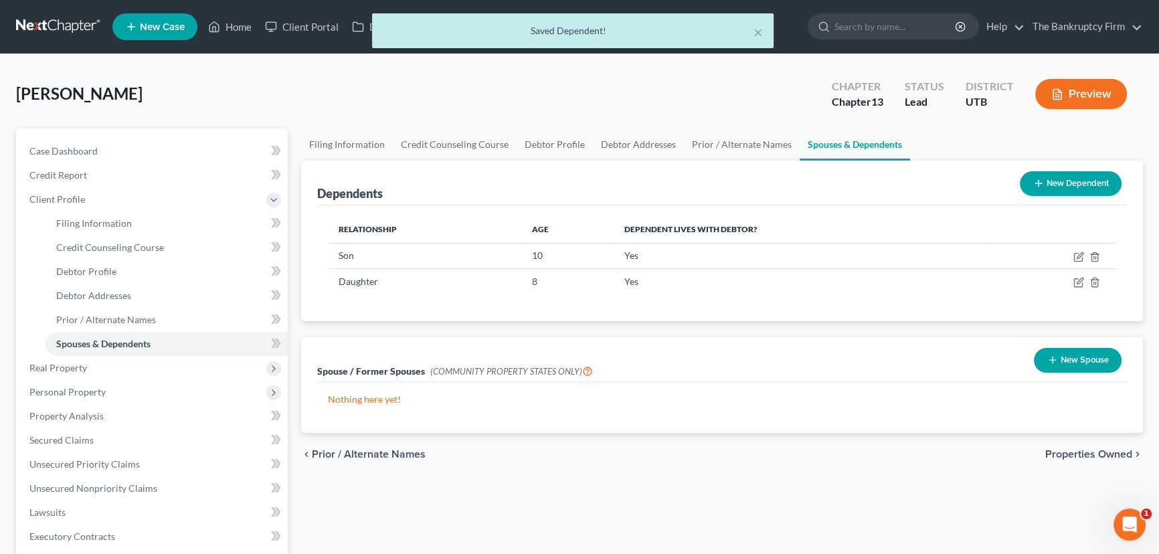
click at [1064, 185] on button "New Dependent" at bounding box center [1071, 183] width 102 height 25
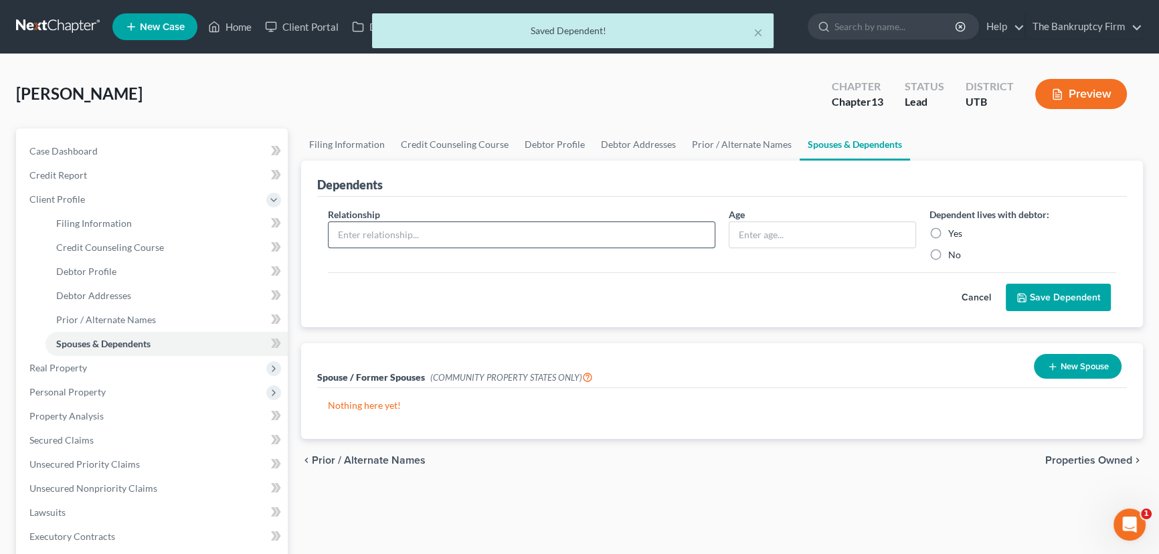
click at [410, 232] on input "text" at bounding box center [522, 234] width 386 height 25
type input "Daughter"
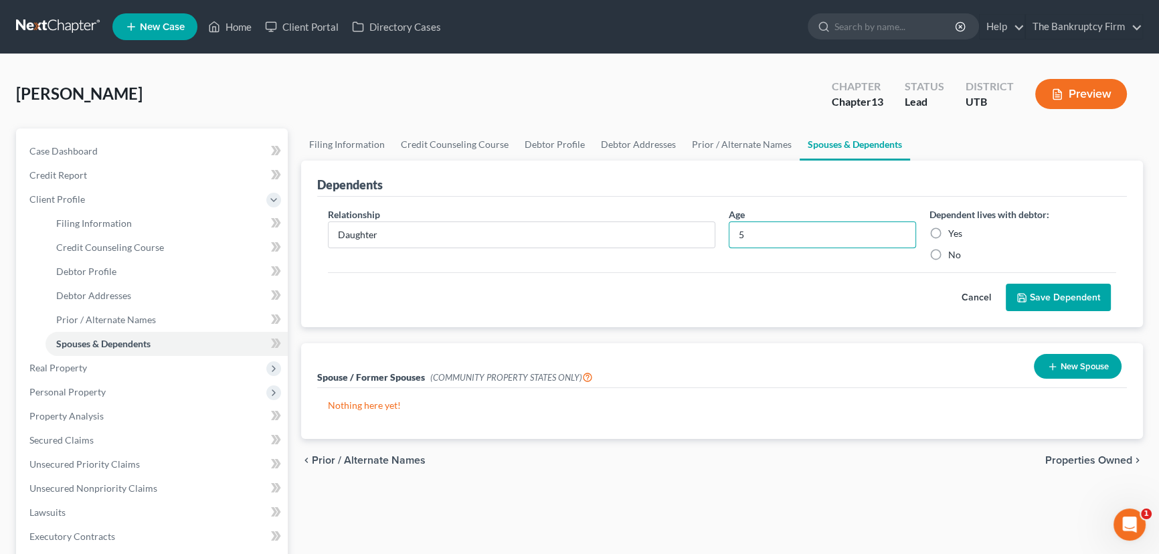
type input "5"
click at [948, 229] on label "Yes" at bounding box center [955, 233] width 14 height 13
click at [954, 229] on input "Yes" at bounding box center [958, 231] width 9 height 9
radio input "true"
click at [1054, 298] on button "Save Dependent" at bounding box center [1058, 298] width 105 height 28
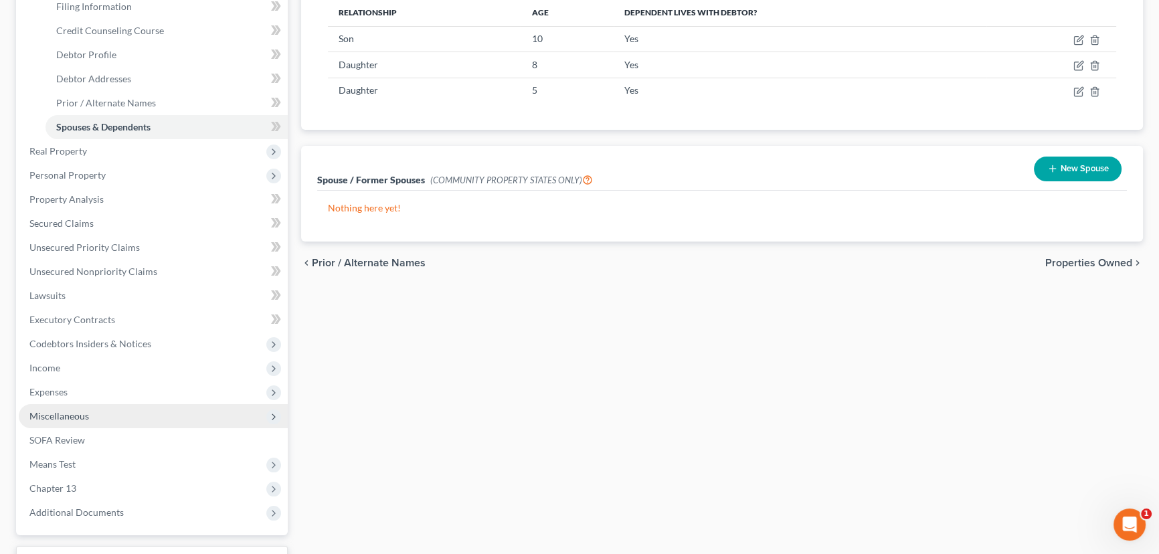
scroll to position [243, 0]
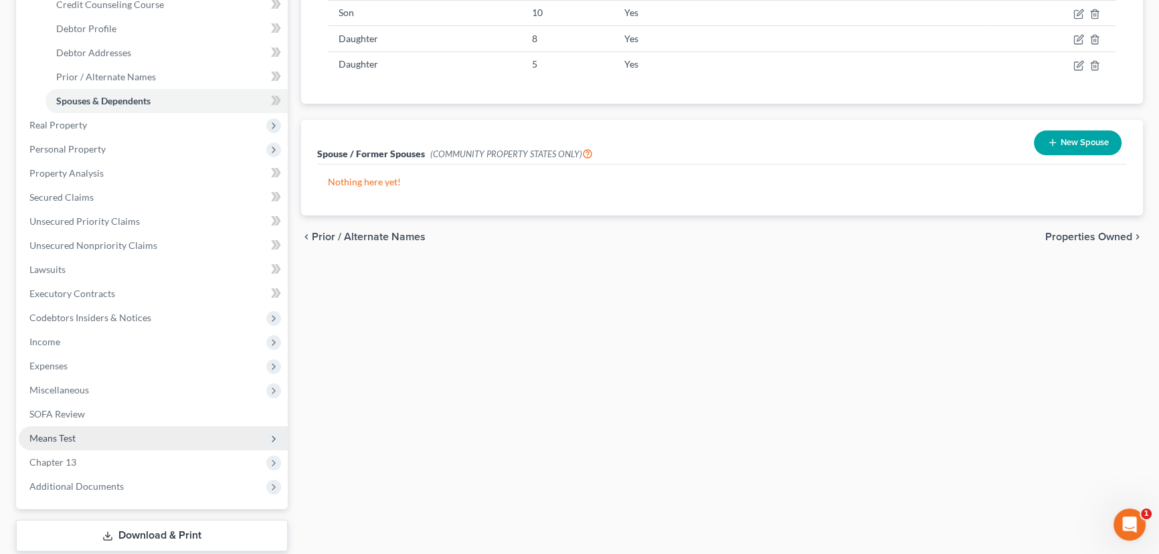
click at [66, 441] on span "Means Test" at bounding box center [52, 437] width 46 height 11
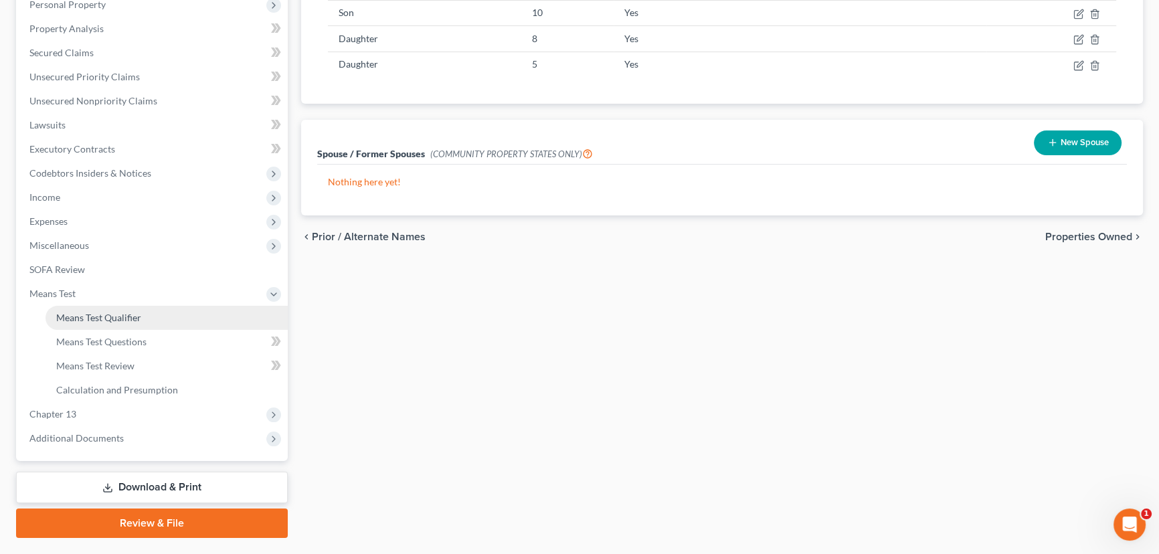
click at [143, 319] on link "Means Test Qualifier" at bounding box center [167, 318] width 242 height 24
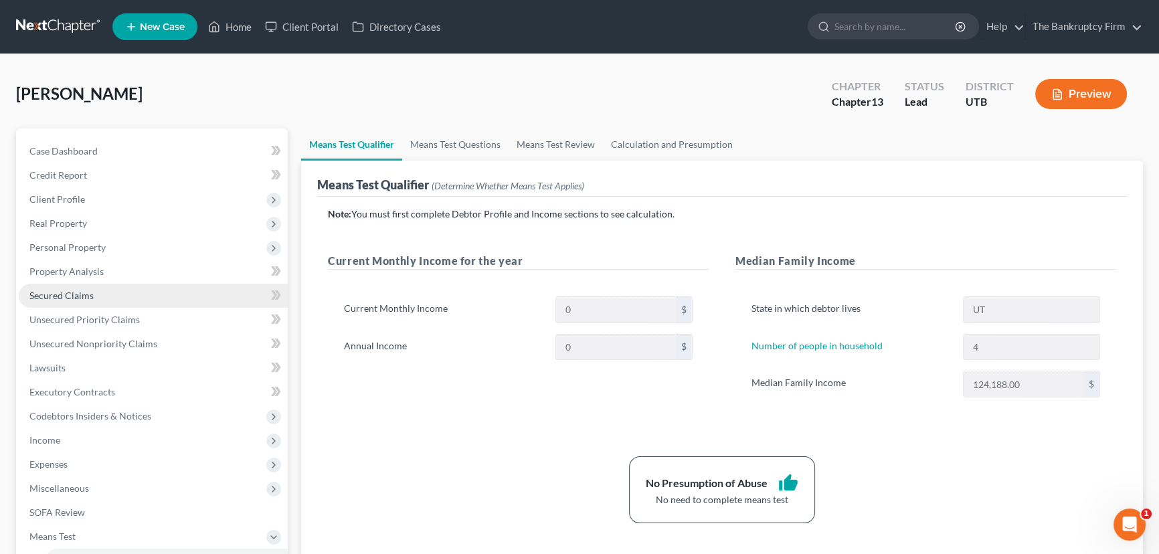
click at [76, 294] on span "Secured Claims" at bounding box center [61, 295] width 64 height 11
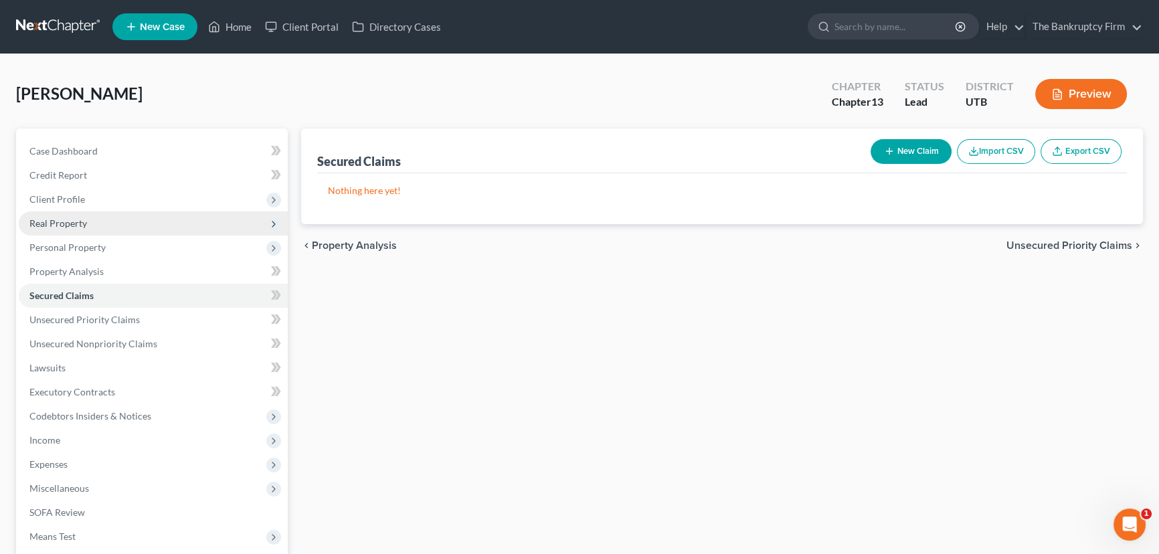
click at [65, 227] on span "Real Property" at bounding box center [58, 223] width 58 height 11
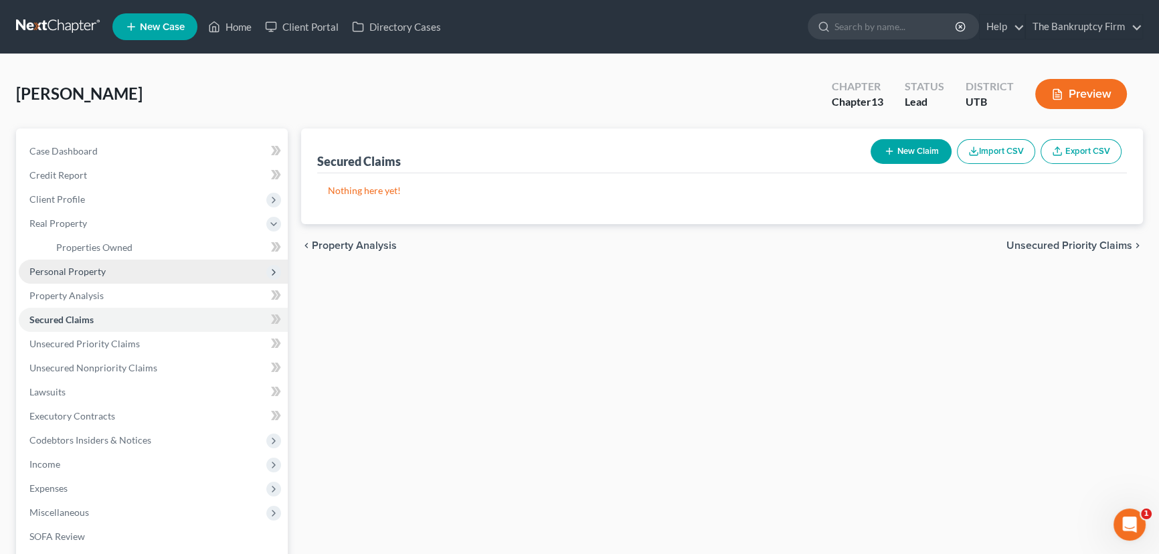
click at [72, 271] on span "Personal Property" at bounding box center [67, 271] width 76 height 11
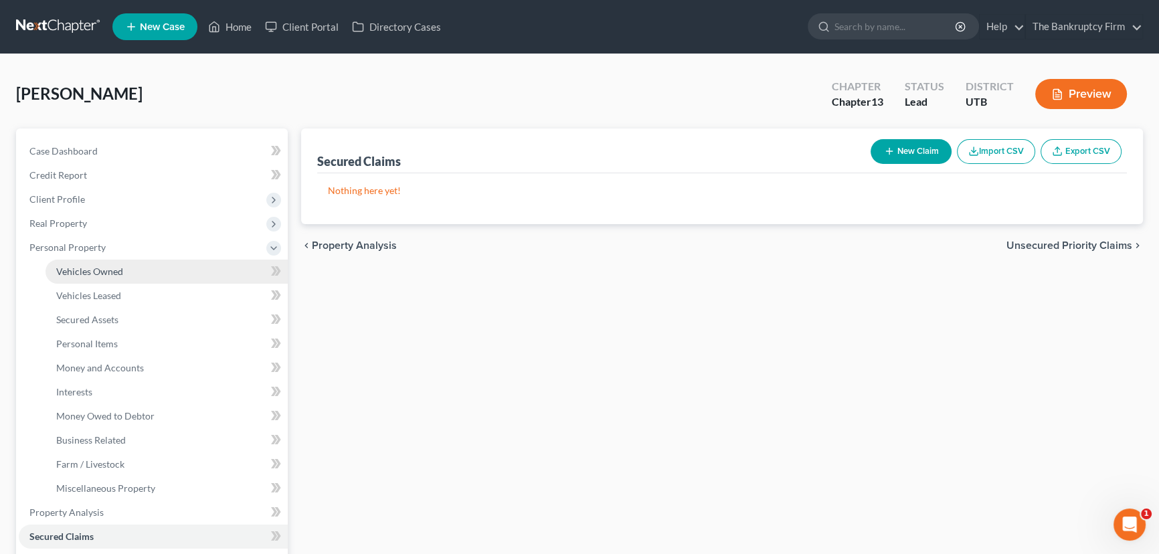
click at [110, 271] on span "Vehicles Owned" at bounding box center [89, 271] width 67 height 11
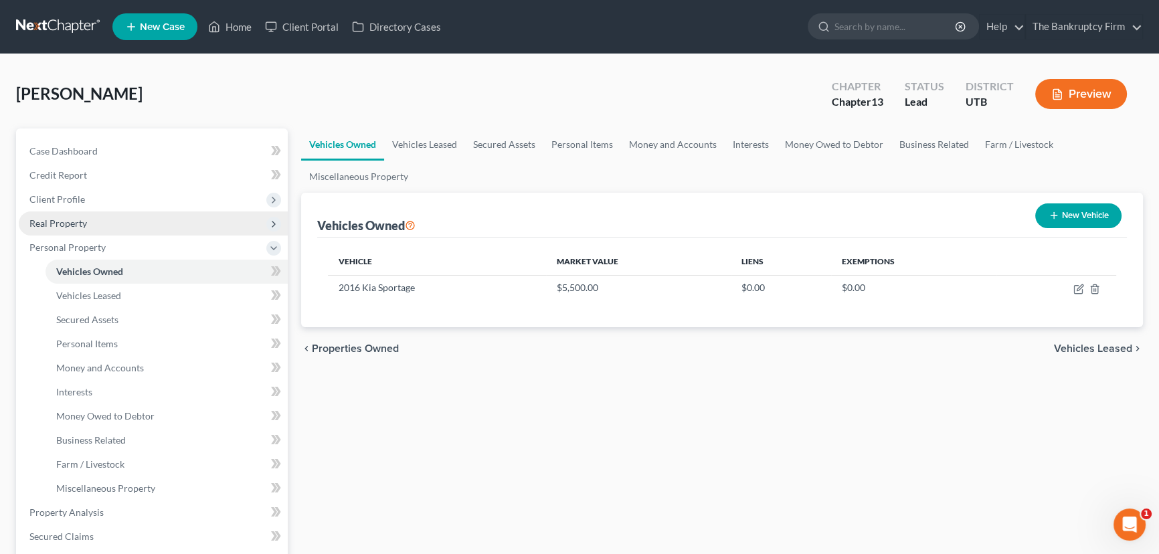
click at [80, 222] on span "Real Property" at bounding box center [58, 223] width 58 height 11
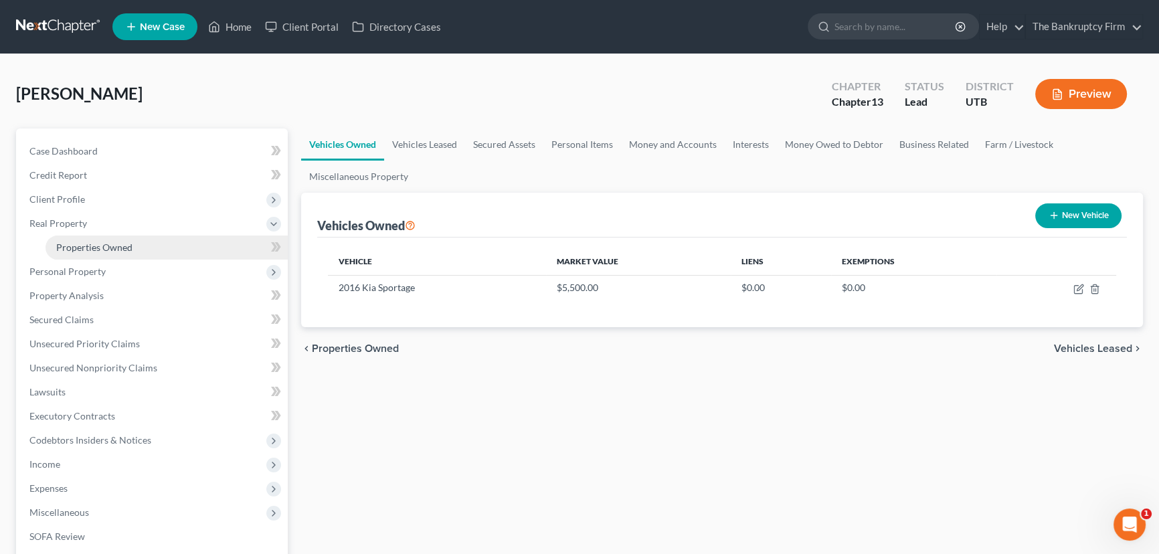
click at [119, 247] on span "Properties Owned" at bounding box center [94, 247] width 76 height 11
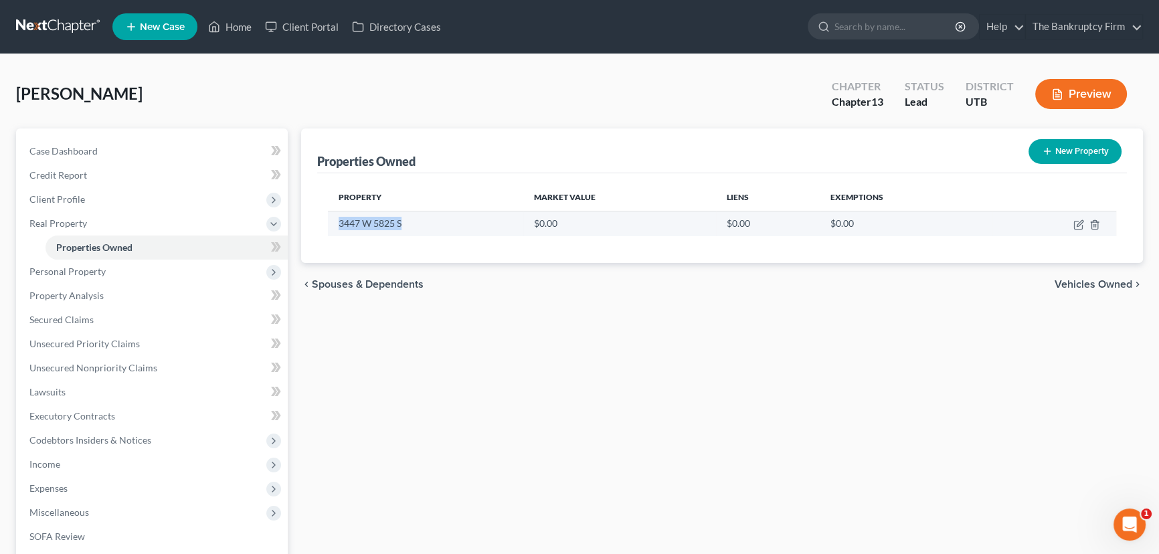
drag, startPoint x: 406, startPoint y: 223, endPoint x: 332, endPoint y: 228, distance: 73.8
click at [334, 222] on td "3447 W 5825 S" at bounding box center [425, 223] width 195 height 25
click at [238, 25] on link "Home" at bounding box center [229, 27] width 57 height 24
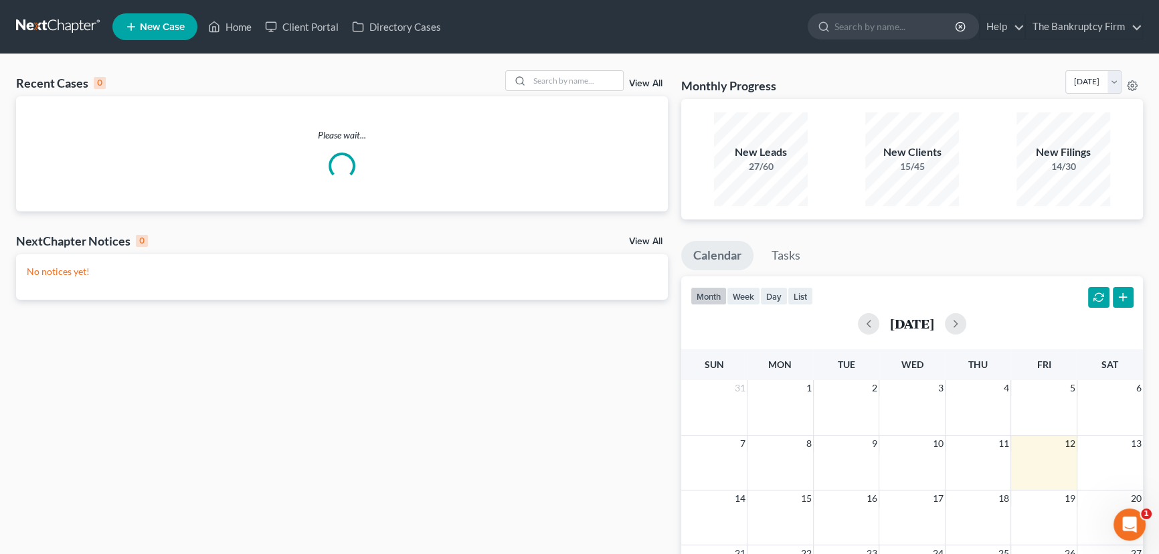
click at [639, 240] on link "View All" at bounding box center [645, 241] width 33 height 9
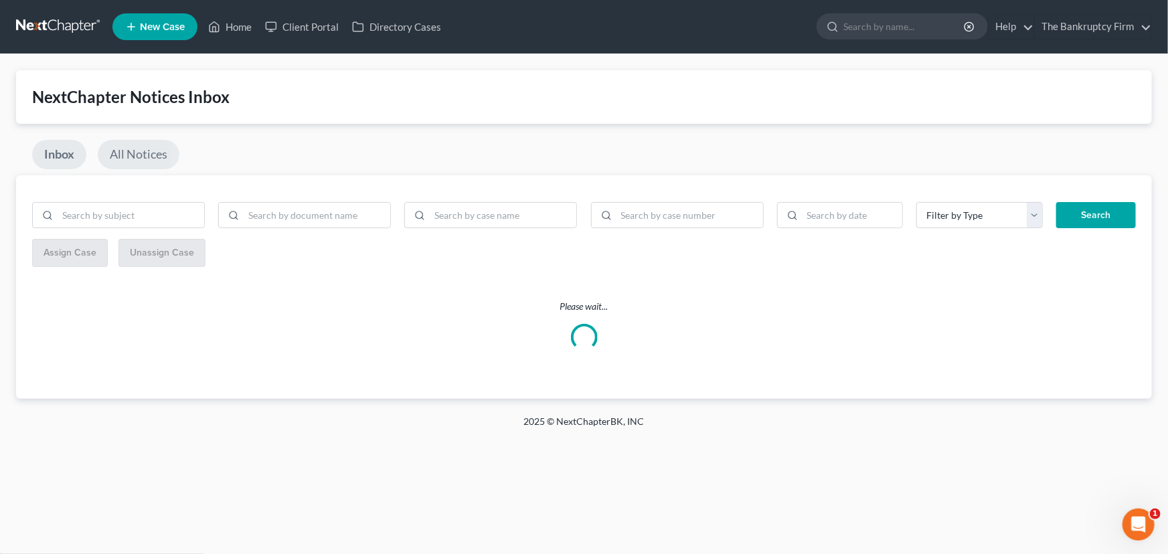
click at [147, 158] on link "All Notices" at bounding box center [139, 154] width 82 height 29
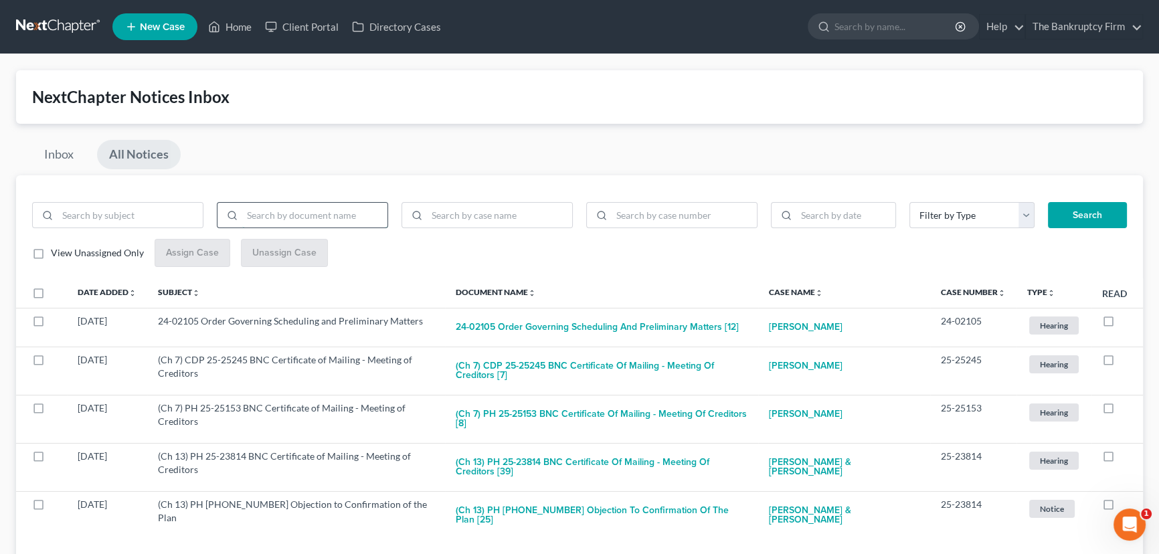
click at [321, 216] on input "search" at bounding box center [314, 215] width 145 height 25
type input "Incur"
click at [1048, 202] on button "Search" at bounding box center [1087, 215] width 79 height 27
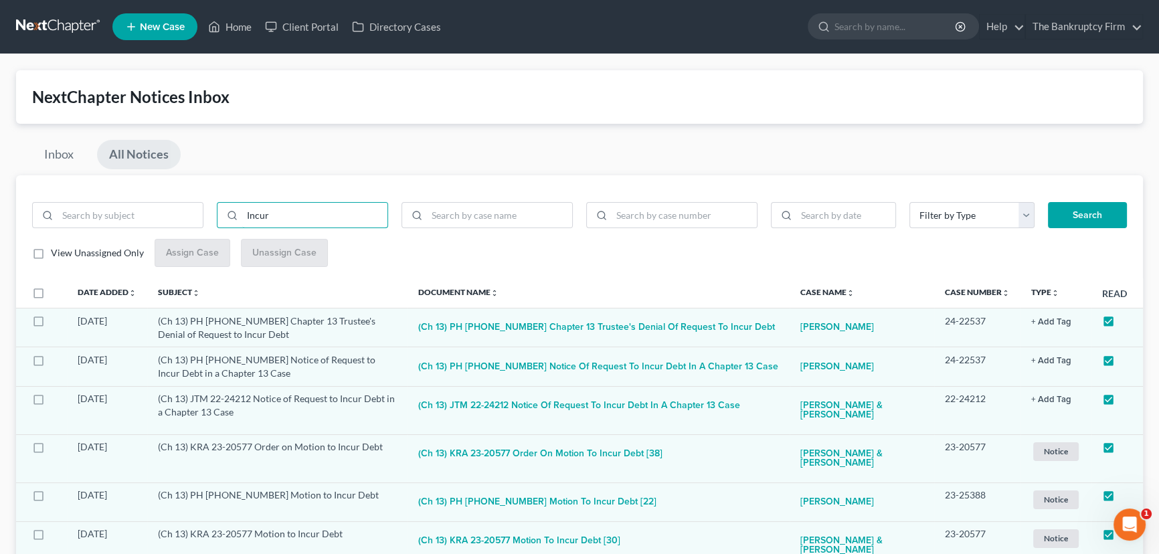
drag, startPoint x: 276, startPoint y: 218, endPoint x: 444, endPoint y: 239, distance: 169.4
click at [232, 214] on div "Incur" at bounding box center [302, 215] width 171 height 27
click at [635, 215] on input "search" at bounding box center [684, 215] width 145 height 25
click at [463, 210] on input "search" at bounding box center [499, 215] width 145 height 25
type input "Pearso"
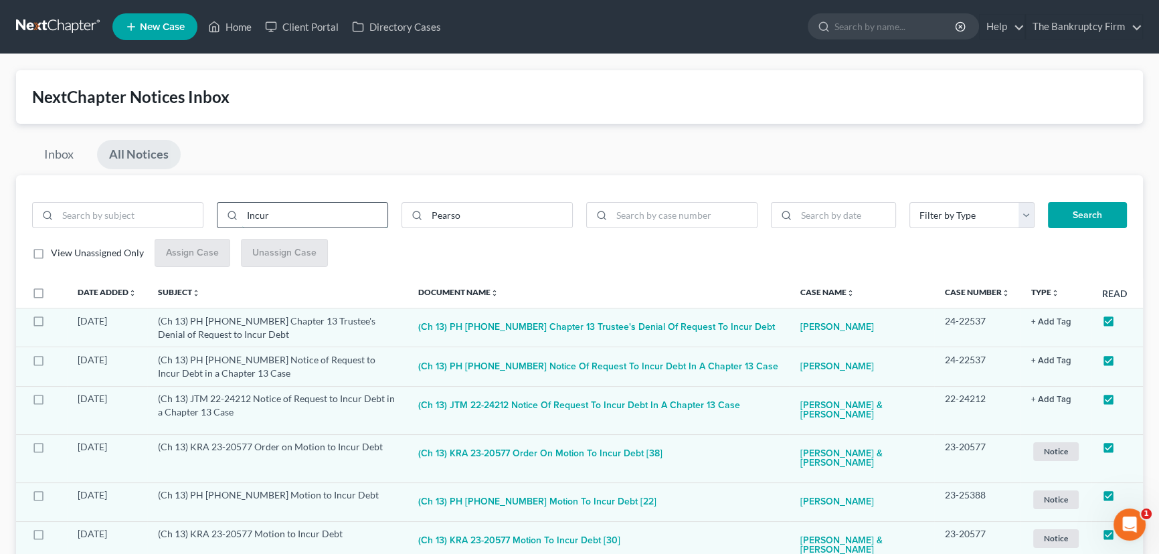
drag, startPoint x: 269, startPoint y: 212, endPoint x: 232, endPoint y: 216, distance: 37.7
click at [232, 216] on div "Incur" at bounding box center [302, 215] width 171 height 27
type input "n"
click at [473, 217] on input "Pearso" at bounding box center [499, 215] width 145 height 25
type input "Pearson"
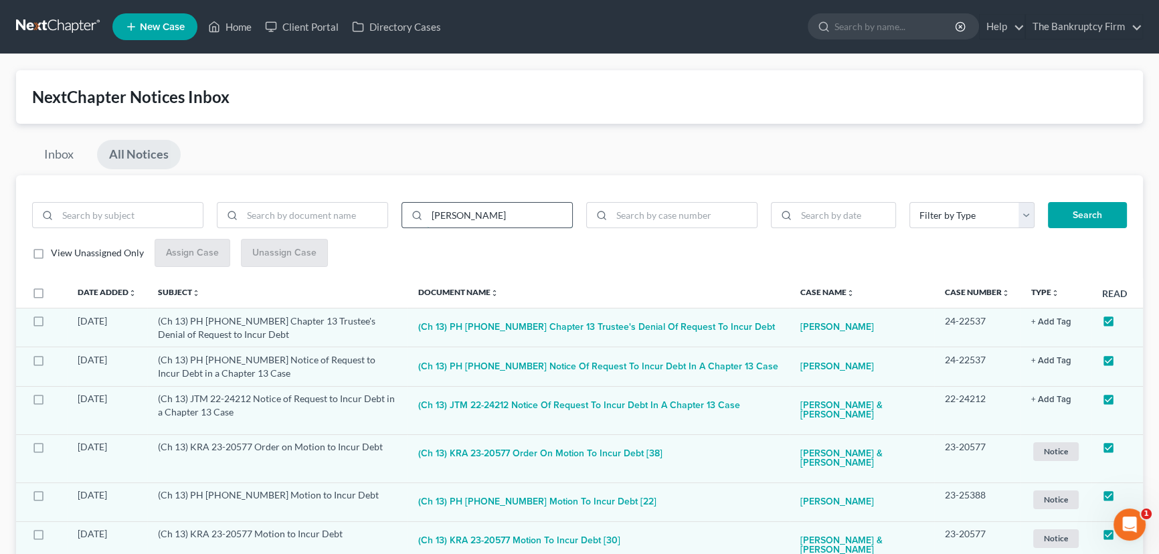
click at [1048, 202] on button "Search" at bounding box center [1087, 215] width 79 height 27
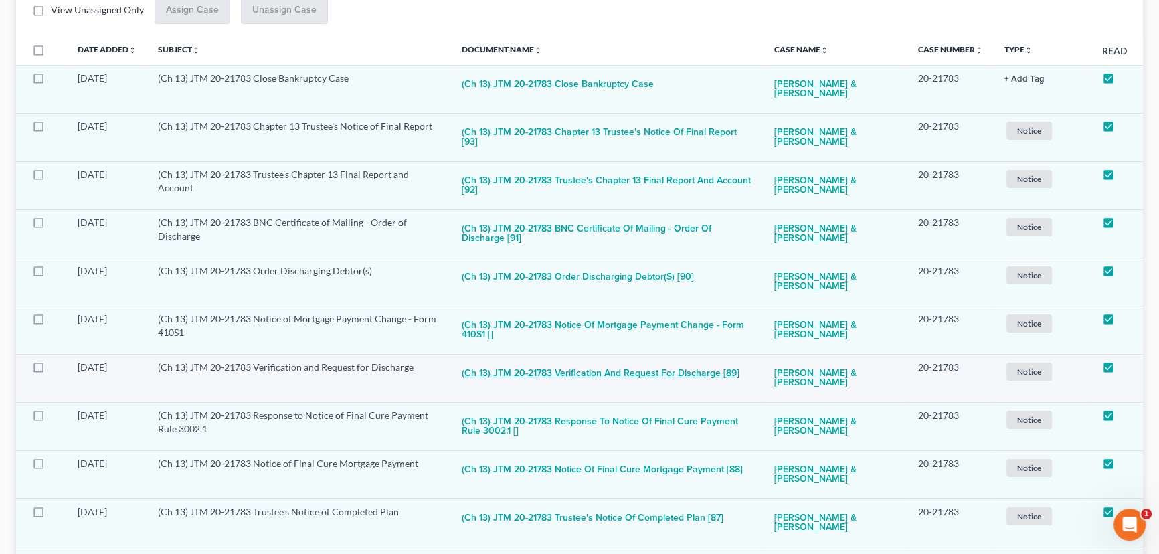
scroll to position [304, 0]
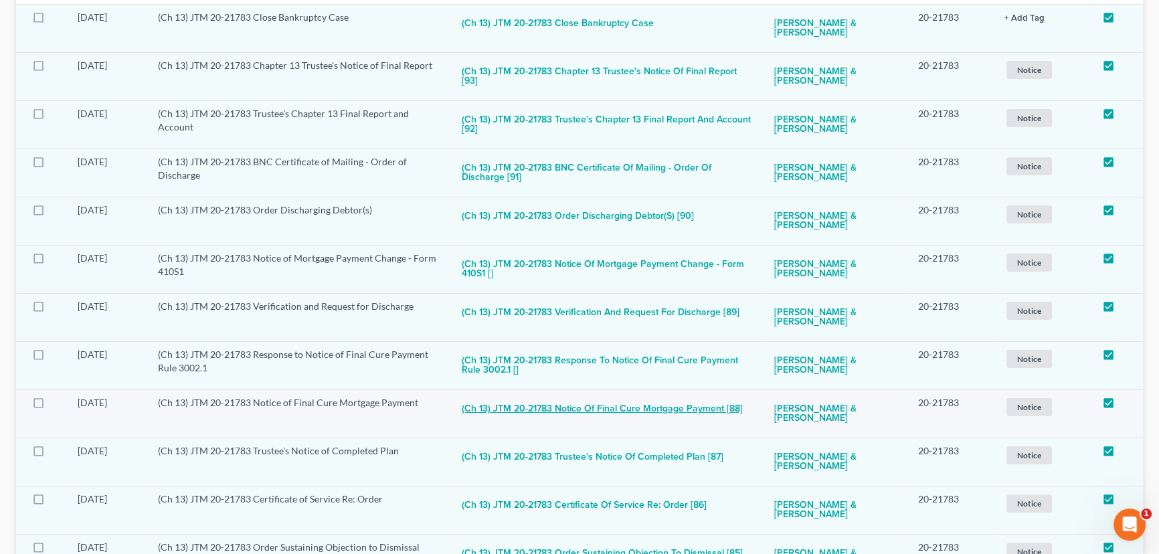
click at [580, 406] on button "(Ch 13) JTM 20-21783 Notice of Final Cure Mortgage Payment [88]" at bounding box center [602, 409] width 281 height 27
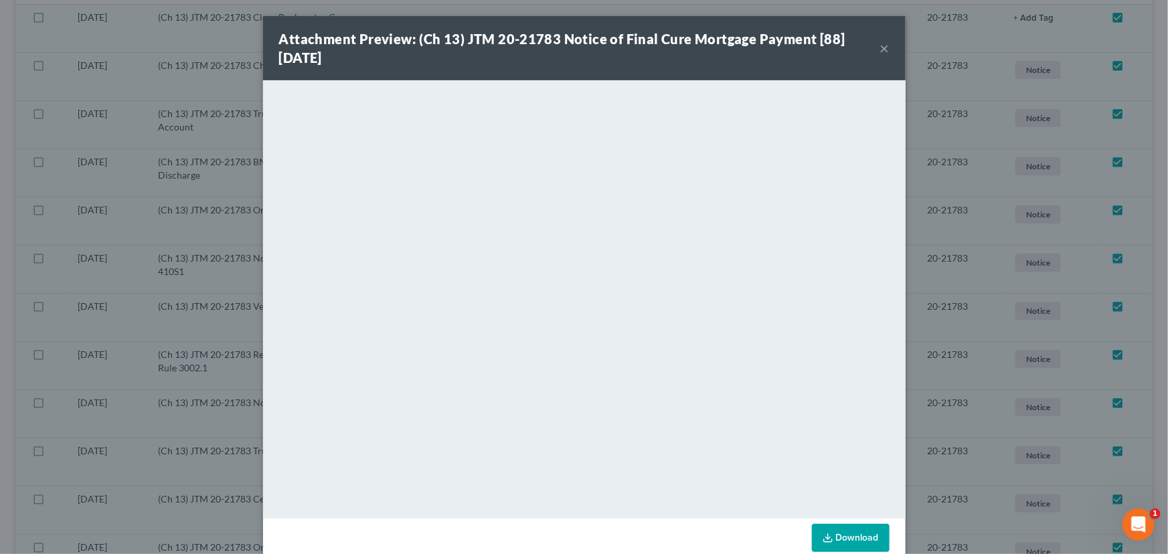
click at [880, 48] on button "×" at bounding box center [884, 48] width 9 height 16
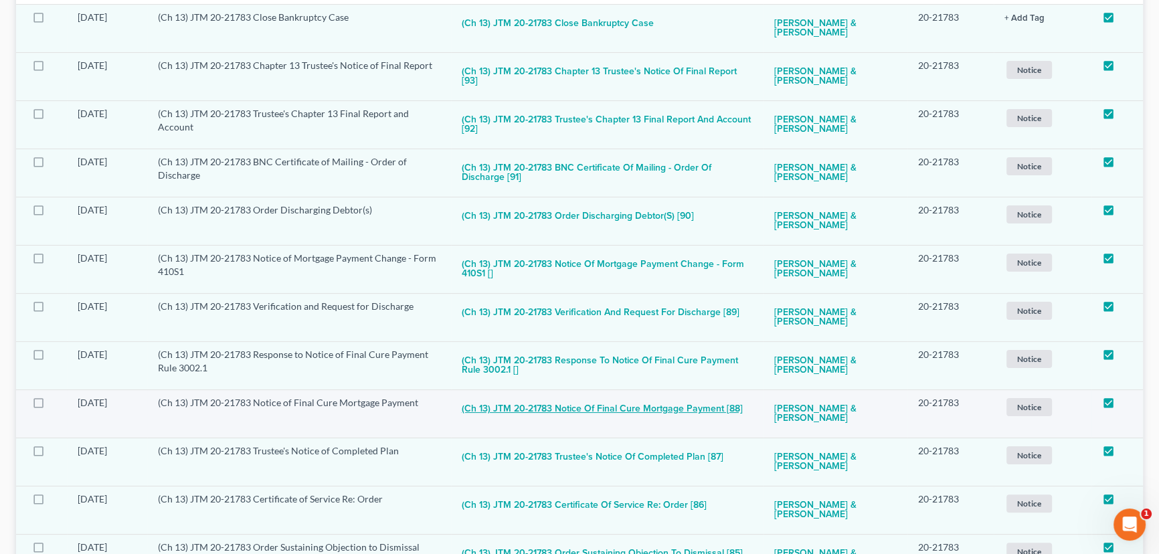
click at [570, 408] on button "(Ch 13) JTM 20-21783 Notice of Final Cure Mortgage Payment [88]" at bounding box center [602, 409] width 281 height 27
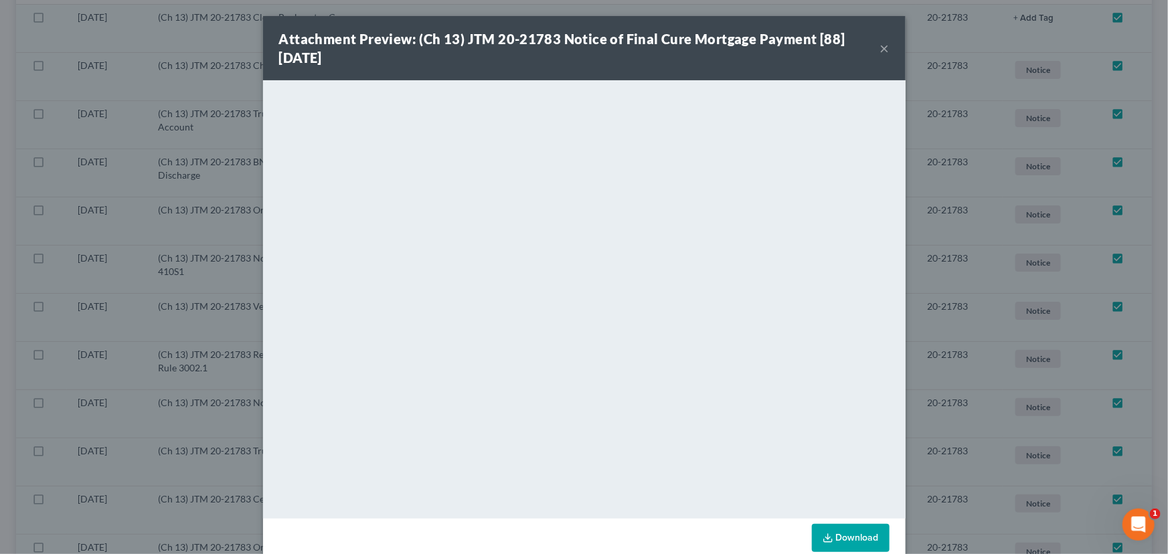
click at [882, 48] on button "×" at bounding box center [884, 48] width 9 height 16
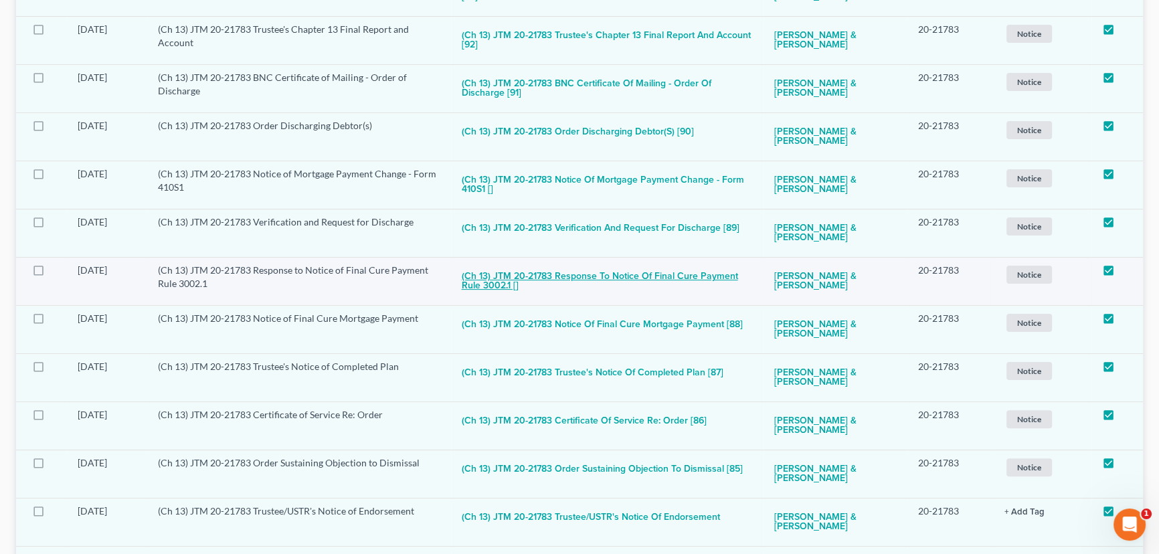
scroll to position [426, 0]
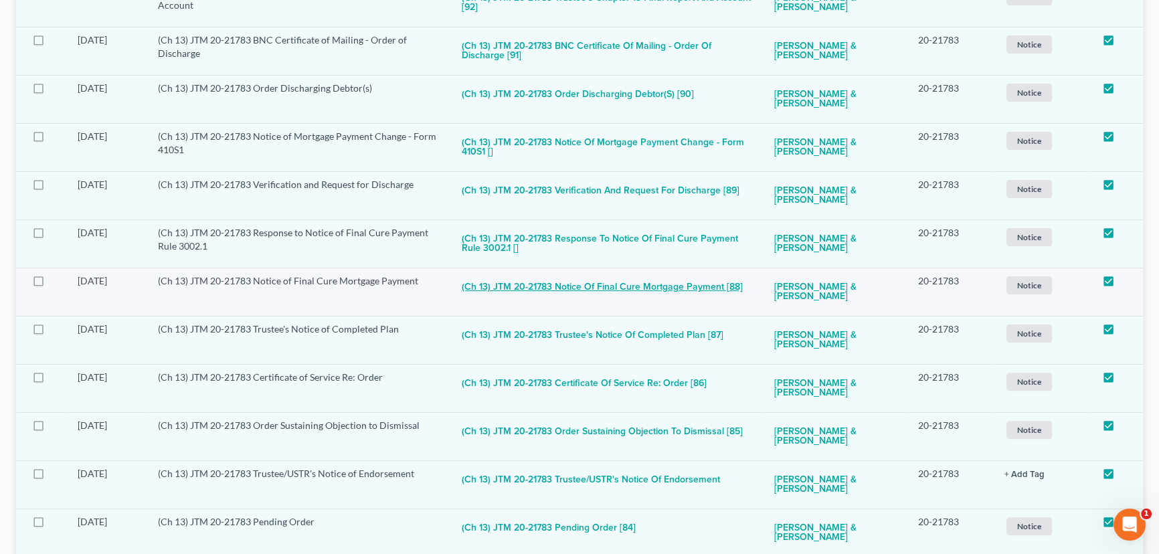
click at [564, 284] on button "(Ch 13) JTM 20-21783 Notice of Final Cure Mortgage Payment [88]" at bounding box center [602, 287] width 281 height 27
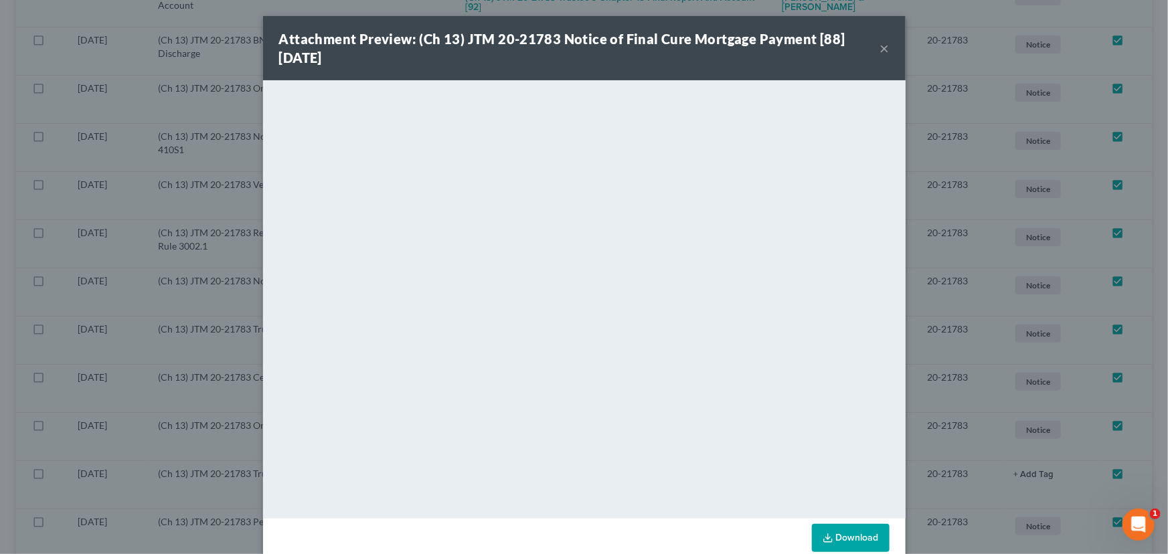
click at [880, 47] on button "×" at bounding box center [884, 48] width 9 height 16
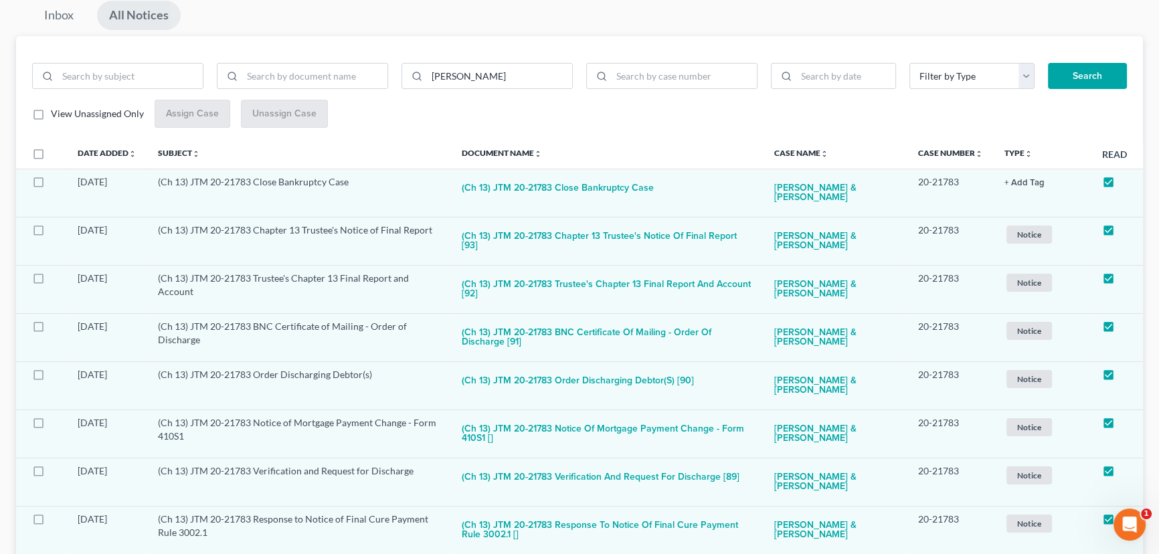
scroll to position [0, 0]
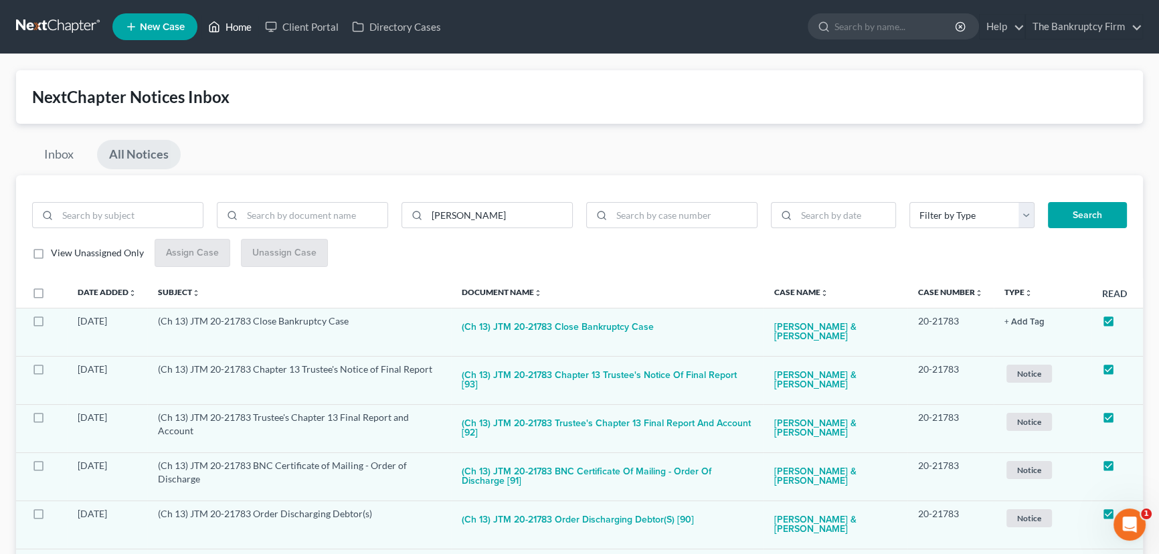
drag, startPoint x: 234, startPoint y: 23, endPoint x: 361, endPoint y: 91, distance: 144.9
click at [234, 23] on link "Home" at bounding box center [229, 27] width 57 height 24
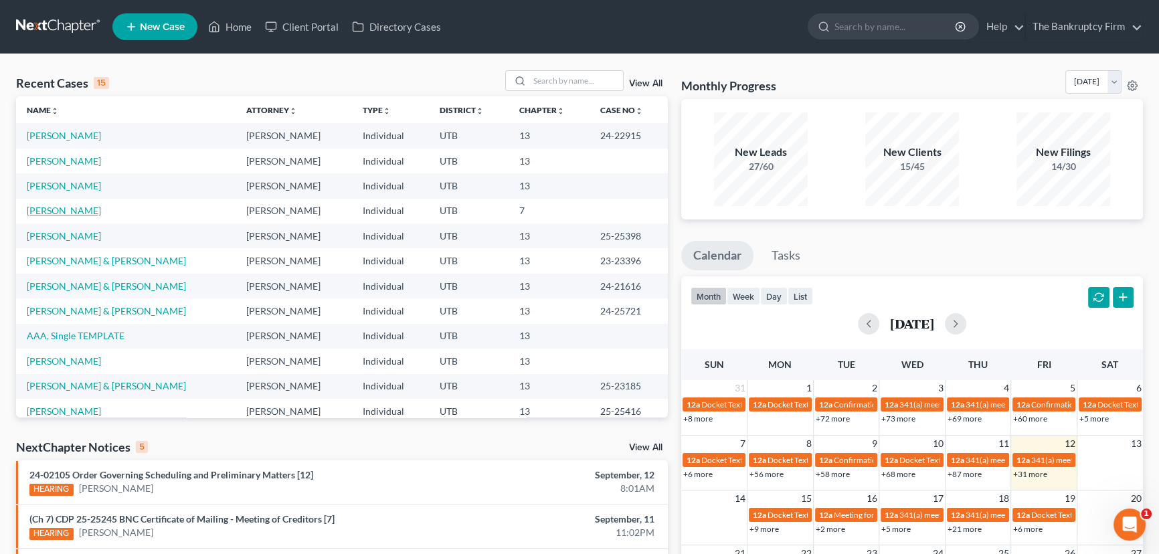
click at [46, 208] on link "Burnside, Treasa" at bounding box center [64, 210] width 74 height 11
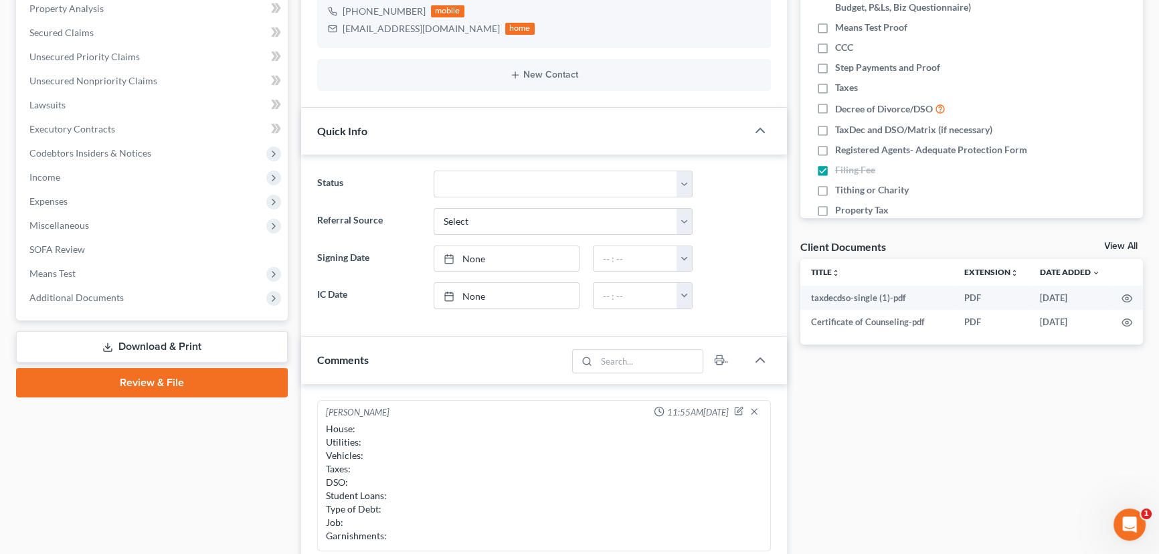
scroll to position [304, 0]
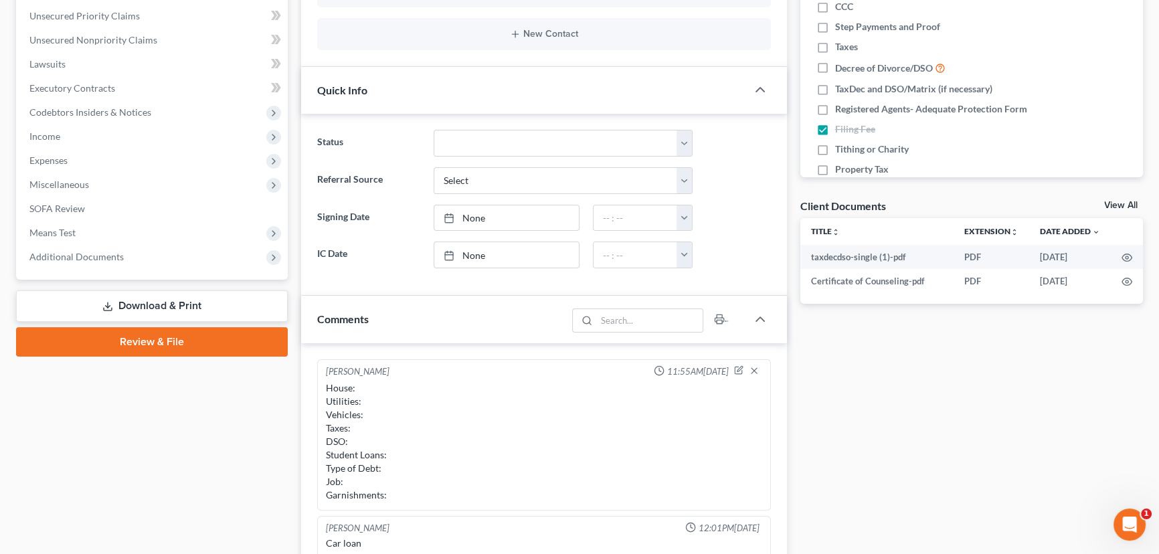
click at [151, 307] on link "Download & Print" at bounding box center [152, 305] width 272 height 31
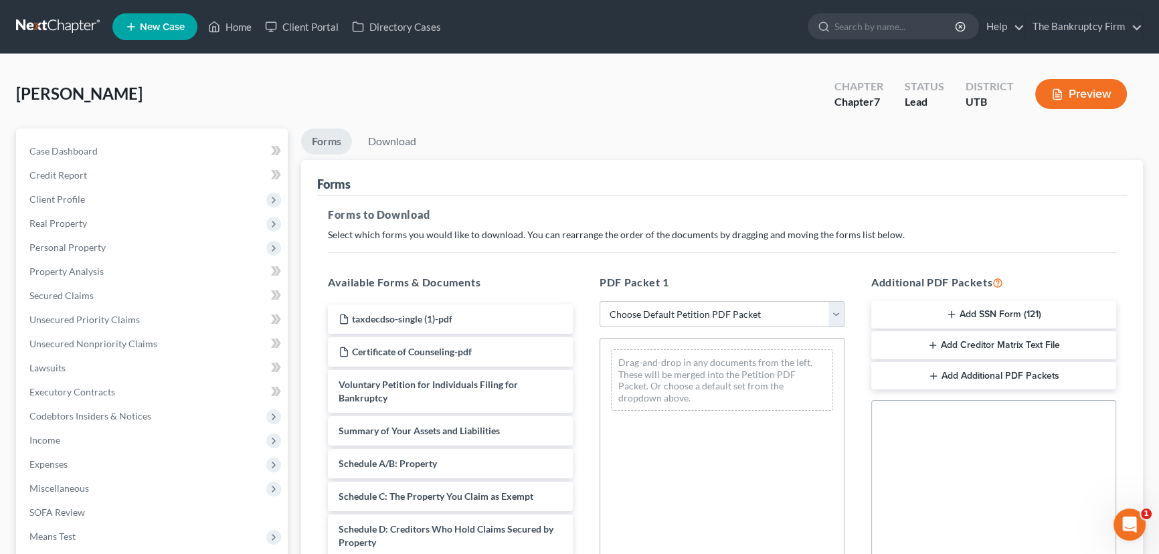
click at [663, 311] on select "Choose Default Petition PDF Packet Complete Bankruptcy Petition (all forms and …" at bounding box center [722, 314] width 245 height 27
select select "0"
click at [600, 301] on select "Choose Default Petition PDF Packet Complete Bankruptcy Petition (all forms and …" at bounding box center [722, 314] width 245 height 27
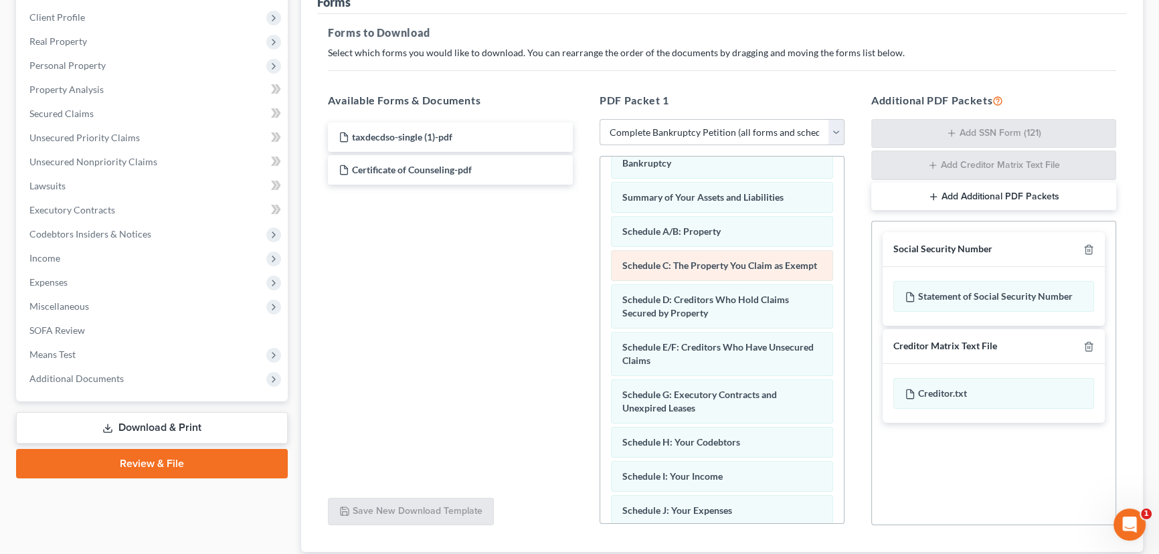
scroll to position [60, 0]
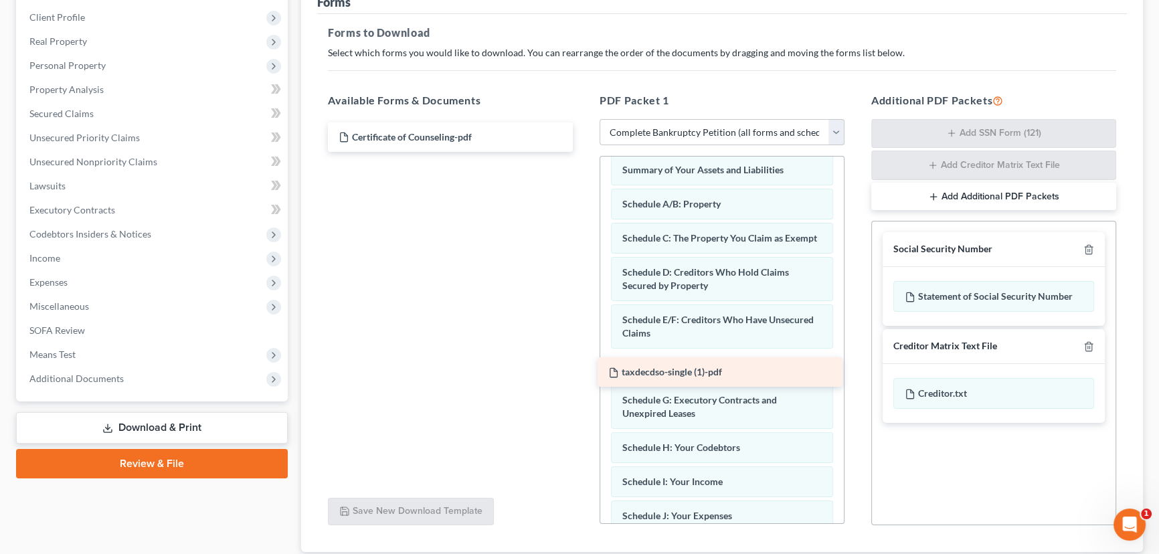
drag, startPoint x: 388, startPoint y: 137, endPoint x: 658, endPoint y: 373, distance: 359.0
click at [584, 152] on div "taxdecdso-single (1)-pdf taxdecdso-single (1)-pdf Certificate of Counseling-pdf" at bounding box center [450, 136] width 266 height 29
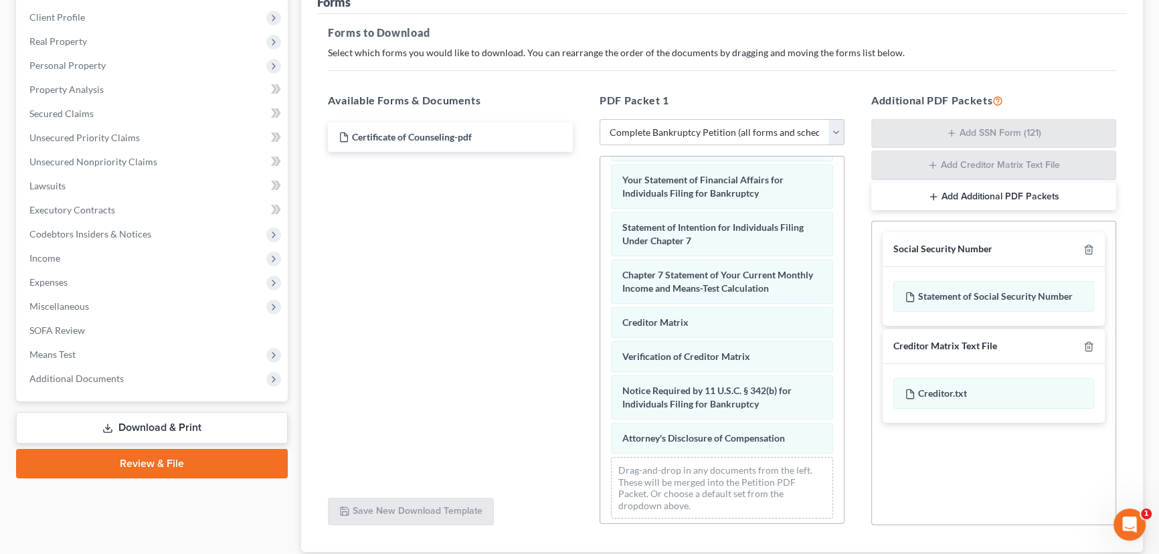
scroll to position [495, 0]
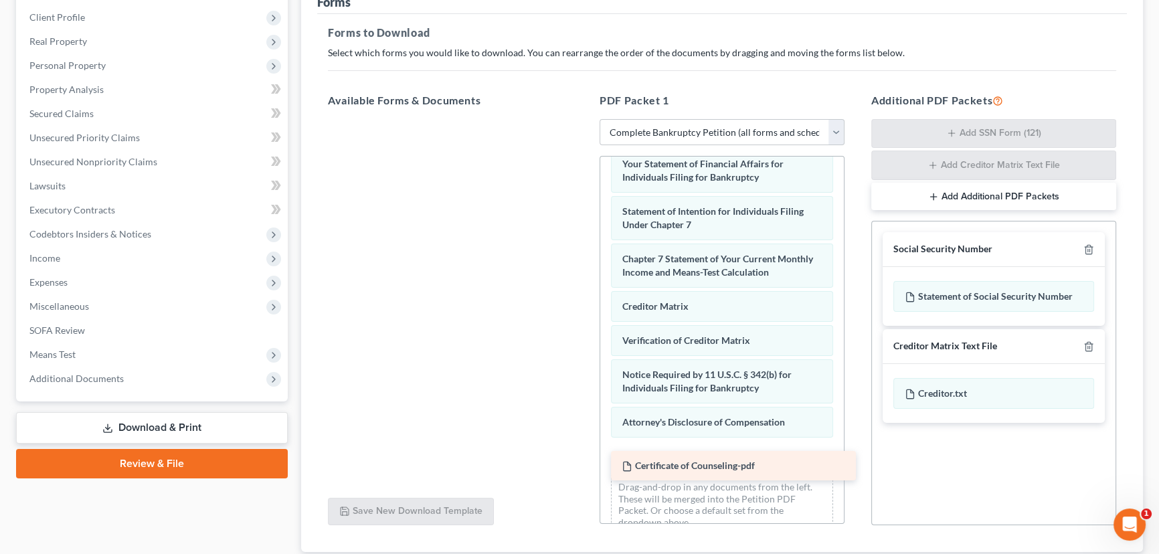
drag, startPoint x: 379, startPoint y: 137, endPoint x: 662, endPoint y: 467, distance: 435.3
click at [584, 119] on div "Certificate of Counseling-pdf Certificate of Counseling-pdf" at bounding box center [450, 119] width 266 height 0
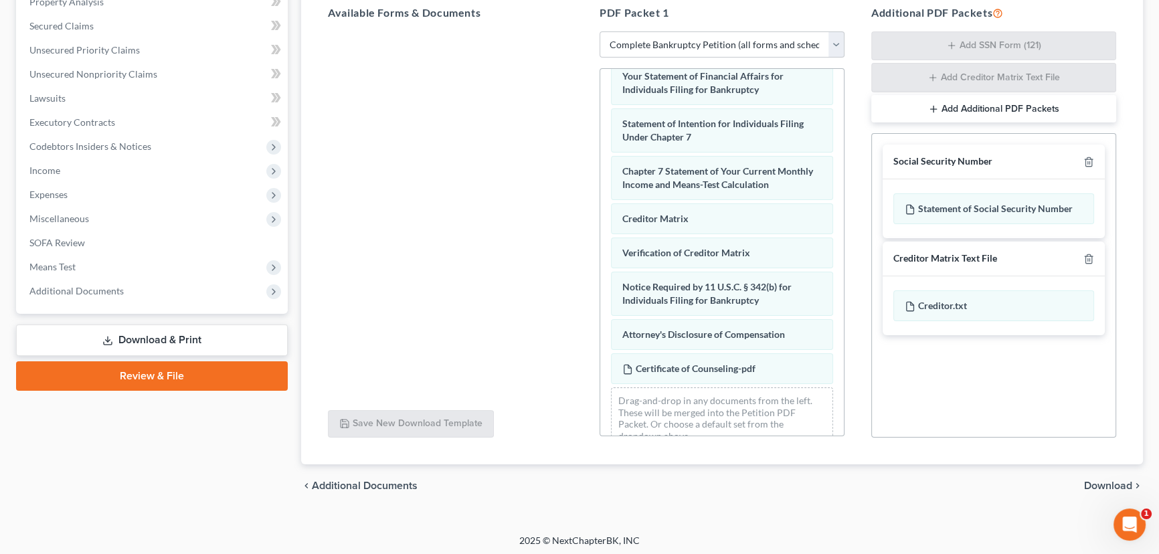
scroll to position [272, 0]
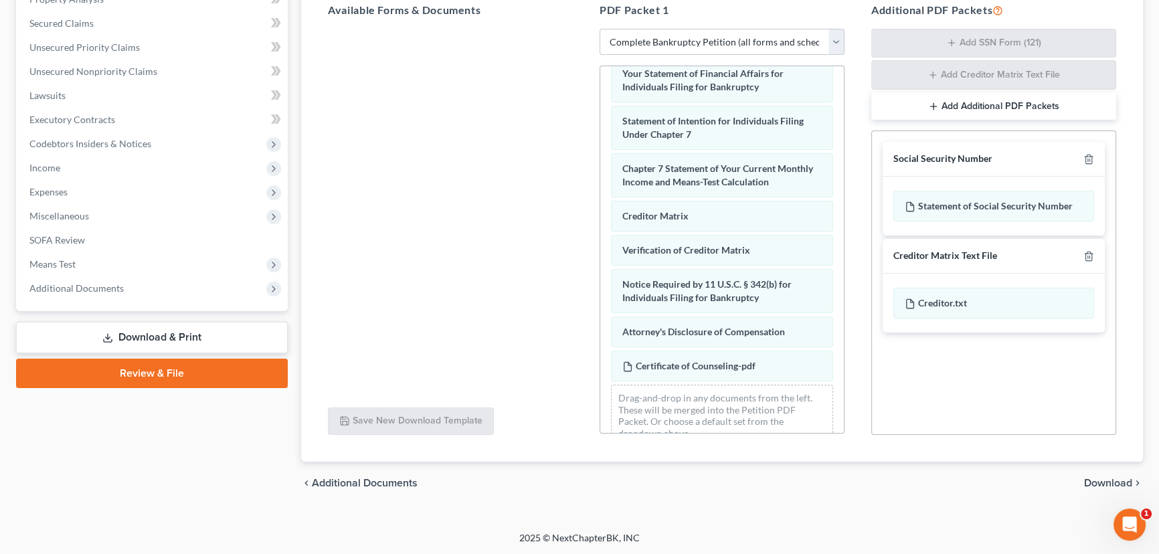
click at [1102, 479] on span "Download" at bounding box center [1108, 483] width 48 height 11
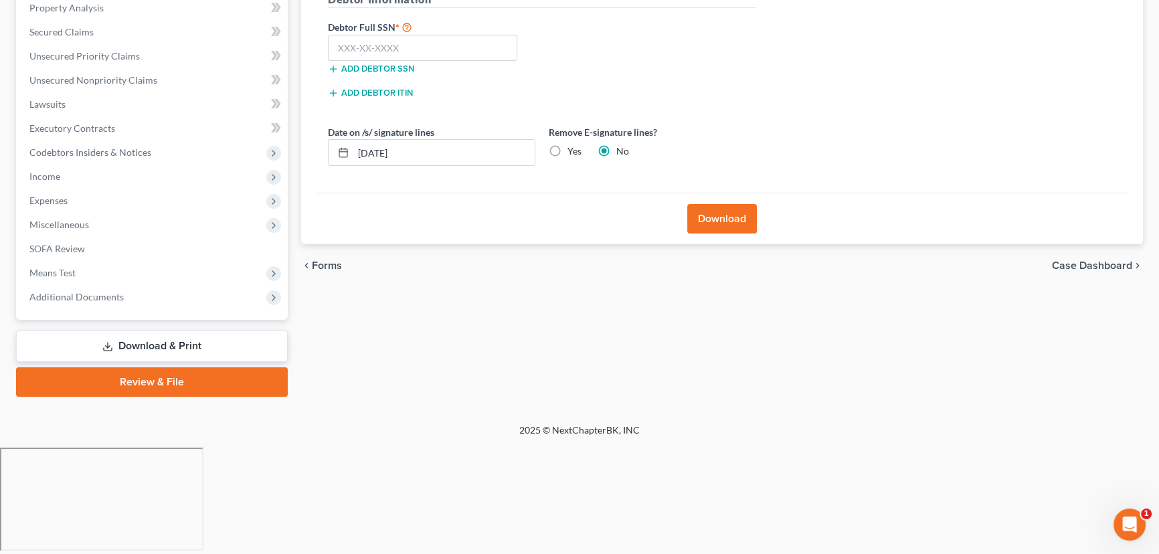
scroll to position [155, 0]
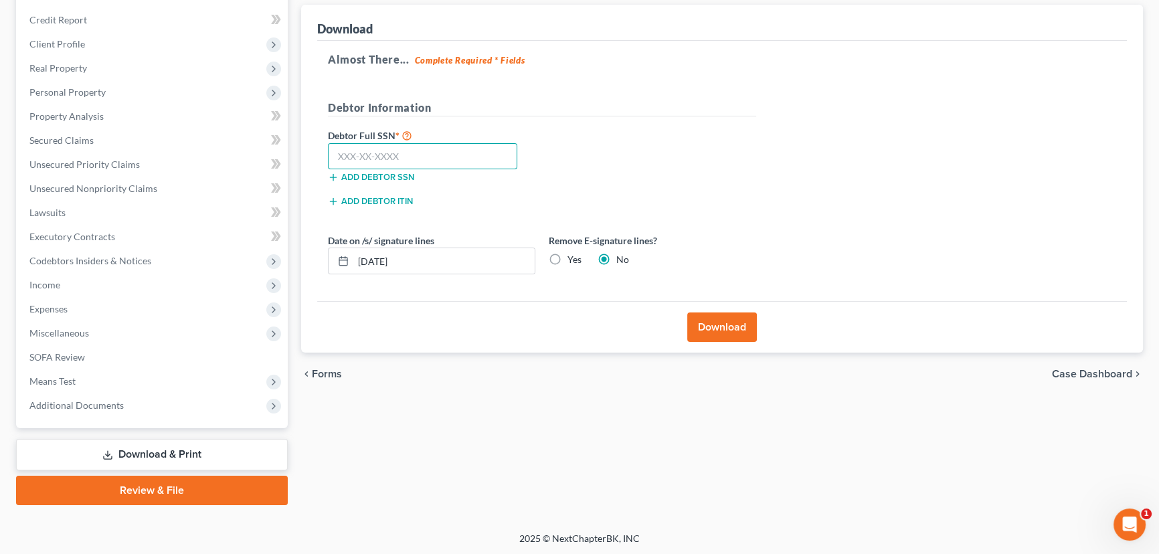
click at [342, 160] on input "text" at bounding box center [422, 156] width 189 height 27
paste input "528-59-7832"
type input "528-59-7832"
click at [722, 325] on button "Download" at bounding box center [722, 327] width 70 height 29
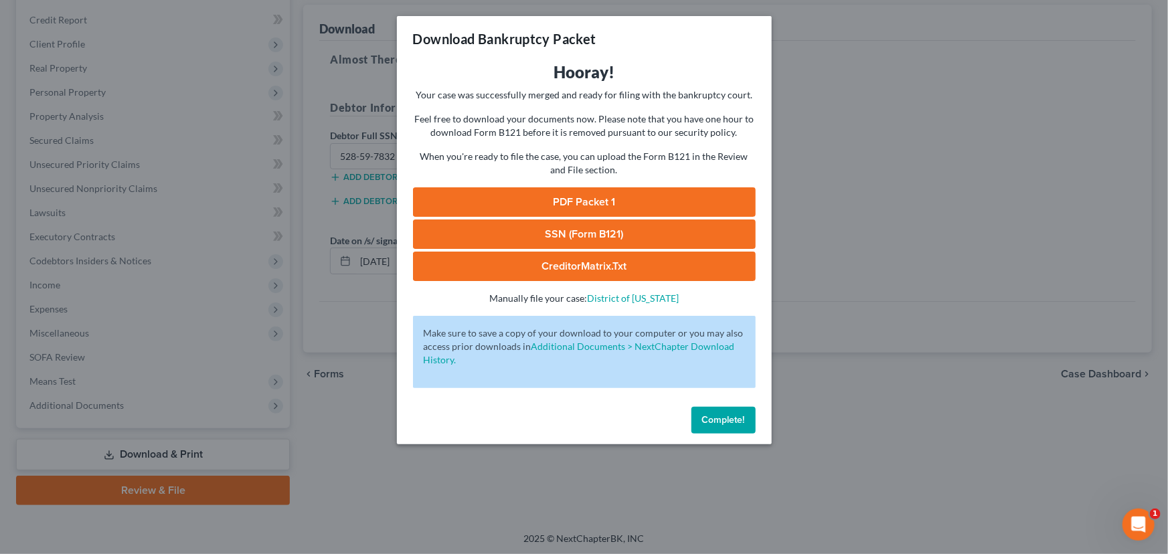
click at [580, 203] on link "PDF Packet 1" at bounding box center [584, 201] width 343 height 29
click at [552, 232] on link "SSN (Form B121)" at bounding box center [584, 234] width 343 height 29
click at [713, 419] on span "Complete!" at bounding box center [723, 419] width 43 height 11
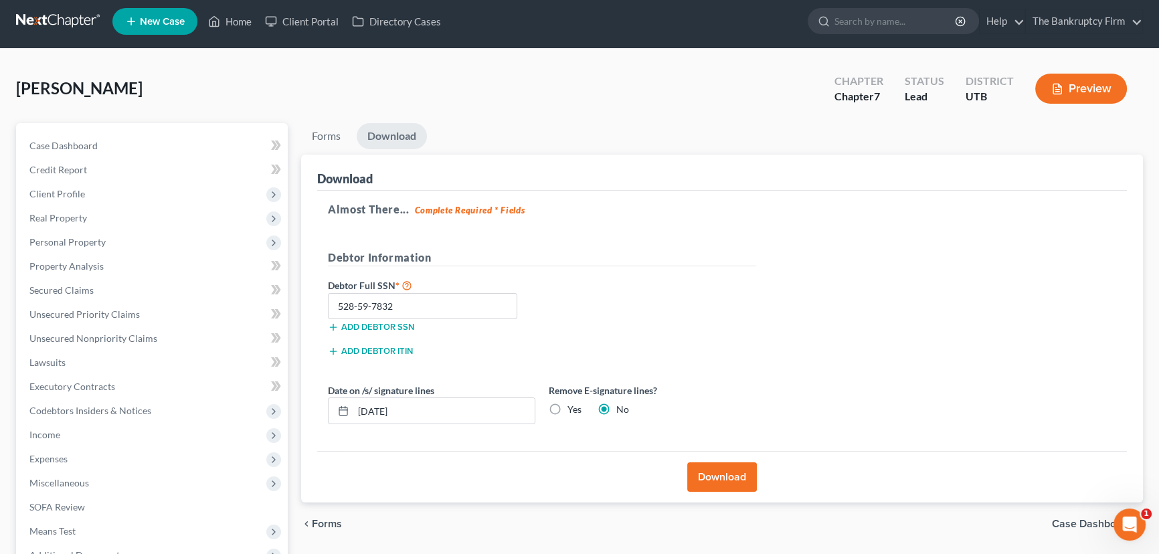
scroll to position [0, 0]
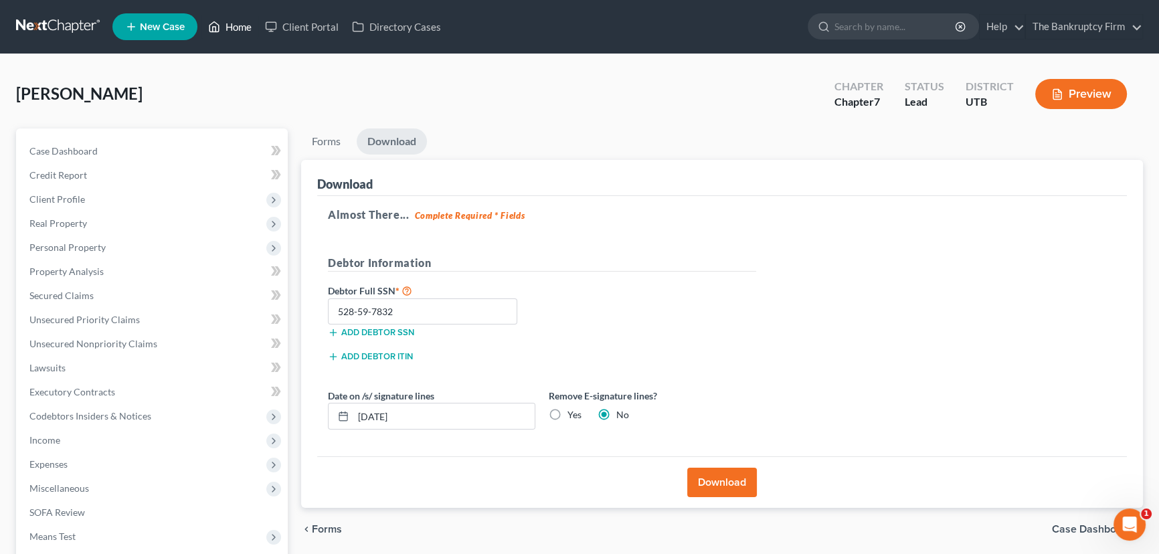
click at [242, 27] on link "Home" at bounding box center [229, 27] width 57 height 24
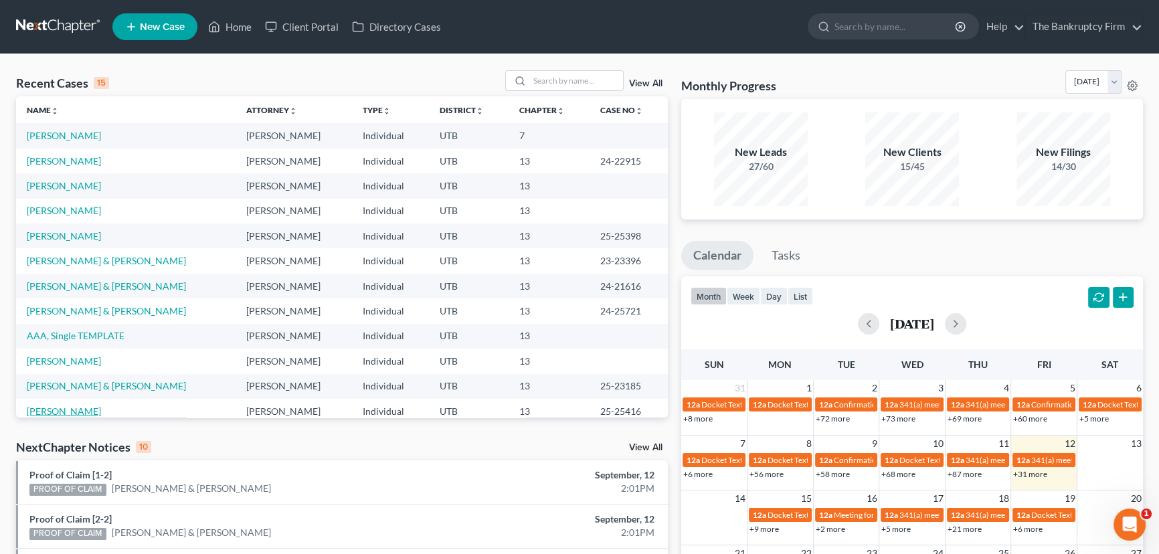
click at [64, 412] on link "Herrera, Aurelia" at bounding box center [64, 411] width 74 height 11
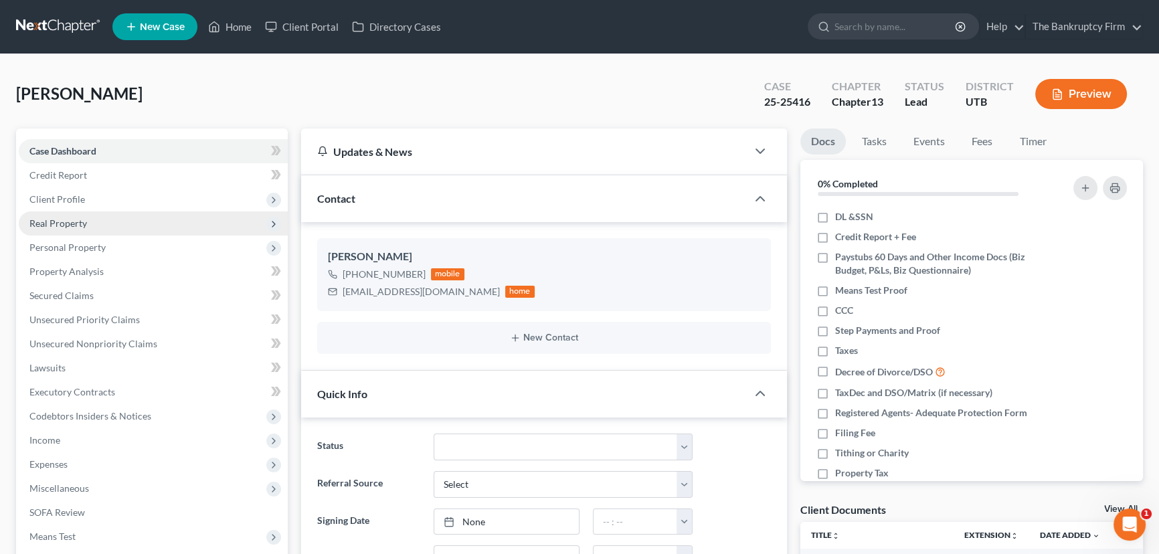
scroll to position [106, 0]
click at [70, 200] on span "Client Profile" at bounding box center [57, 198] width 56 height 11
click at [87, 221] on span "Filing Information" at bounding box center [94, 223] width 76 height 11
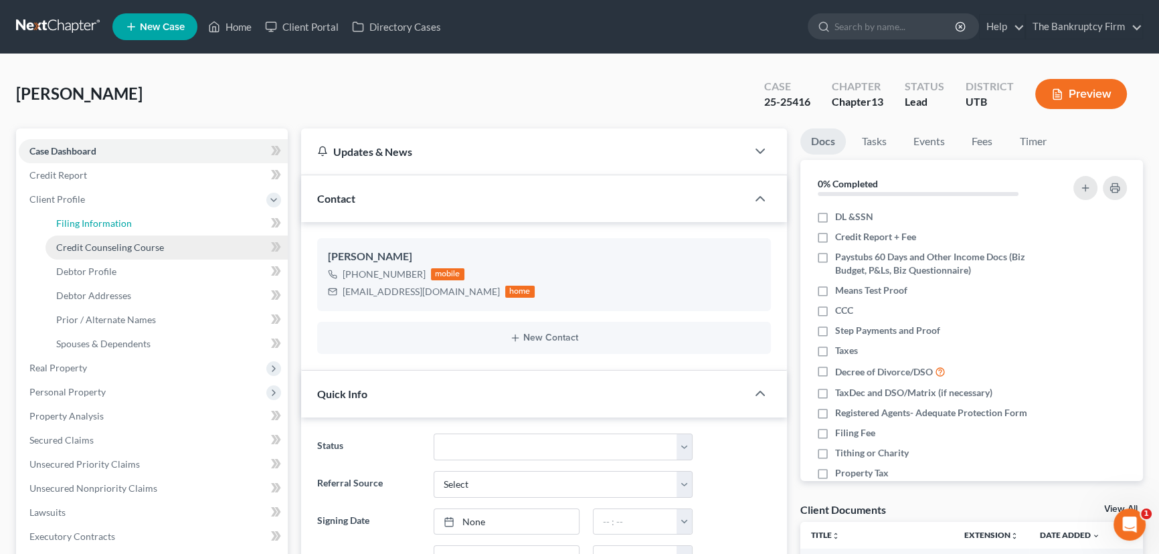
select select "1"
select select "0"
select select "3"
select select "81"
select select "0"
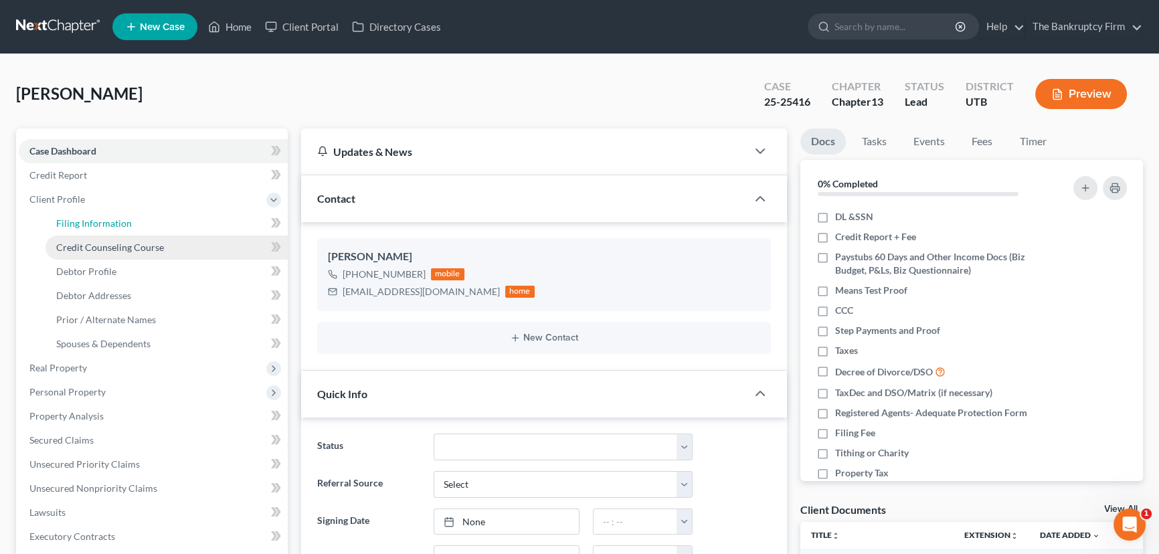
select select "46"
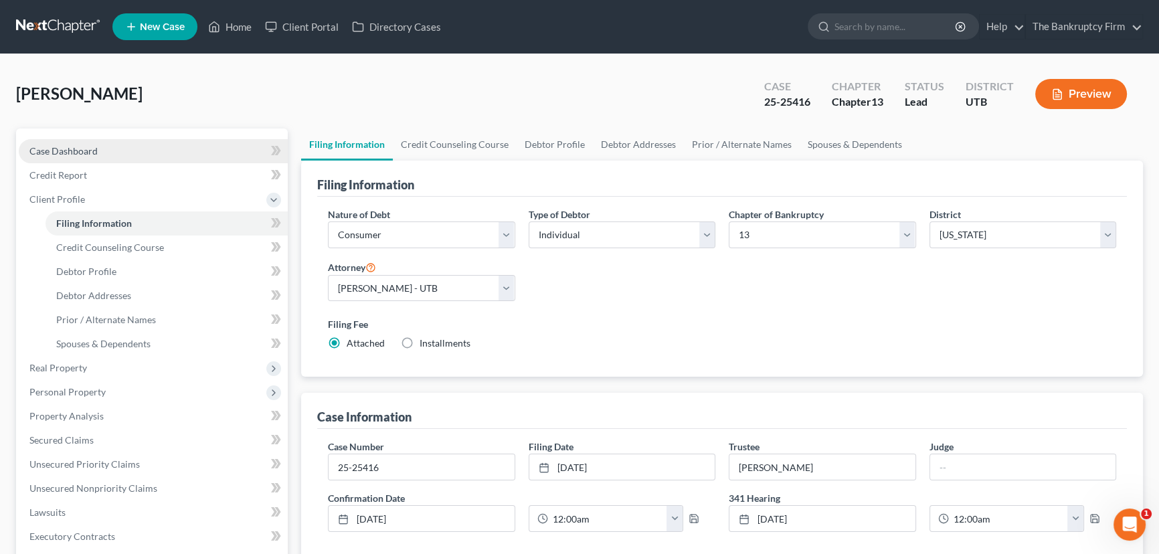
click at [62, 150] on span "Case Dashboard" at bounding box center [63, 150] width 68 height 11
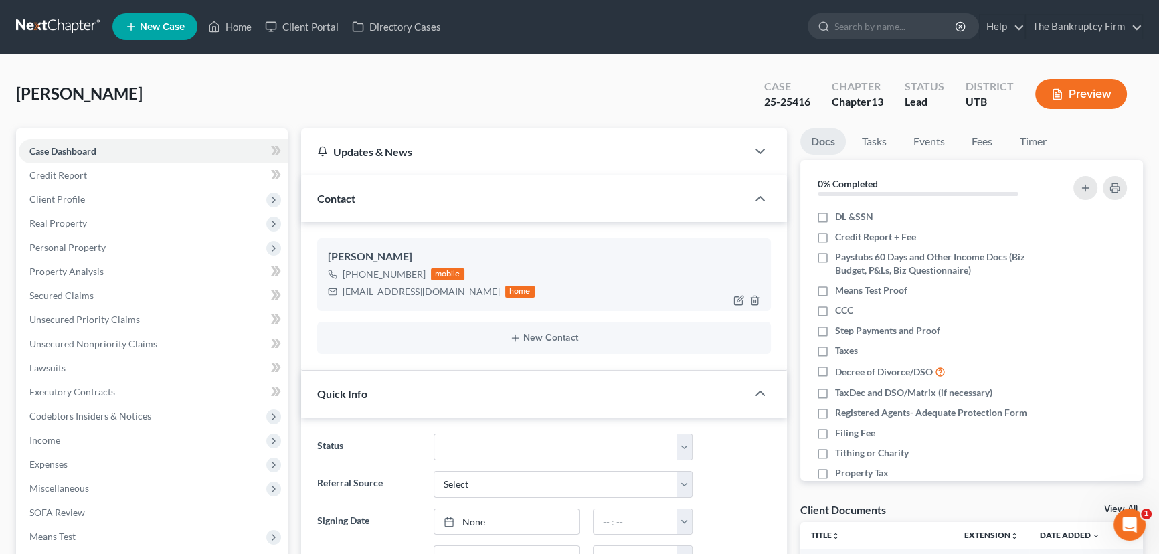
scroll to position [106, 0]
click at [507, 443] on select "Closed Discharged Dismissed Filed Initial In Progress Lost Lead Ready to File T…" at bounding box center [563, 447] width 259 height 27
select select "3"
click at [434, 434] on select "Closed Discharged Dismissed Filed Initial In Progress Lost Lead Ready to File T…" at bounding box center [563, 447] width 259 height 27
click at [240, 28] on link "Home" at bounding box center [229, 27] width 57 height 24
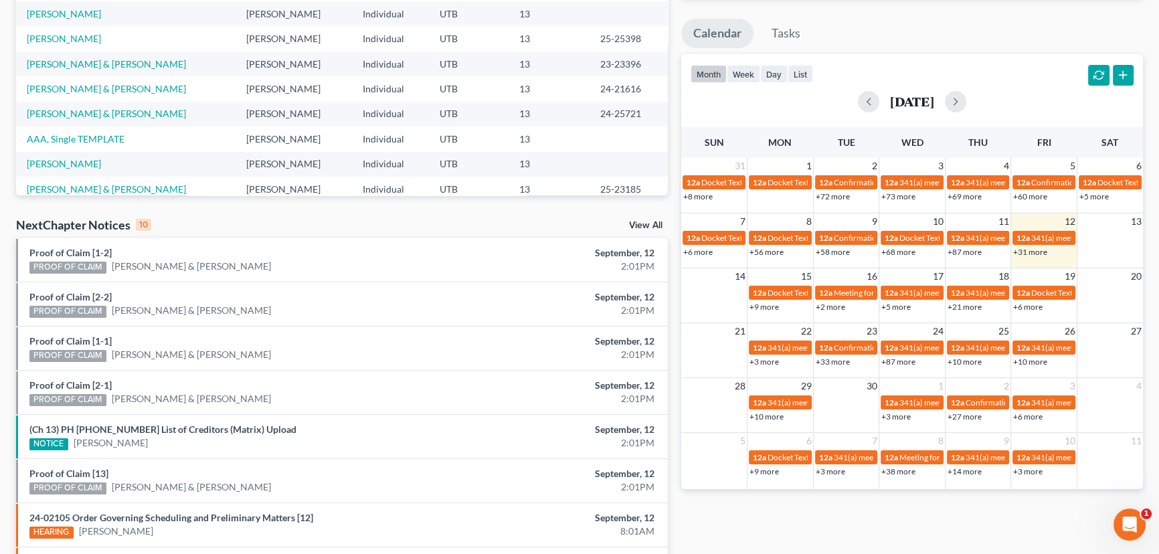
scroll to position [243, 0]
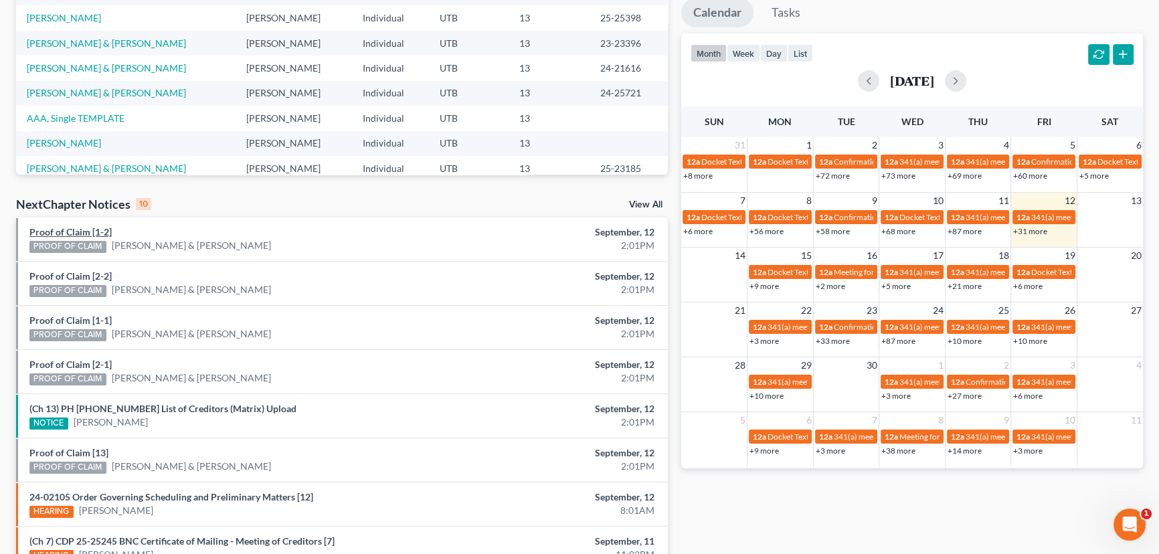
click at [67, 228] on link "Proof of Claim [1-2]" at bounding box center [70, 231] width 82 height 11
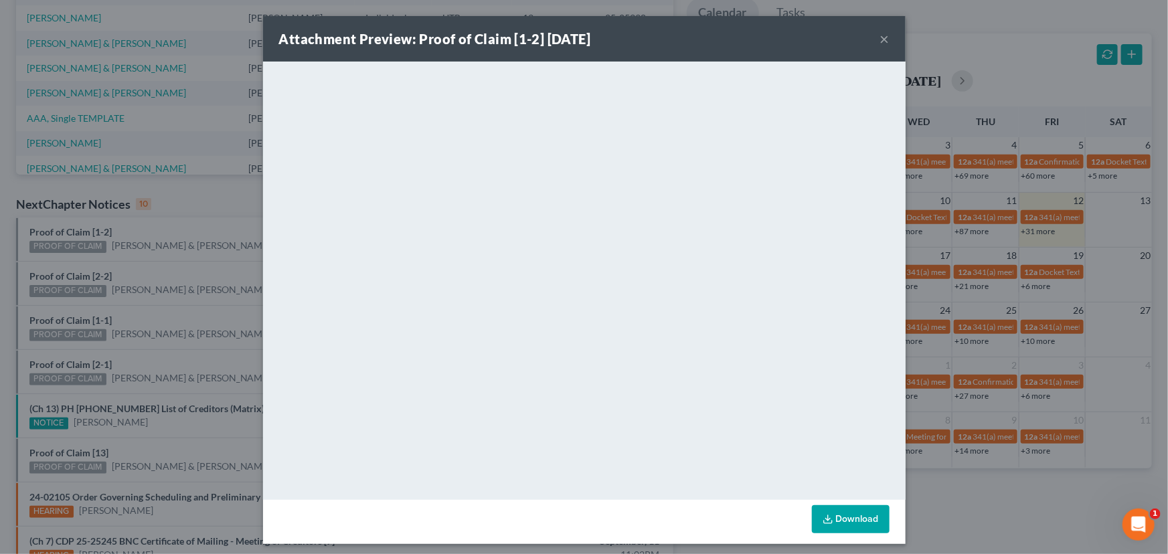
click at [168, 259] on div "Attachment Preview: Proof of Claim [1-2] 09/12/2025 × <object ng-attr-data='htt…" at bounding box center [584, 277] width 1168 height 554
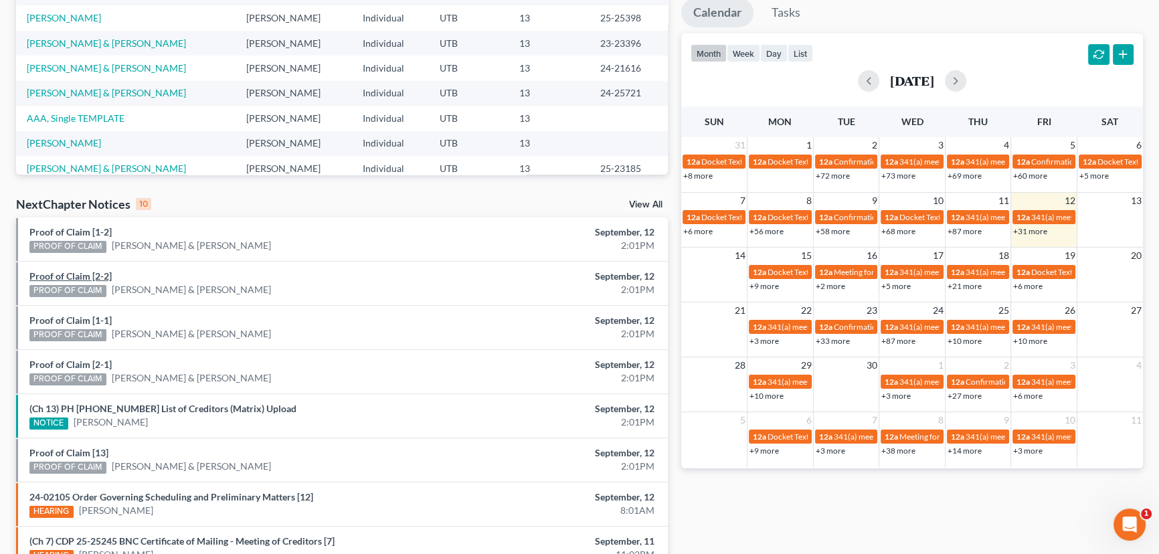
click at [67, 277] on link "Proof of Claim [2-2]" at bounding box center [70, 275] width 82 height 11
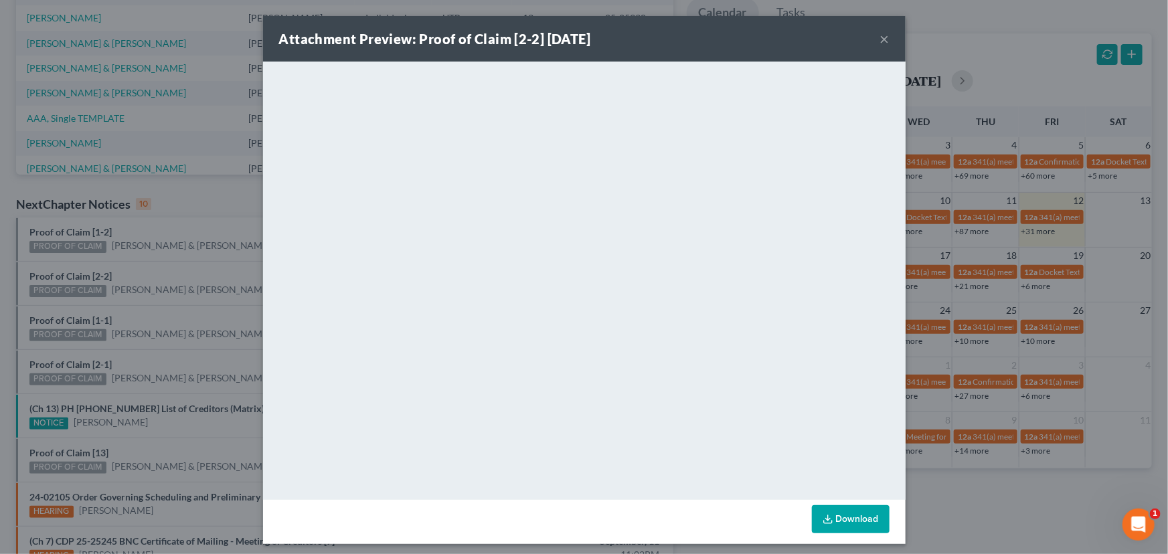
click at [188, 278] on div "Attachment Preview: Proof of Claim [2-2] 09/12/2025 × <object ng-attr-data='htt…" at bounding box center [584, 277] width 1168 height 554
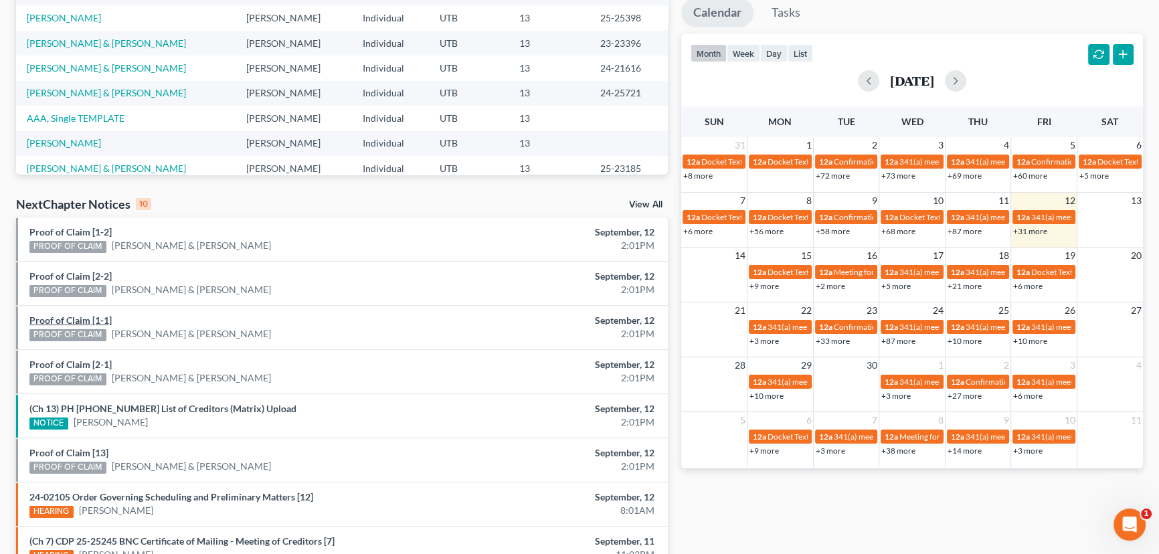
click at [66, 319] on link "Proof of Claim [1-1]" at bounding box center [70, 320] width 82 height 11
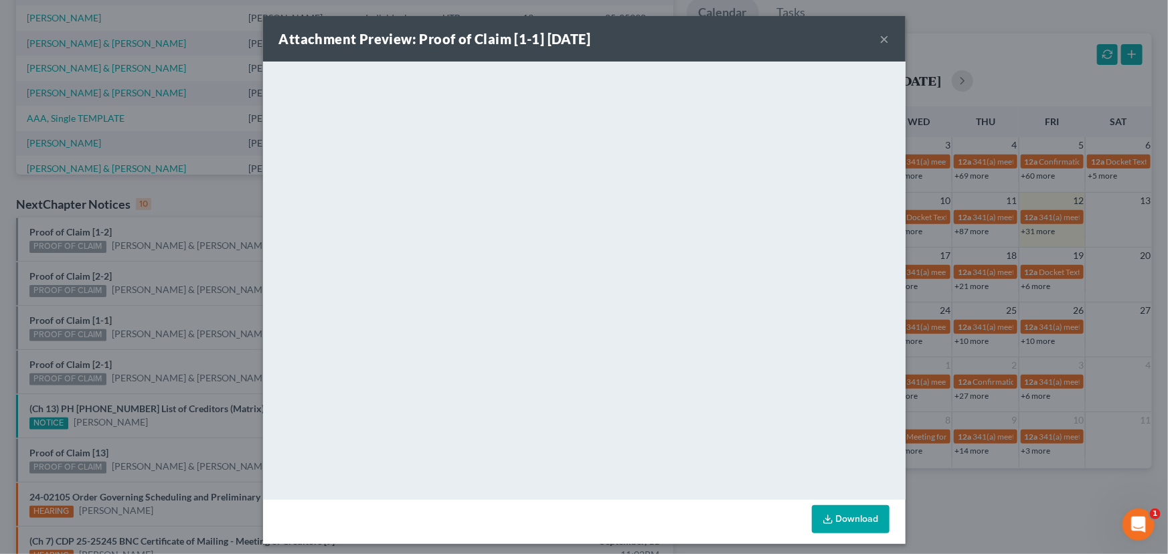
click at [184, 313] on div "Attachment Preview: Proof of Claim [1-1] 09/12/2025 × <object ng-attr-data='htt…" at bounding box center [584, 277] width 1168 height 554
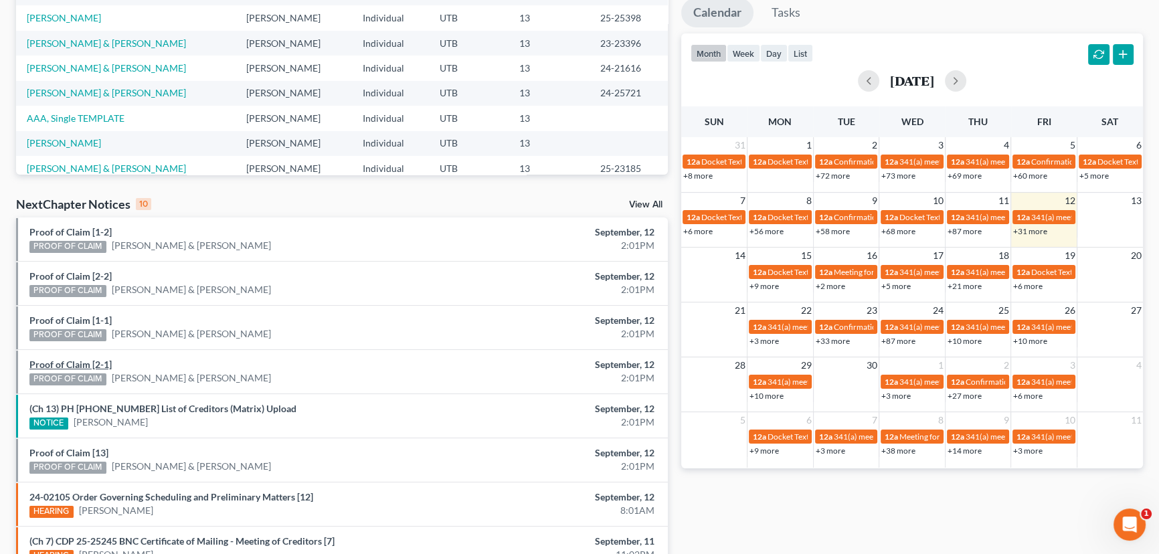
click at [67, 361] on link "Proof of Claim [2-1]" at bounding box center [70, 364] width 82 height 11
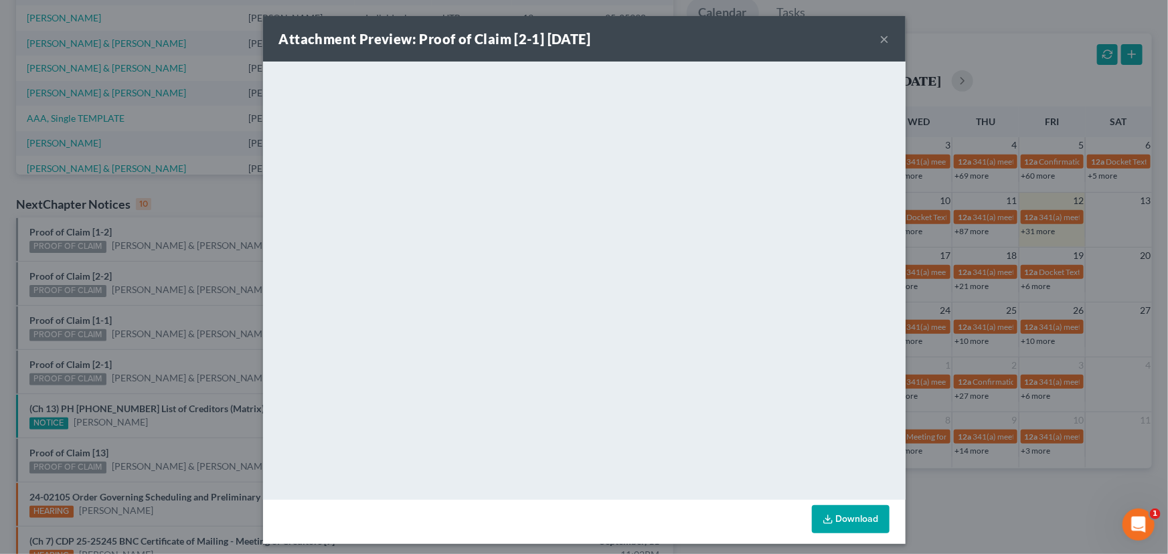
click at [171, 321] on div "Attachment Preview: Proof of Claim [2-1] 09/12/2025 × <object ng-attr-data='htt…" at bounding box center [584, 277] width 1168 height 554
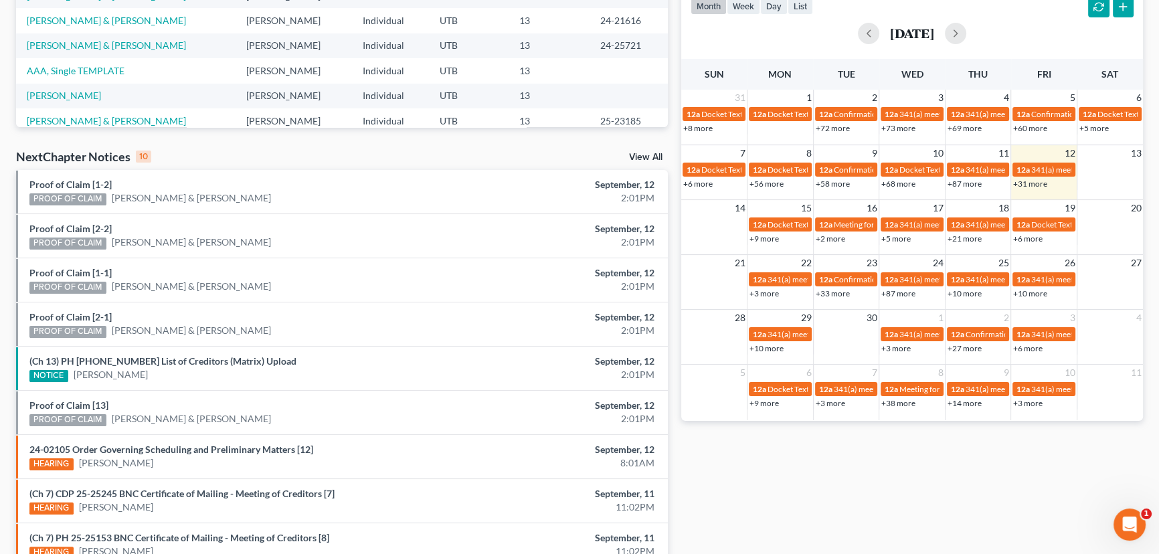
scroll to position [365, 0]
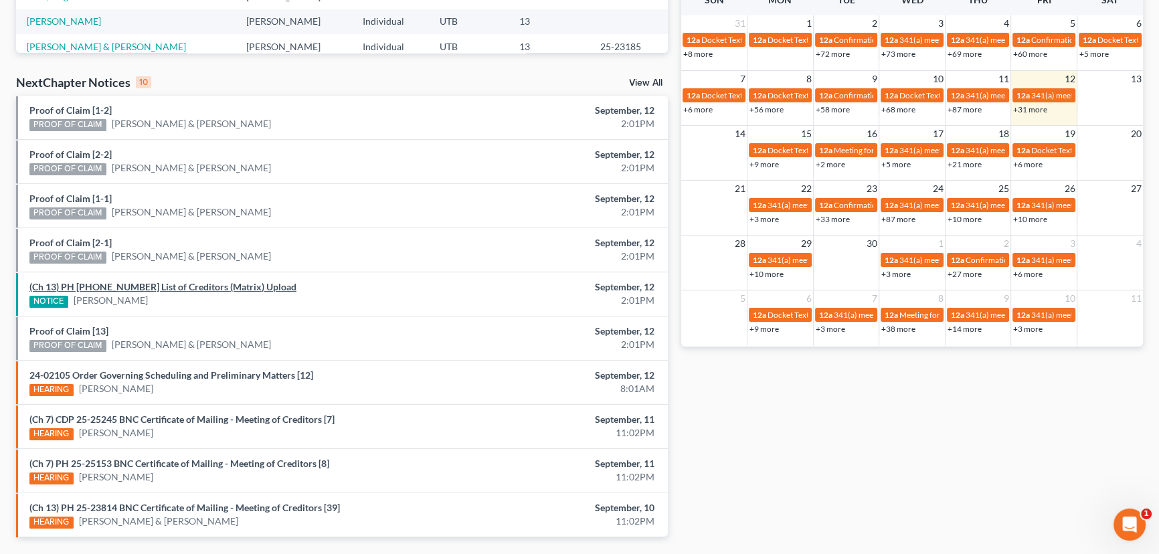
click at [134, 288] on link "(Ch 13) PH 25-25416 List of Creditors (Matrix) Upload" at bounding box center [162, 286] width 267 height 11
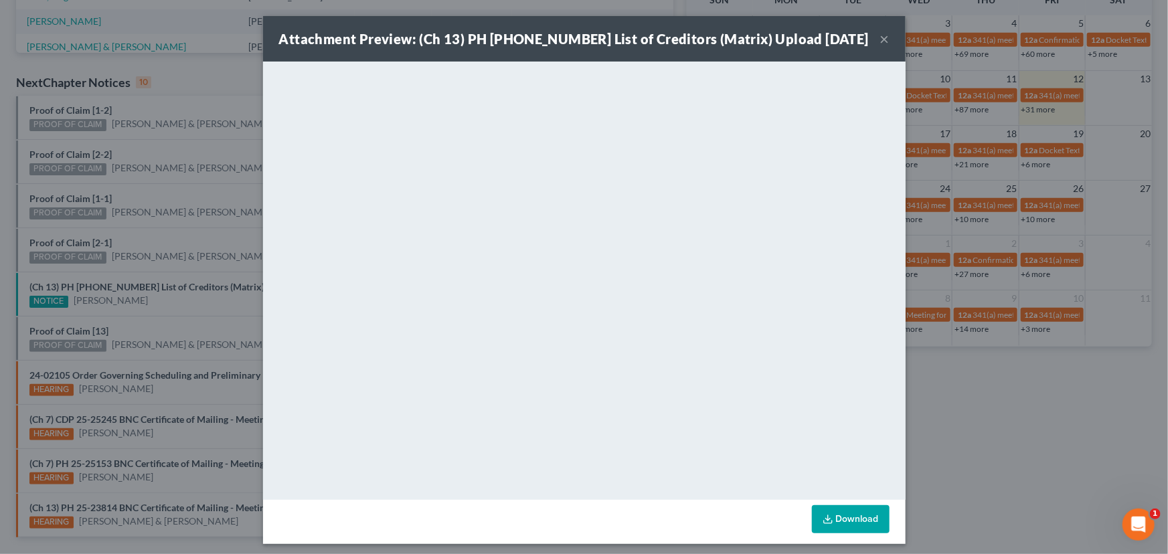
drag, startPoint x: 181, startPoint y: 312, endPoint x: 144, endPoint y: 322, distance: 38.2
click at [181, 313] on div "Attachment Preview: (Ch 13) PH 25-25416 List of Creditors (Matrix) Upload 09/12…" at bounding box center [584, 277] width 1168 height 554
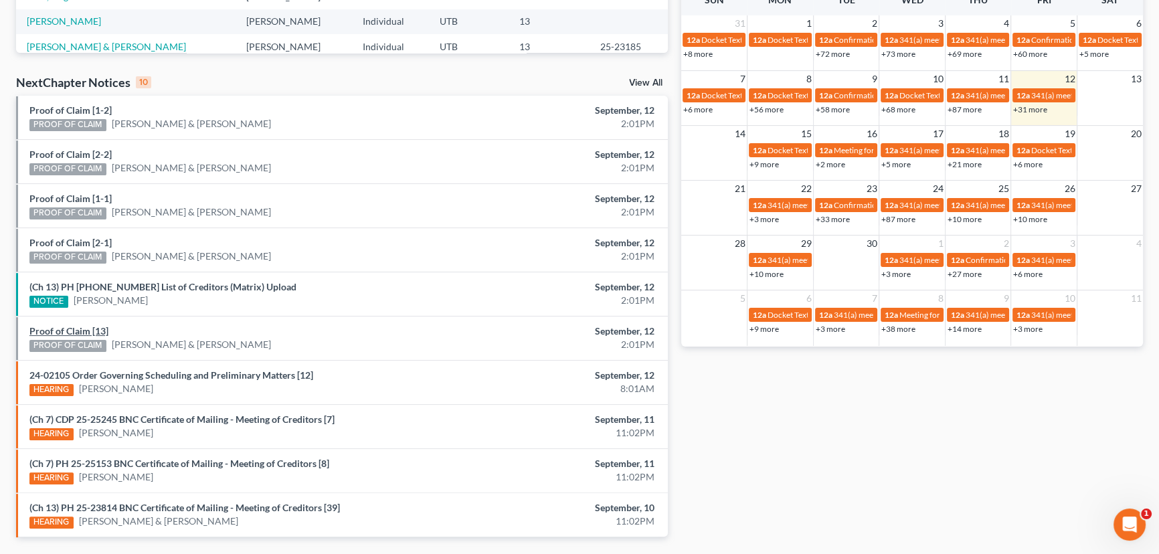
click at [76, 331] on link "Proof of Claim [13]" at bounding box center [68, 330] width 79 height 11
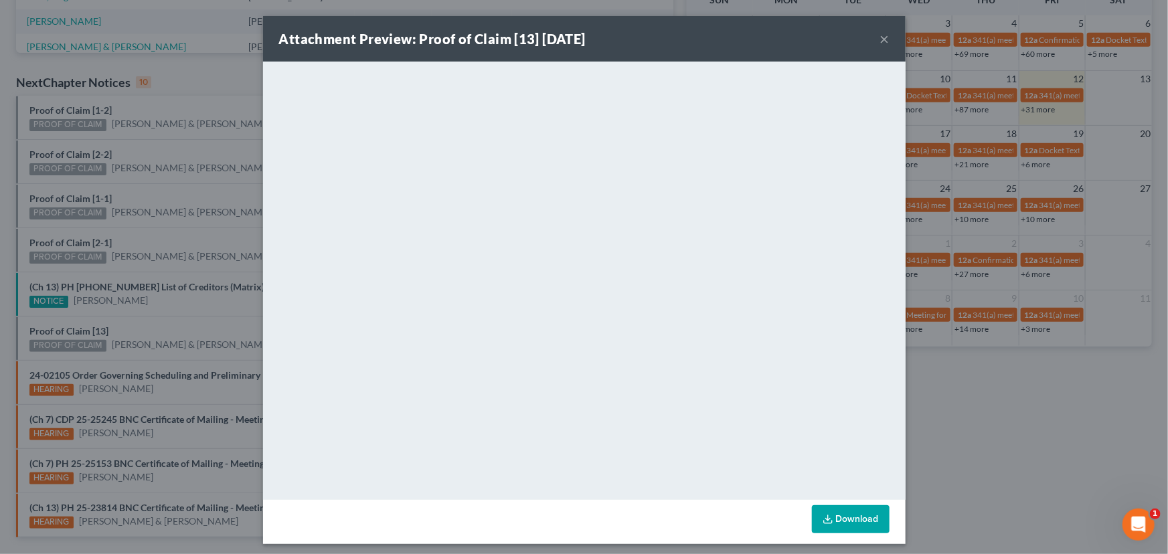
click at [166, 319] on div "Attachment Preview: Proof of Claim [13] 09/12/2025 × <object ng-attr-data='http…" at bounding box center [584, 277] width 1168 height 554
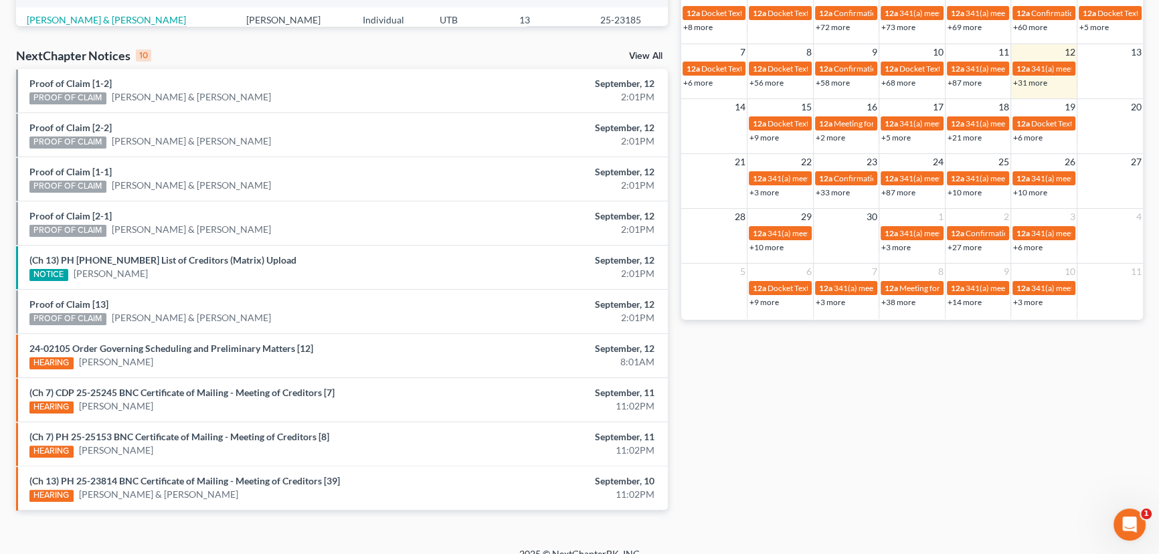
scroll to position [406, 0]
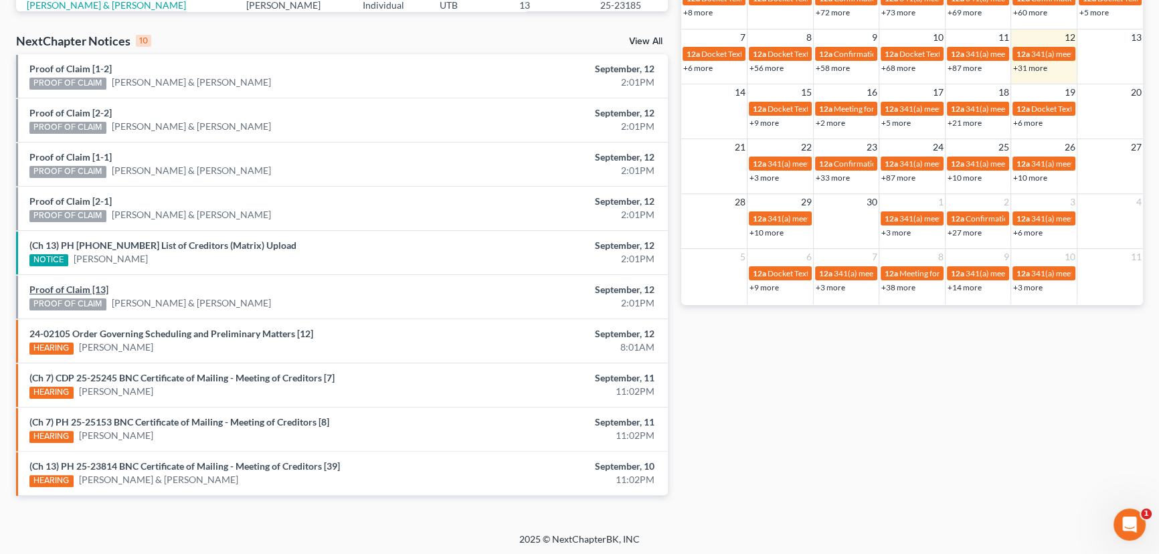
click at [86, 288] on link "Proof of Claim [13]" at bounding box center [68, 289] width 79 height 11
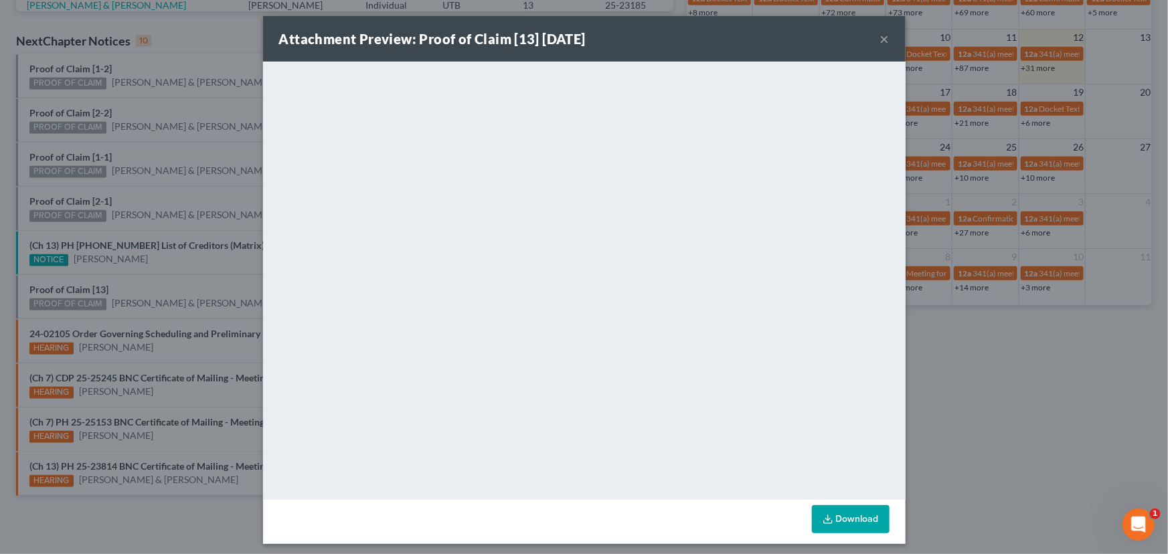
click at [172, 289] on div "Attachment Preview: Proof of Claim [13] 09/12/2025 × <object ng-attr-data='http…" at bounding box center [584, 277] width 1168 height 554
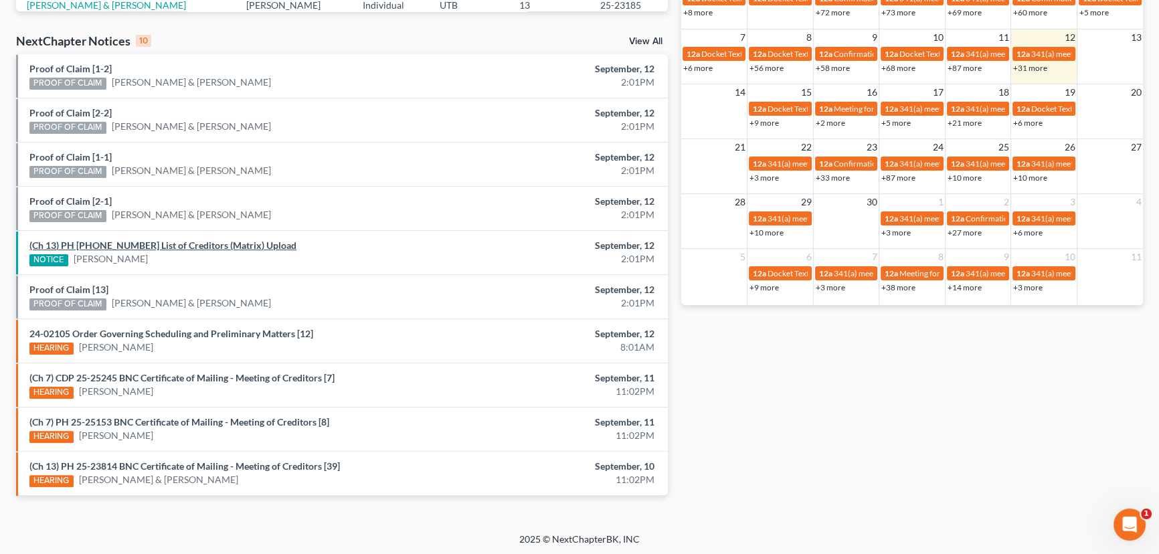
click at [120, 245] on link "(Ch 13) PH 25-25416 List of Creditors (Matrix) Upload" at bounding box center [162, 245] width 267 height 11
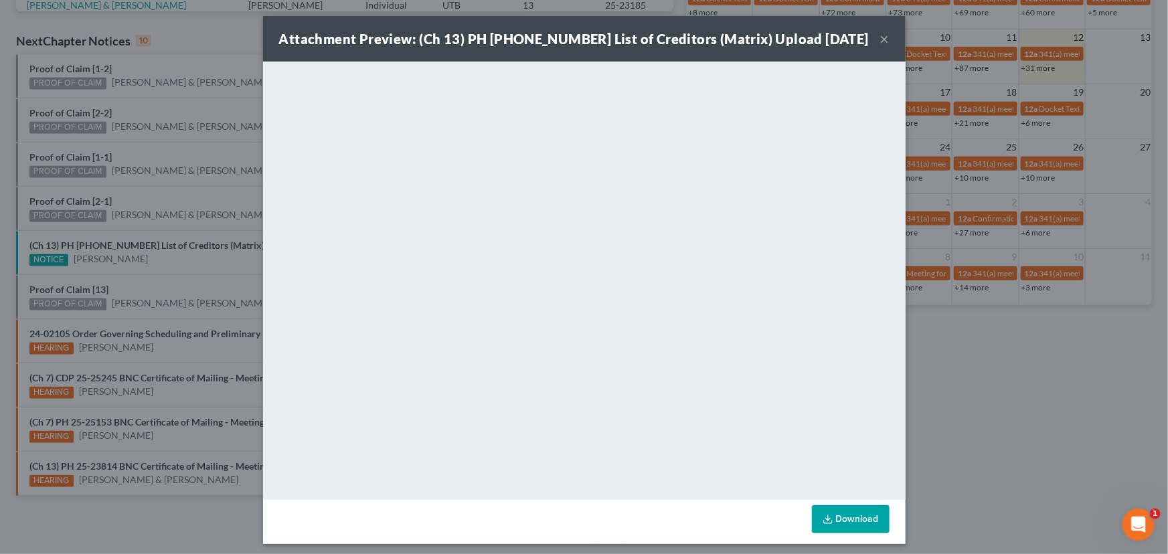
click at [184, 268] on div "Attachment Preview: (Ch 13) PH 25-25416 List of Creditors (Matrix) Upload 09/12…" at bounding box center [584, 277] width 1168 height 554
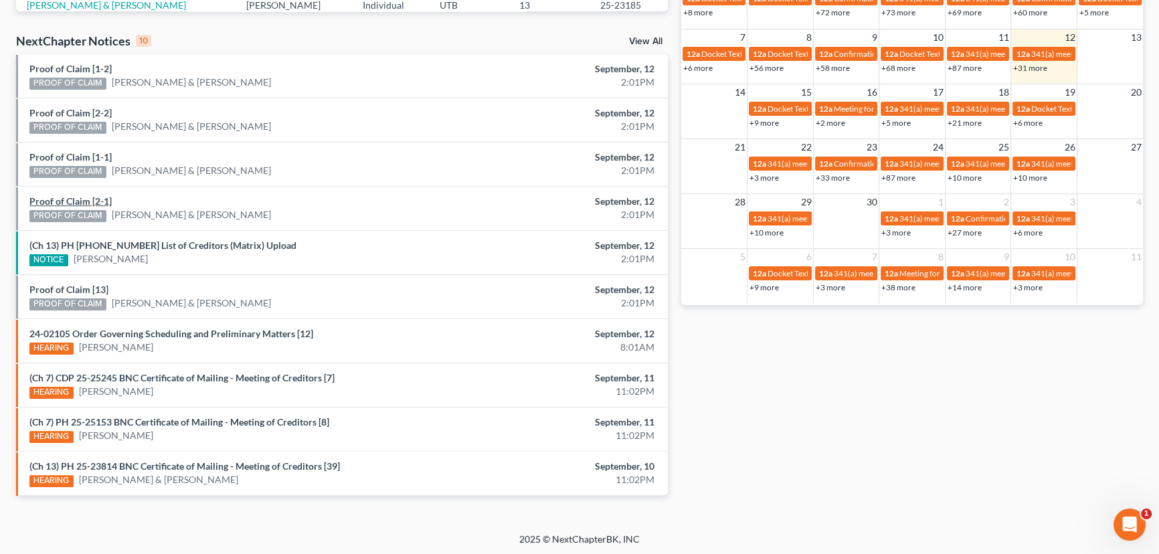
click at [81, 203] on link "Proof of Claim [2-1]" at bounding box center [70, 200] width 82 height 11
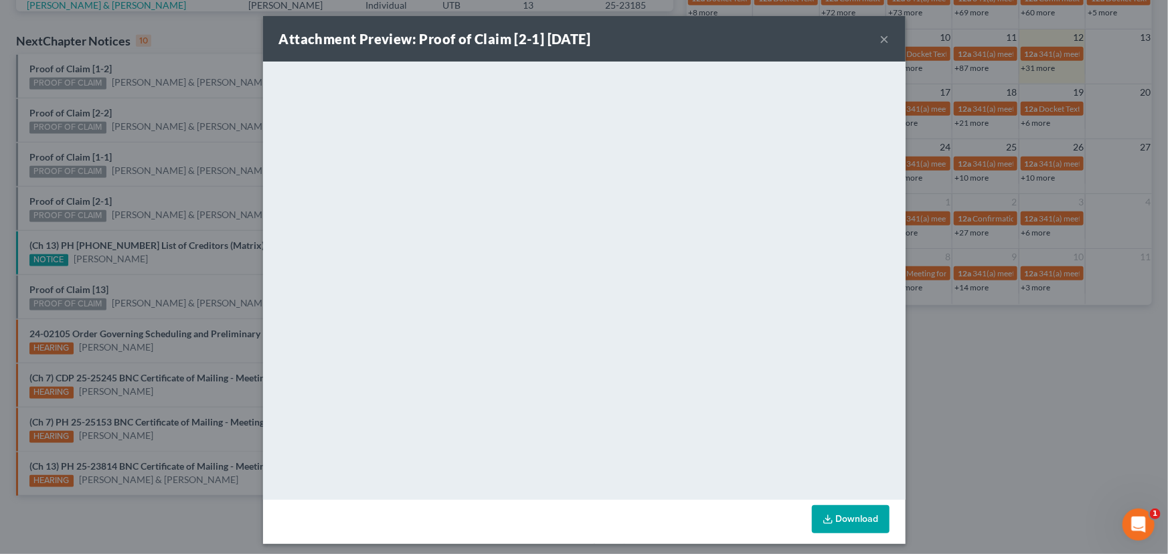
drag, startPoint x: 161, startPoint y: 205, endPoint x: 122, endPoint y: 184, distance: 44.6
click at [159, 203] on div "Attachment Preview: Proof of Claim [2-1] 09/12/2025 × <object ng-attr-data='htt…" at bounding box center [584, 277] width 1168 height 554
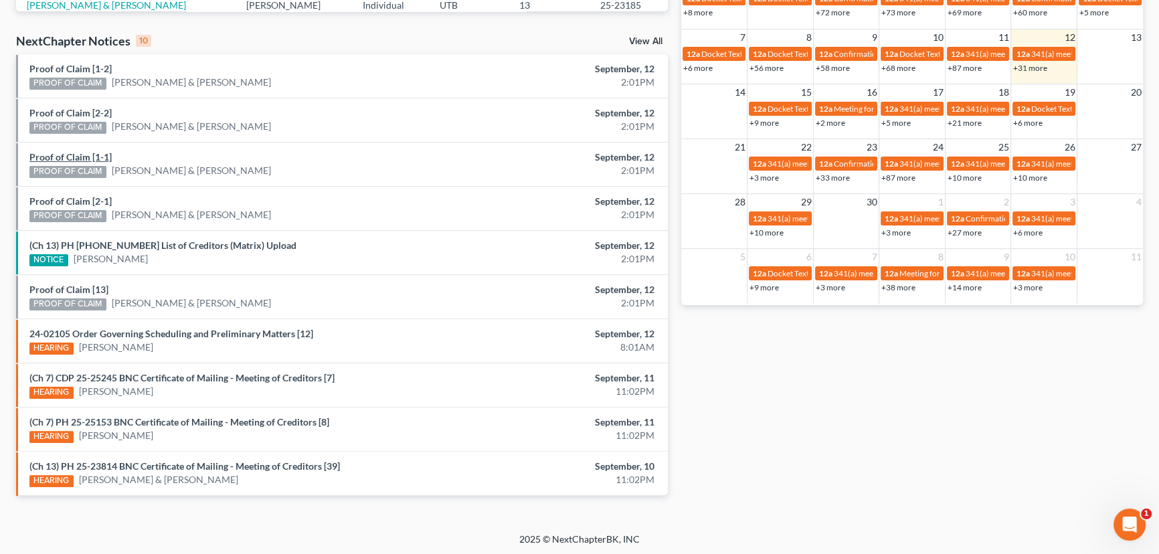
click at [78, 157] on link "Proof of Claim [1-1]" at bounding box center [70, 156] width 82 height 11
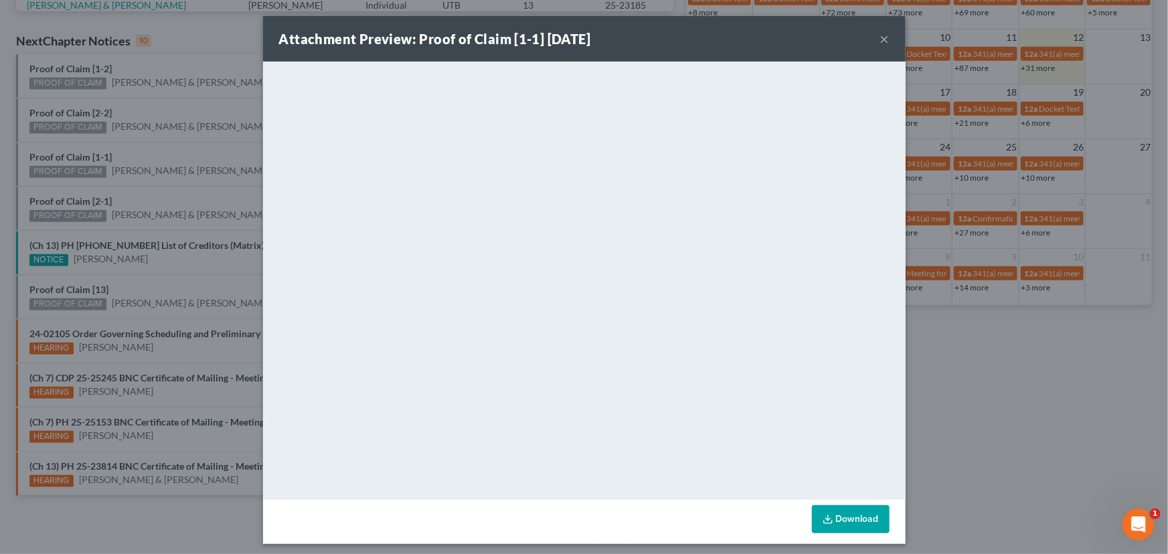
click at [175, 161] on div "Attachment Preview: Proof of Claim [1-1] 09/12/2025 × <object ng-attr-data='htt…" at bounding box center [584, 277] width 1168 height 554
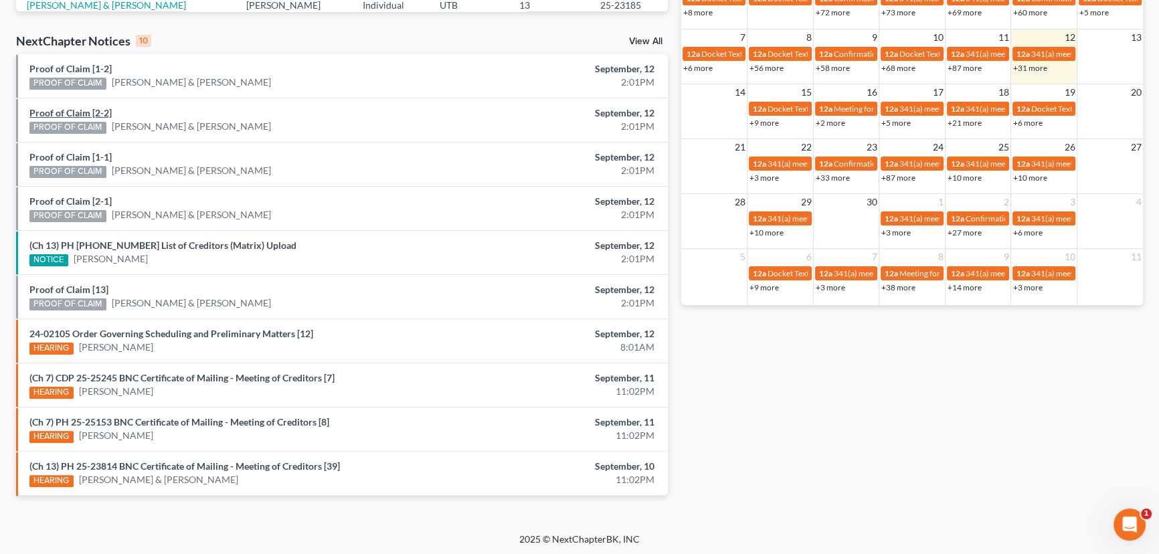
click at [77, 109] on link "Proof of Claim [2-2]" at bounding box center [70, 112] width 82 height 11
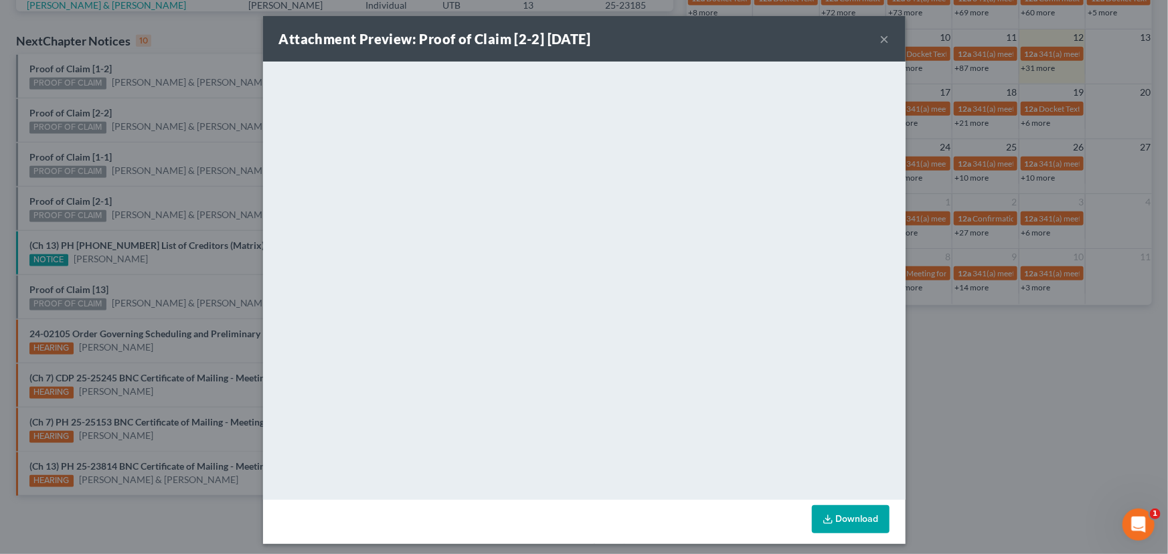
click at [187, 151] on div "Attachment Preview: Proof of Claim [2-2] 09/12/2025 × <object ng-attr-data='htt…" at bounding box center [584, 277] width 1168 height 554
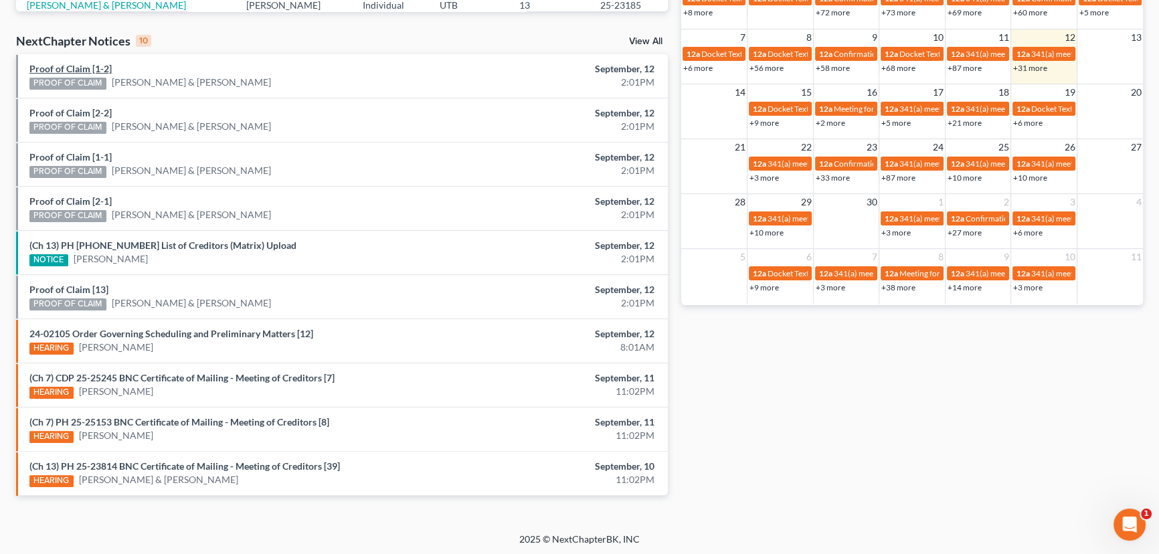
click at [78, 67] on link "Proof of Claim [1-2]" at bounding box center [70, 68] width 82 height 11
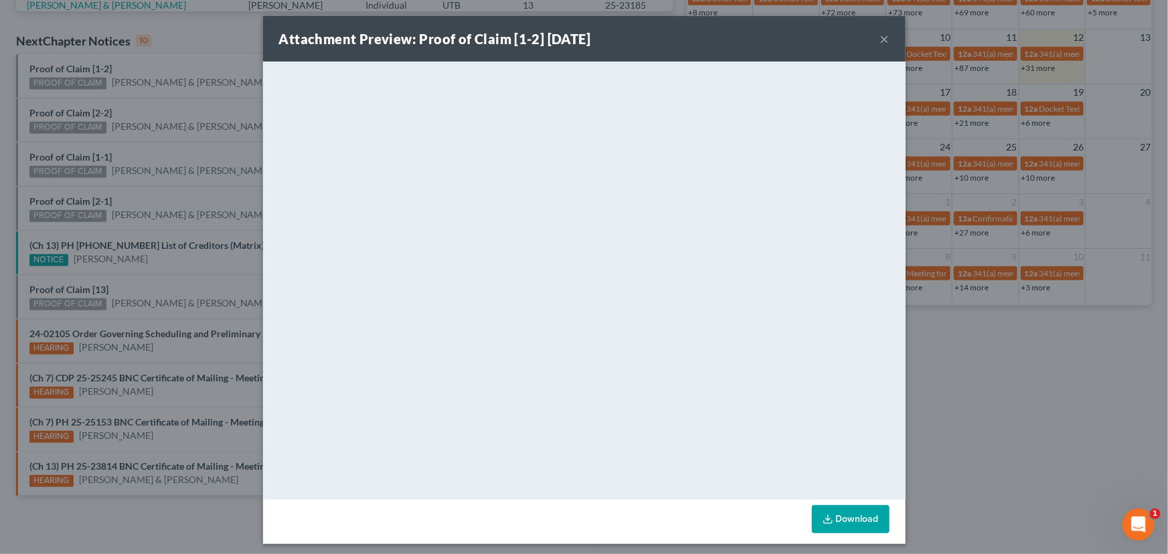
click at [153, 111] on div "Attachment Preview: Proof of Claim [1-2] 09/12/2025 × <object ng-attr-data='htt…" at bounding box center [584, 277] width 1168 height 554
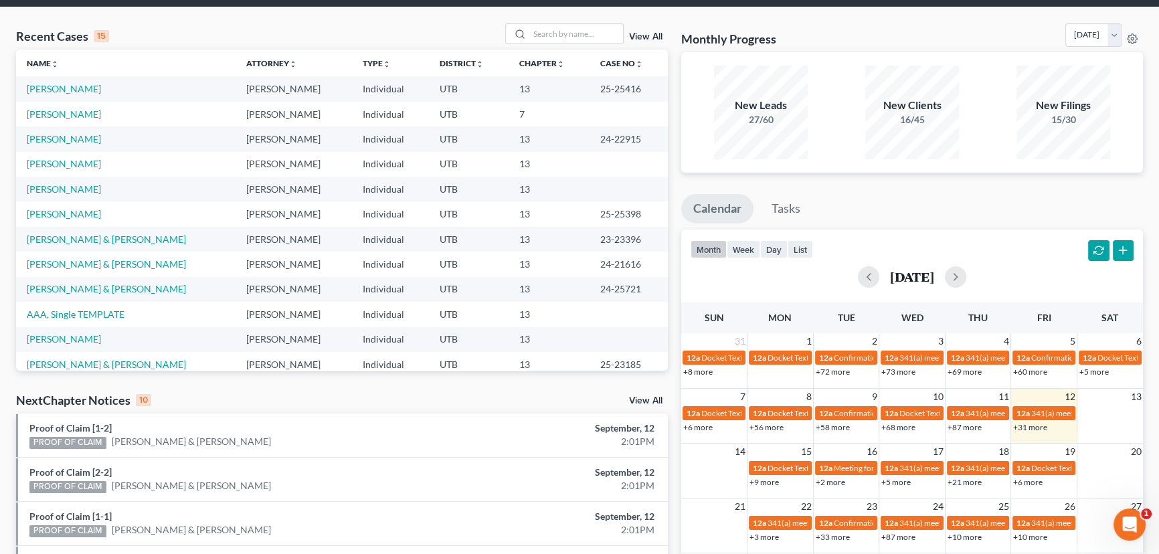
scroll to position [41, 0]
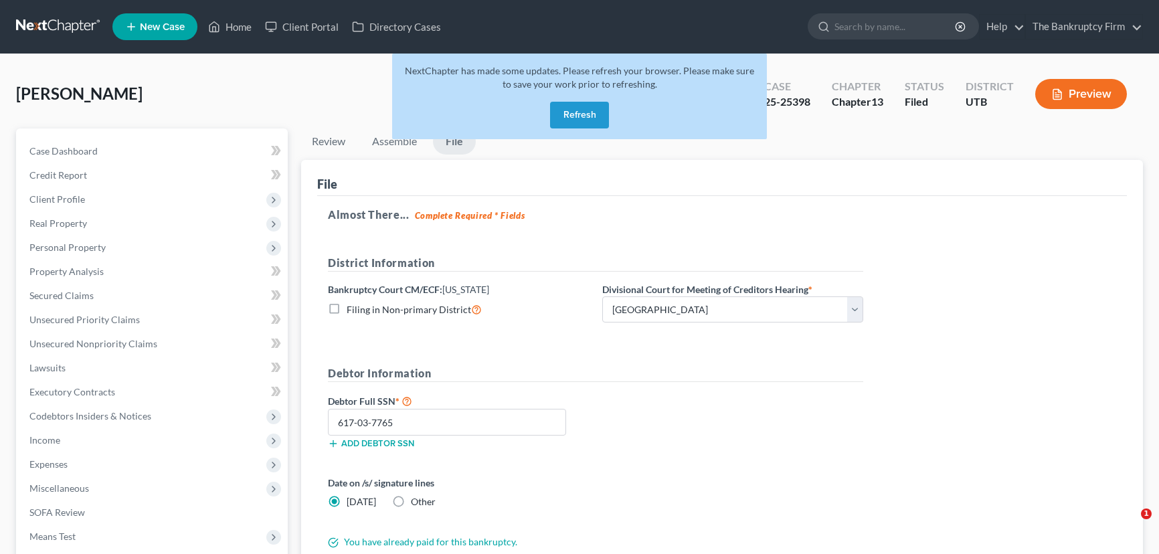
select select "0"
click at [584, 113] on button "Refresh" at bounding box center [579, 115] width 59 height 27
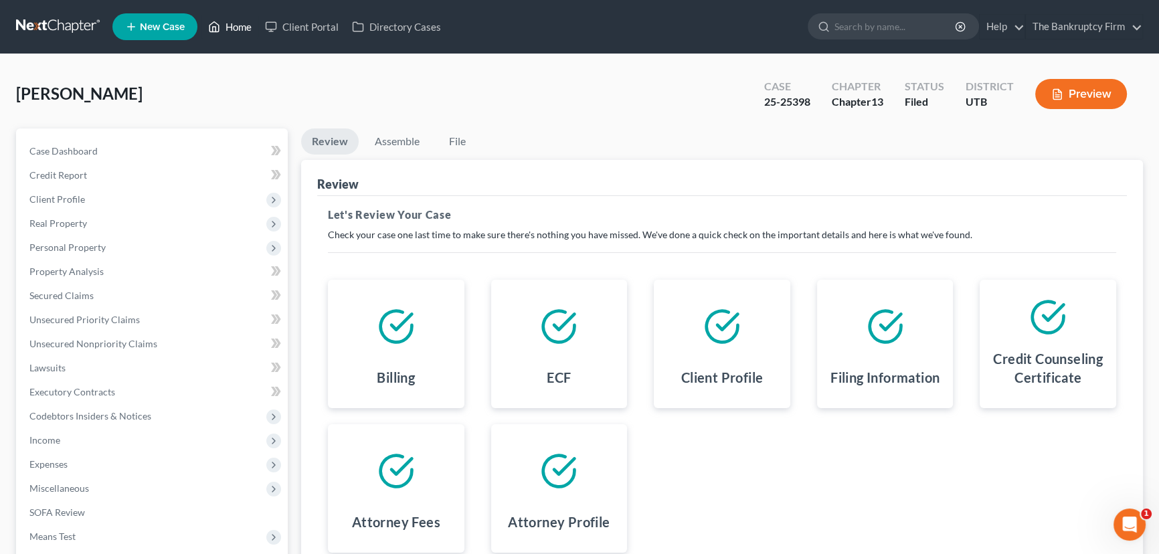
click at [234, 25] on link "Home" at bounding box center [229, 27] width 57 height 24
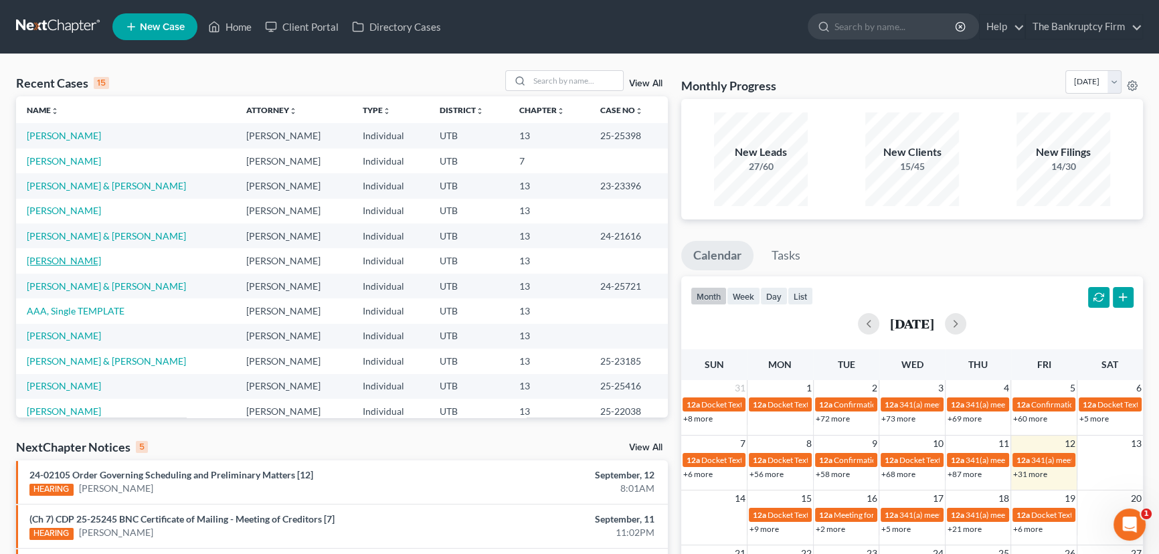
click at [68, 260] on link "Smith, Jacee" at bounding box center [64, 260] width 74 height 11
click at [64, 234] on link "Parsons, Paige" at bounding box center [64, 235] width 74 height 11
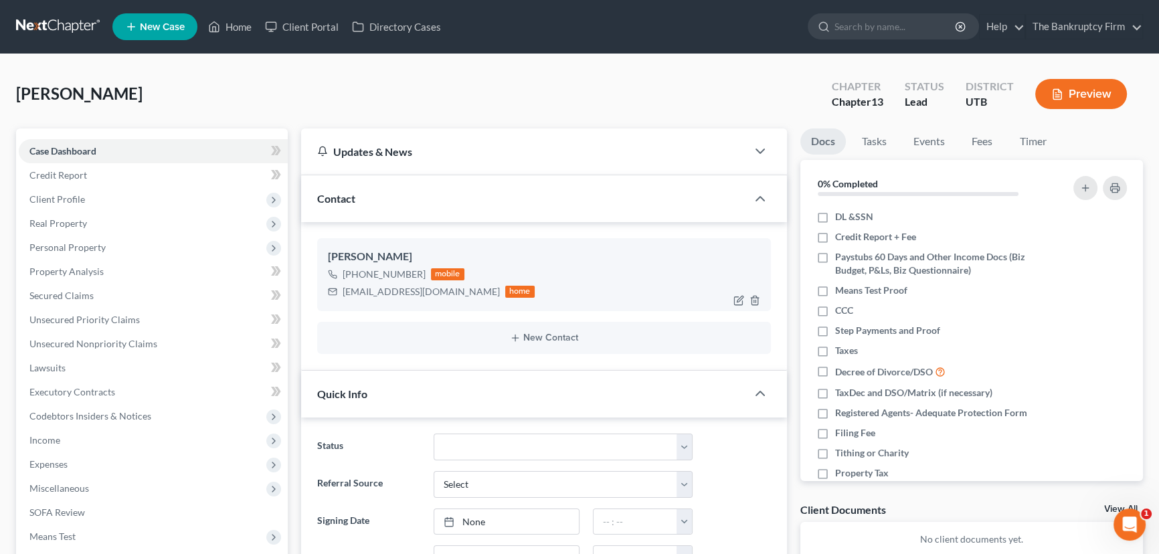
scroll to position [119, 0]
click at [430, 273] on img at bounding box center [434, 273] width 11 height 11
